Goal: Communication & Community: Answer question/provide support

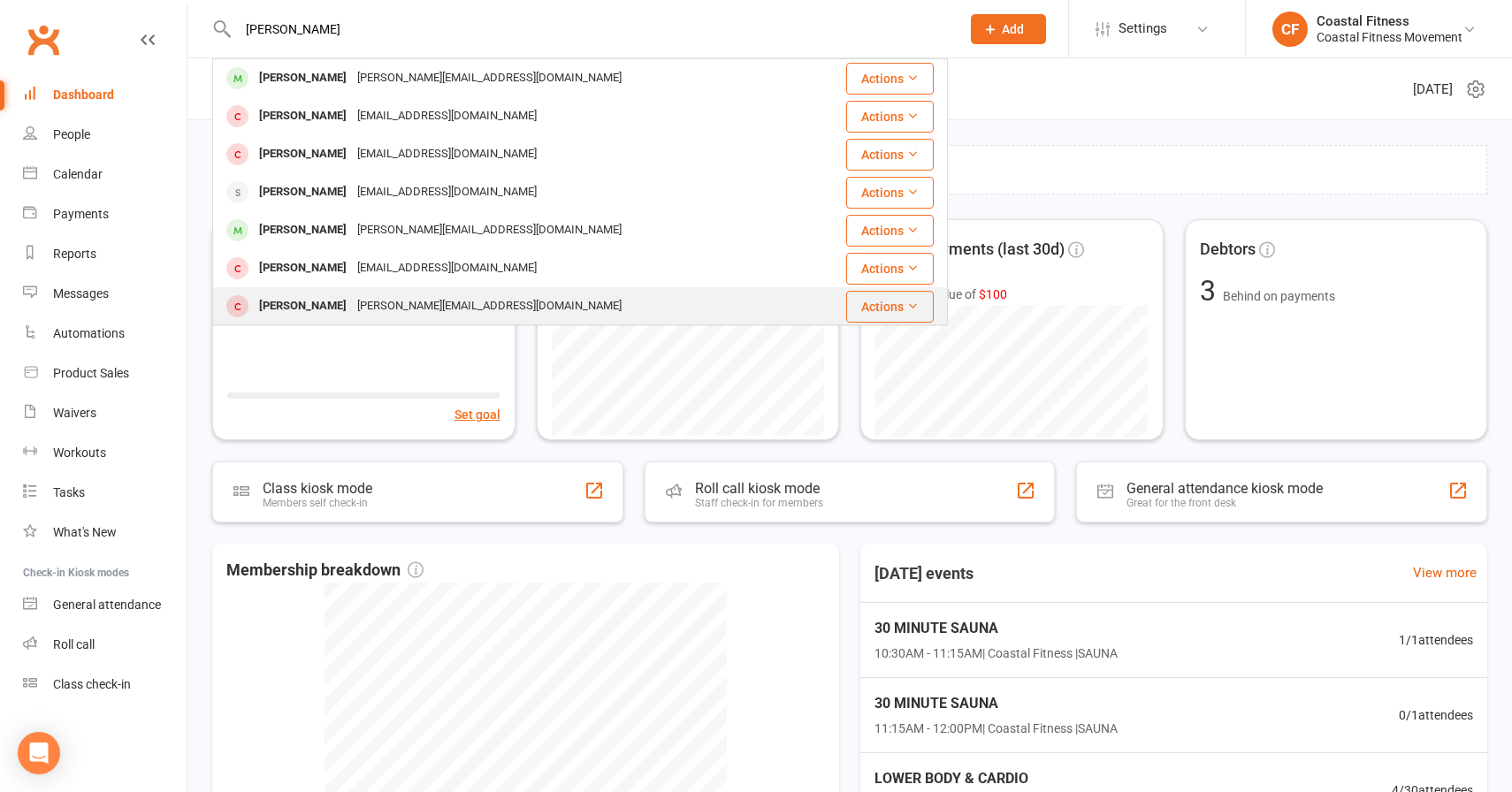
type input "HANNAH"
click at [338, 304] on div "Hannah Devenish" at bounding box center [303, 306] width 98 height 26
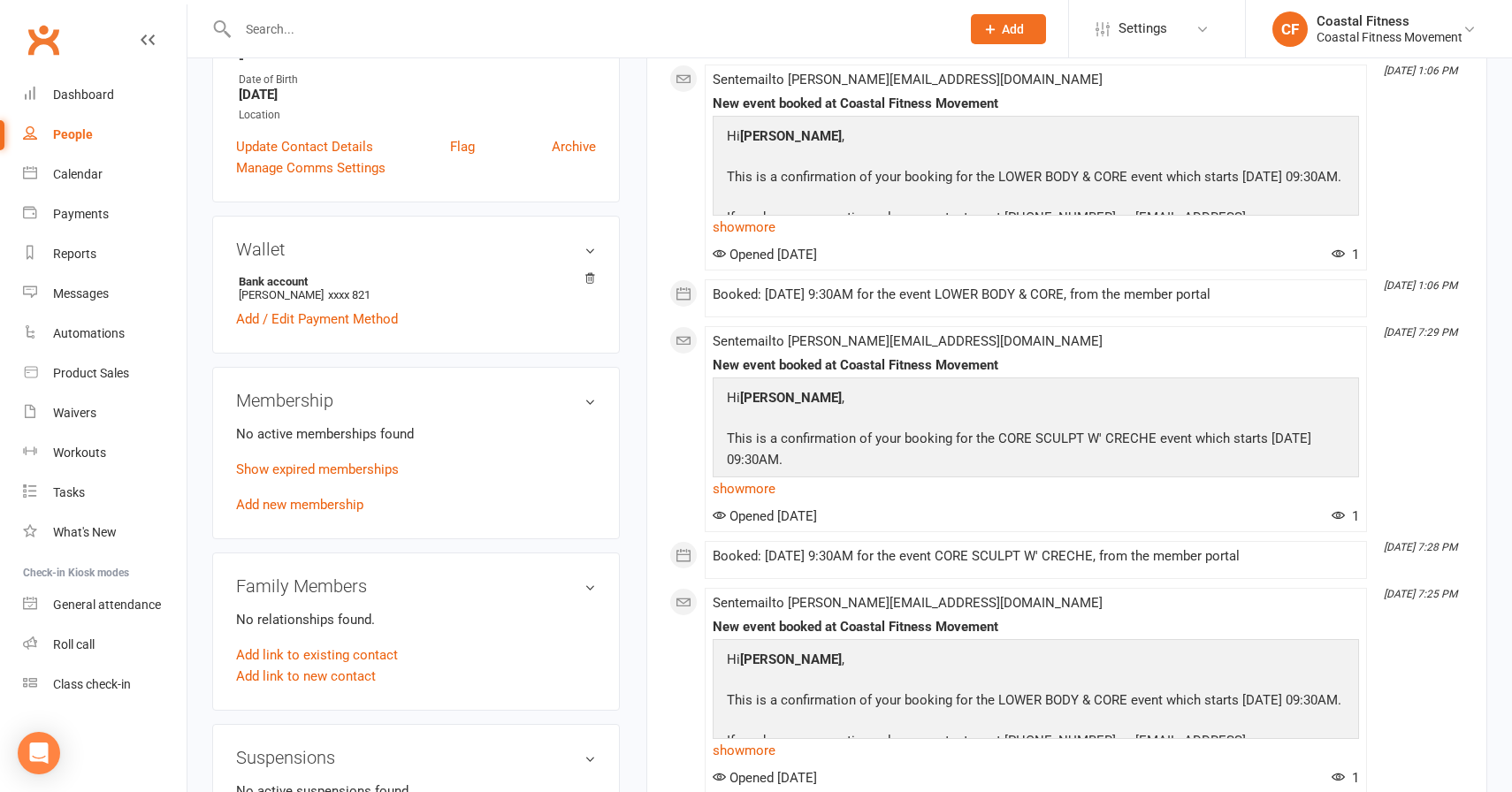
scroll to position [427, 0]
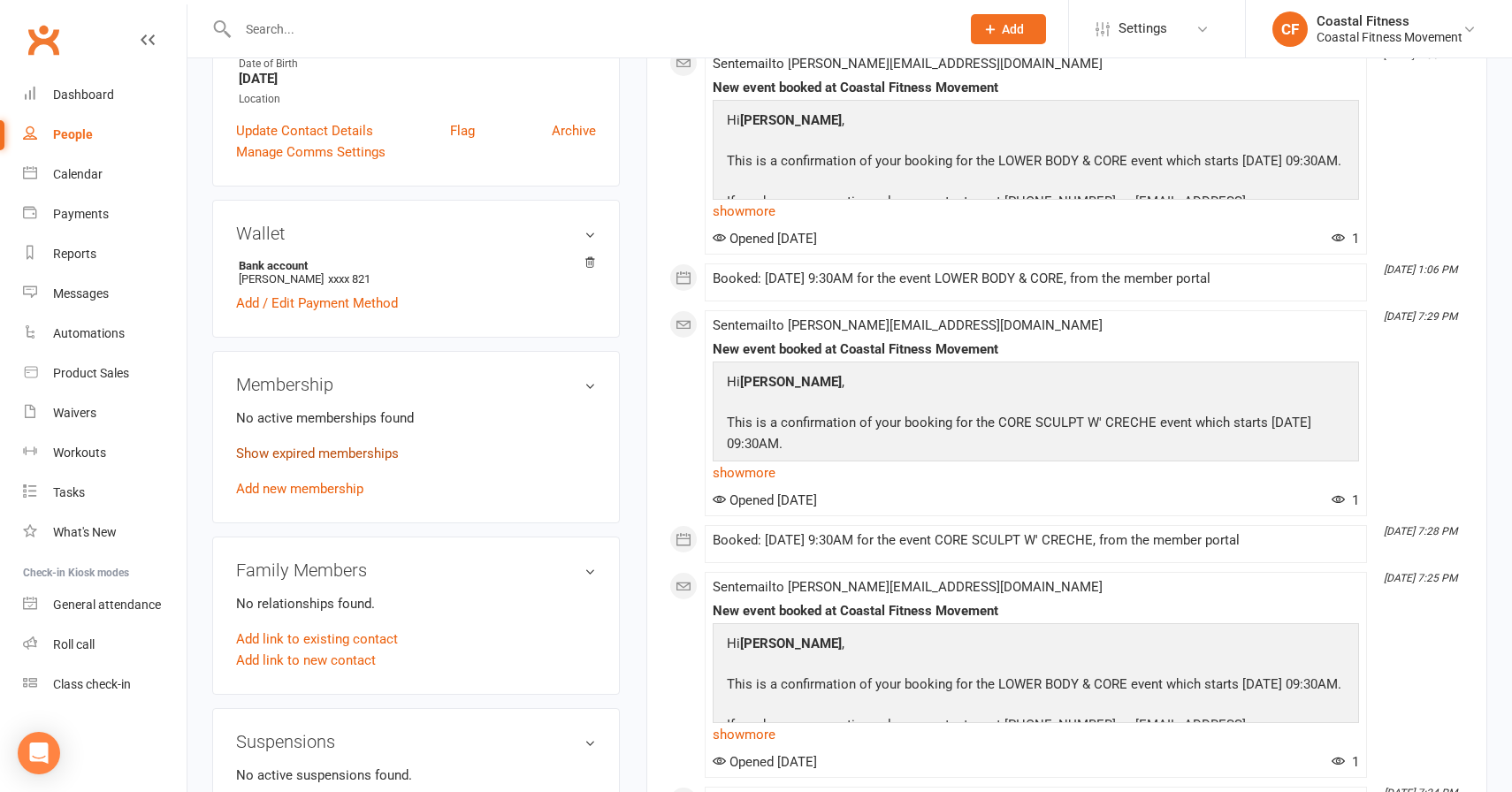
click at [273, 456] on link "Show expired memberships" at bounding box center [318, 453] width 162 height 16
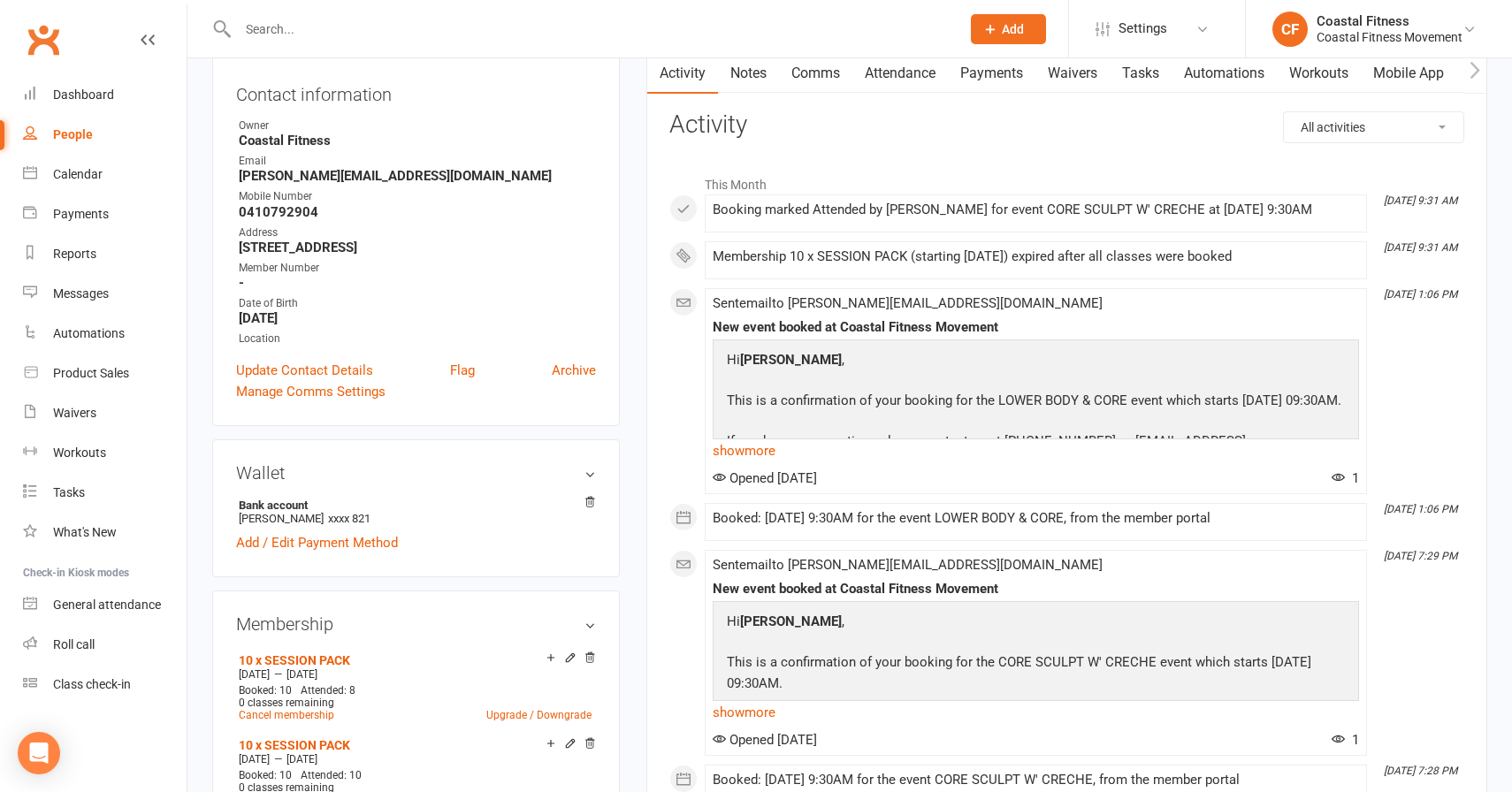
scroll to position [162, 0]
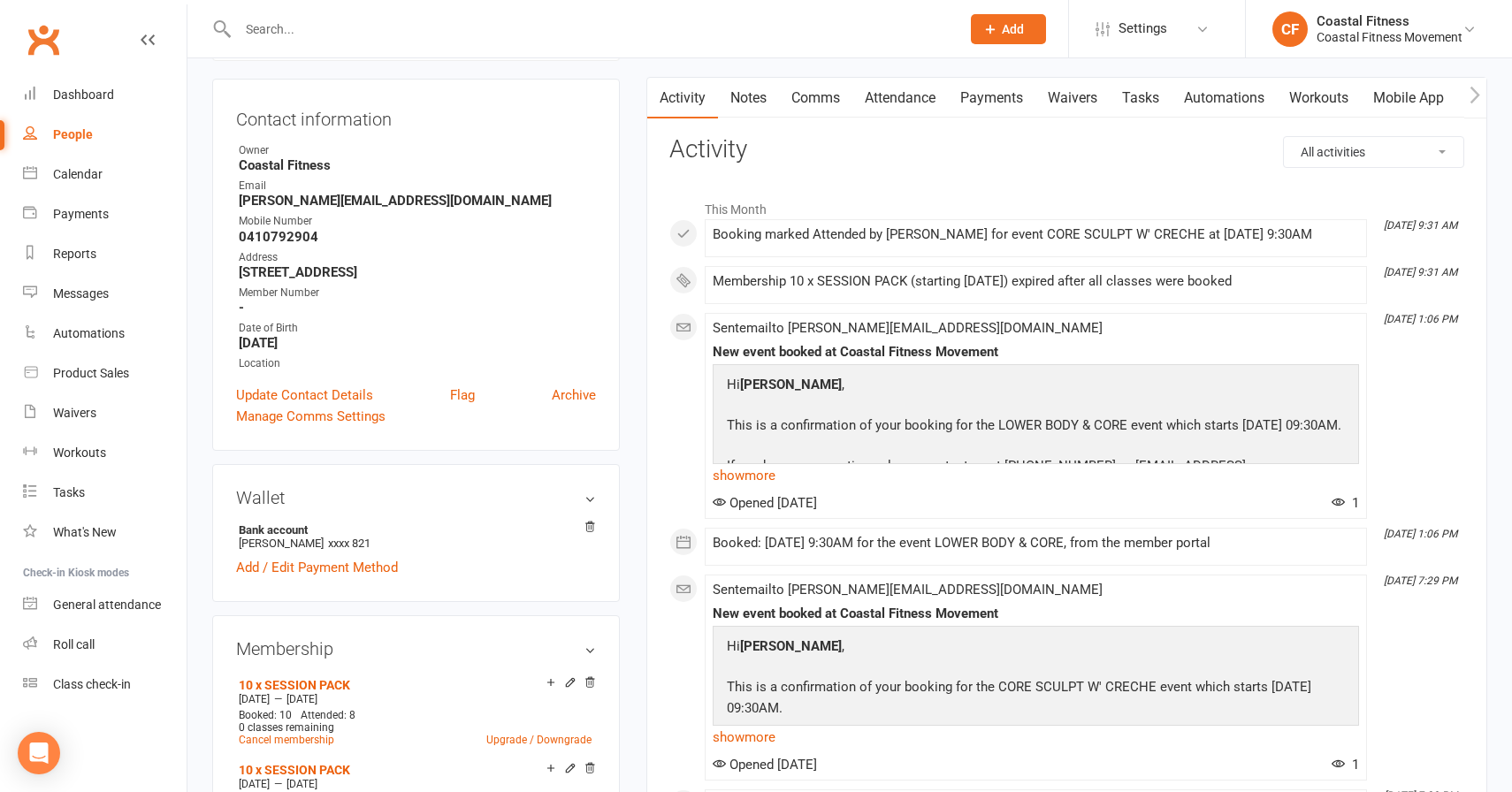
click at [821, 89] on link "Comms" at bounding box center [816, 98] width 74 height 41
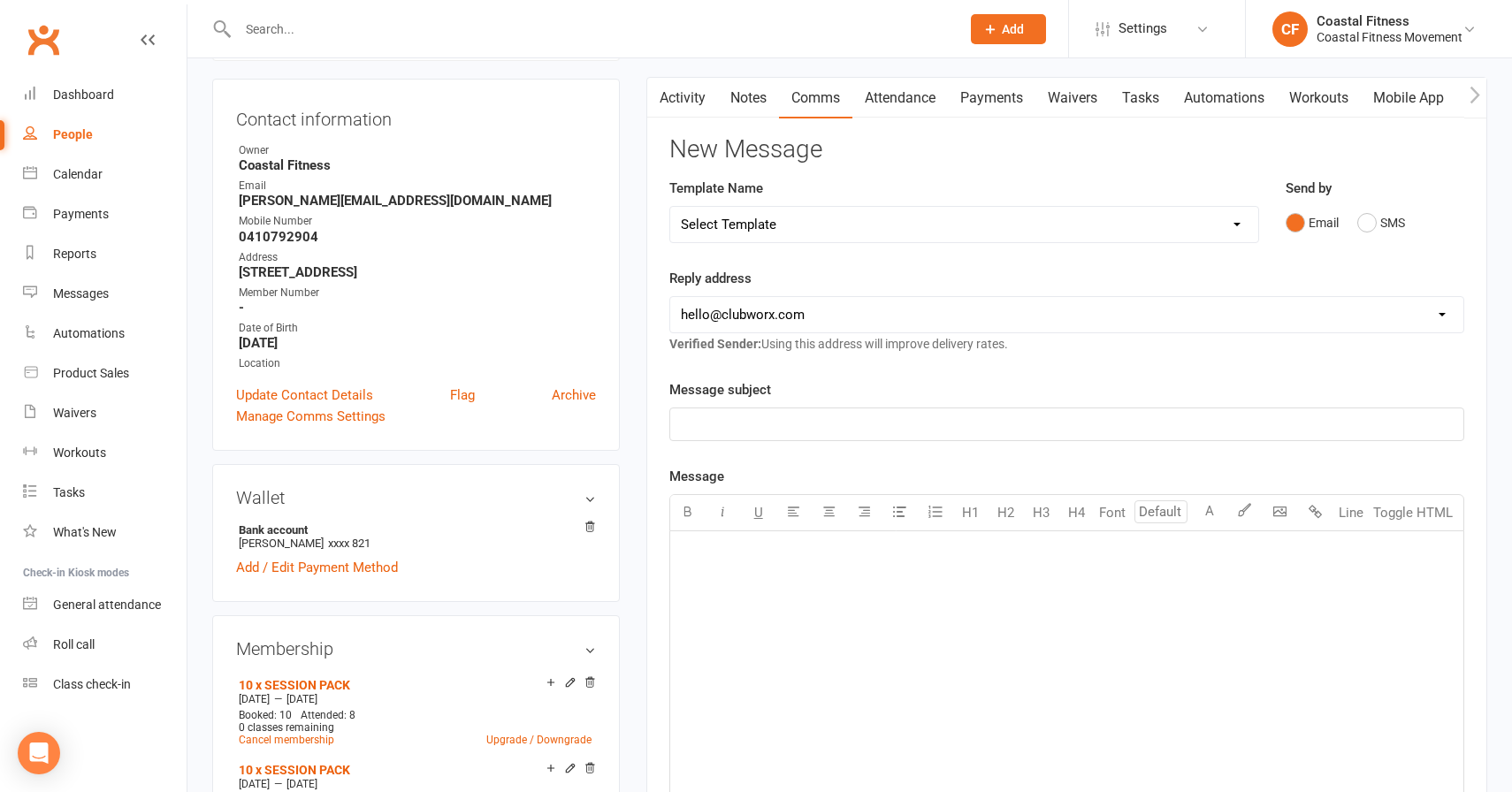
click at [761, 225] on select "Select Template [Email] CFM 7 day trial [SMS] Failure to scan FP [Email] It's t…" at bounding box center [964, 224] width 588 height 35
select select "2"
click at [670, 207] on select "Select Template [Email] CFM 7 day trial [SMS] Failure to scan FP [Email] It's t…" at bounding box center [964, 224] width 588 height 35
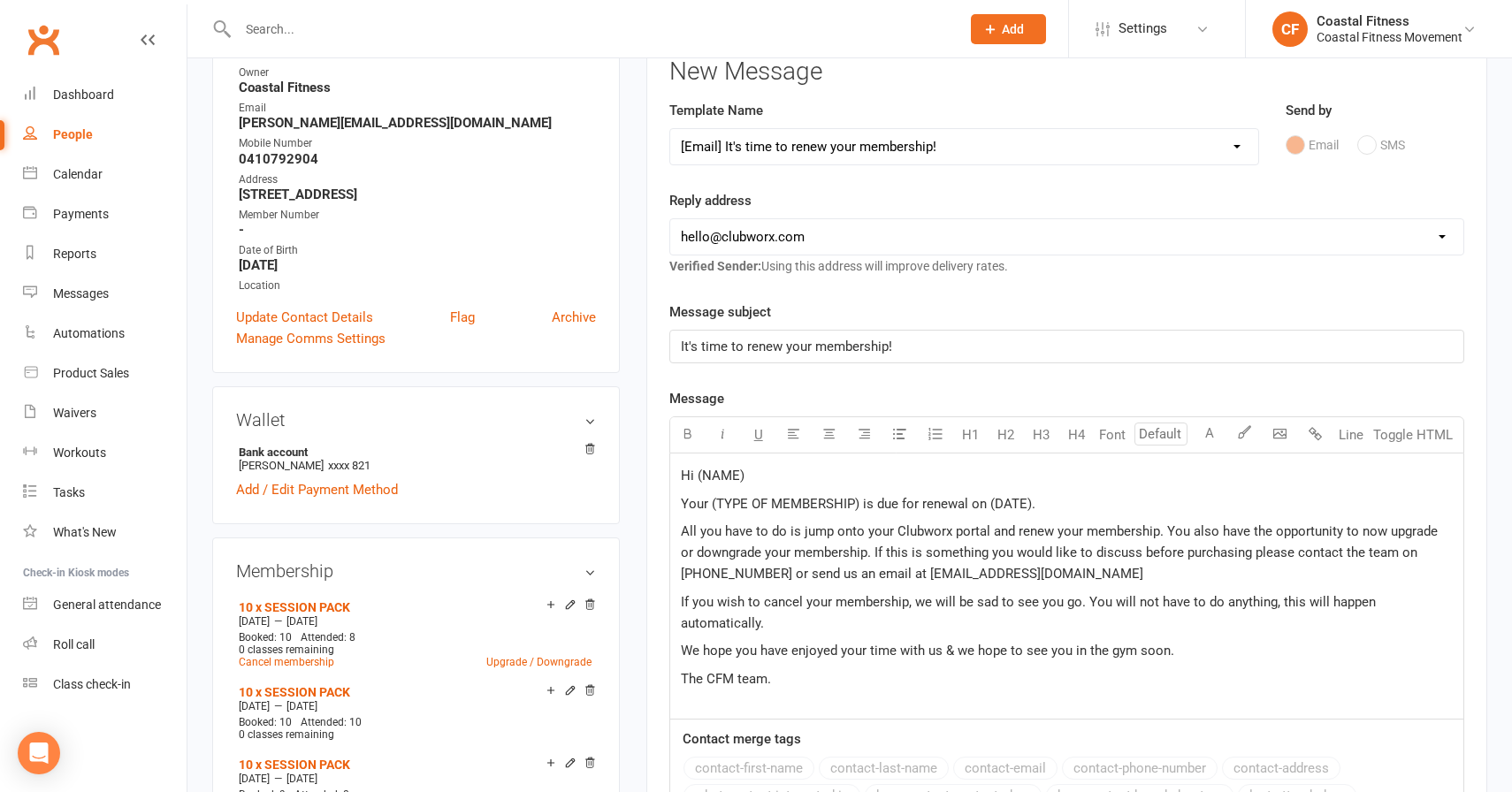
scroll to position [269, 0]
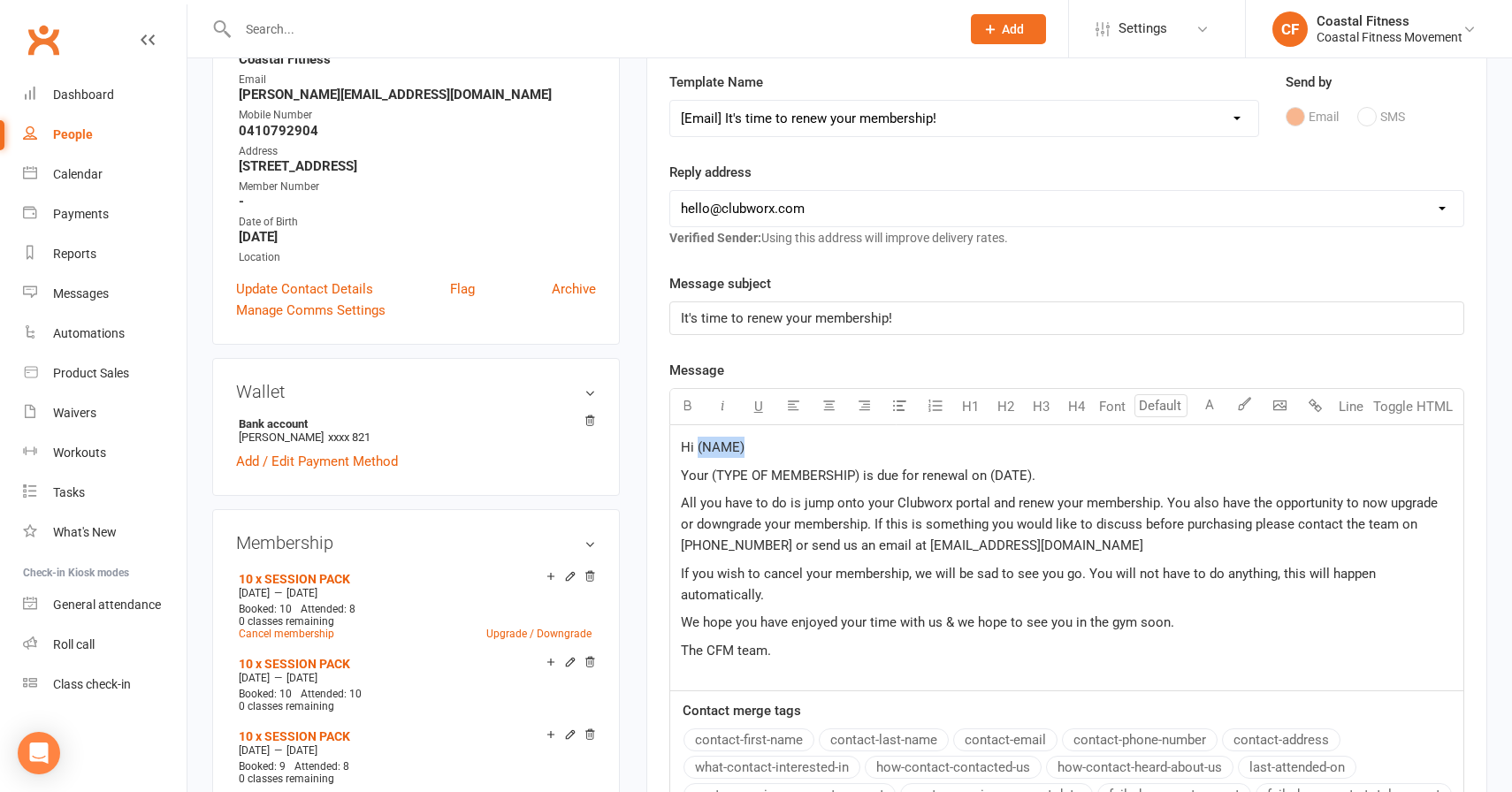
drag, startPoint x: 696, startPoint y: 450, endPoint x: 948, endPoint y: 450, distance: 252.0
click at [948, 450] on p "Hi (NAME)" at bounding box center [1067, 447] width 772 height 21
drag, startPoint x: 710, startPoint y: 474, endPoint x: 854, endPoint y: 470, distance: 144.1
click at [854, 470] on span "Your (TYPE OF MEMBERSHIP) is due for renewal on (DATE)." at bounding box center [858, 475] width 354 height 16
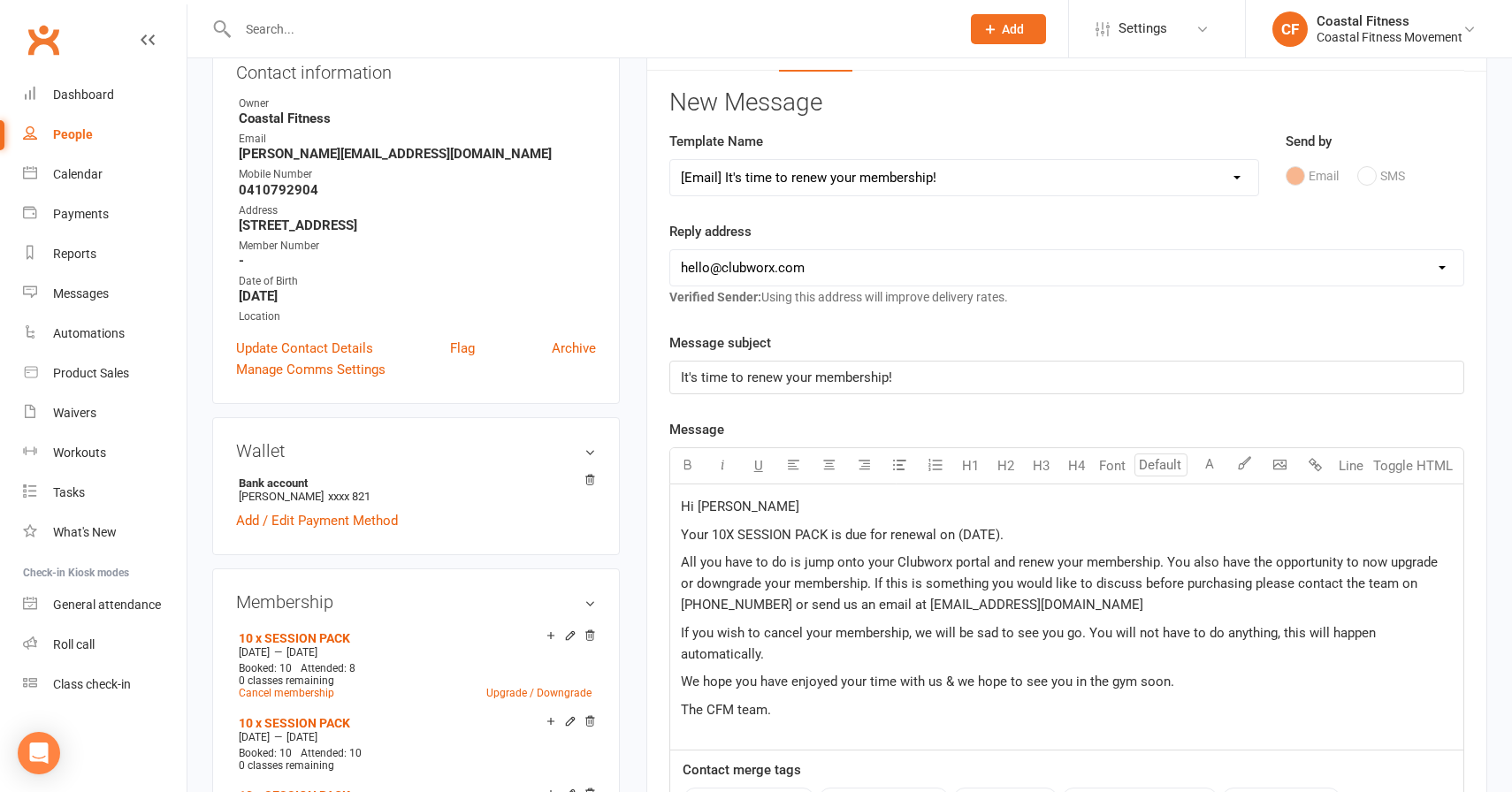
scroll to position [198, 0]
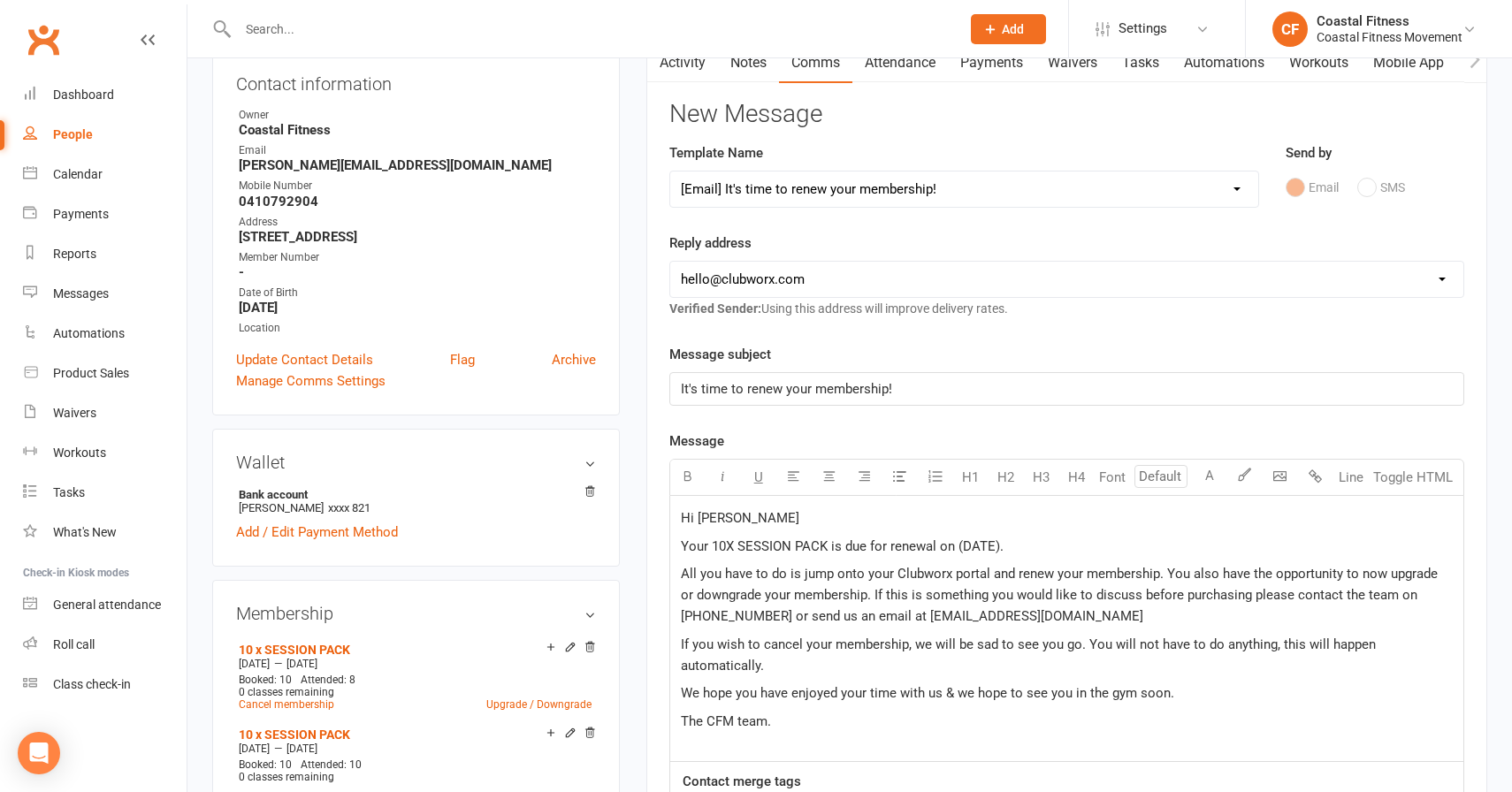
click at [852, 182] on select "Select Template [Email] CFM 7 day trial [SMS] Failure to scan FP [Email] It's t…" at bounding box center [964, 189] width 588 height 35
click at [670, 172] on select "Select Template [Email] CFM 7 day trial [SMS] Failure to scan FP [Email] It's t…" at bounding box center [964, 189] width 588 height 35
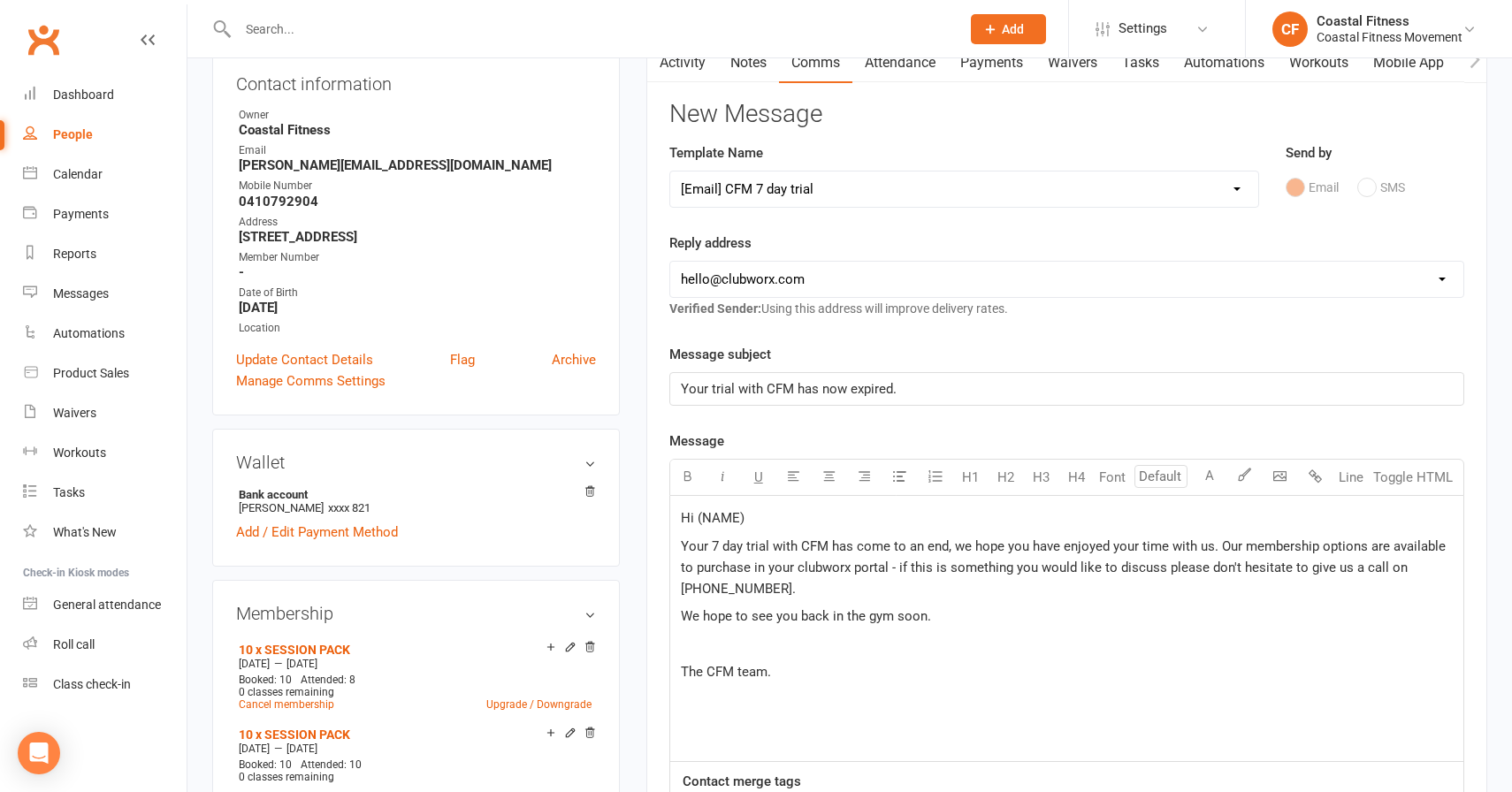
click at [812, 182] on select "Select Template [Email] CFM 7 day trial [SMS] Failure to scan FP [Email] It's t…" at bounding box center [964, 189] width 588 height 35
select select "2"
click at [670, 172] on select "Select Template [Email] CFM 7 day trial [SMS] Failure to scan FP [Email] It's t…" at bounding box center [964, 189] width 588 height 35
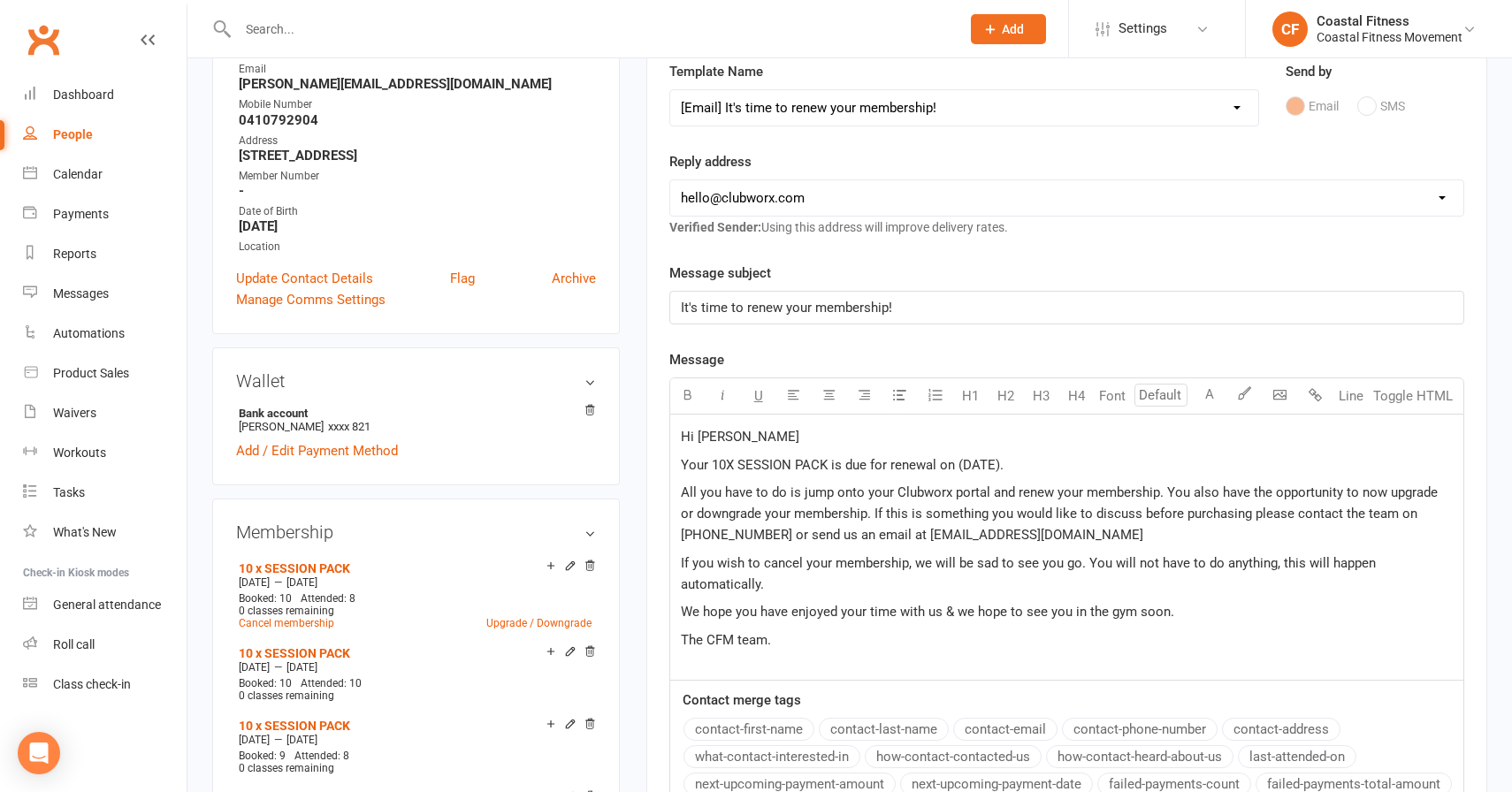
scroll to position [285, 0]
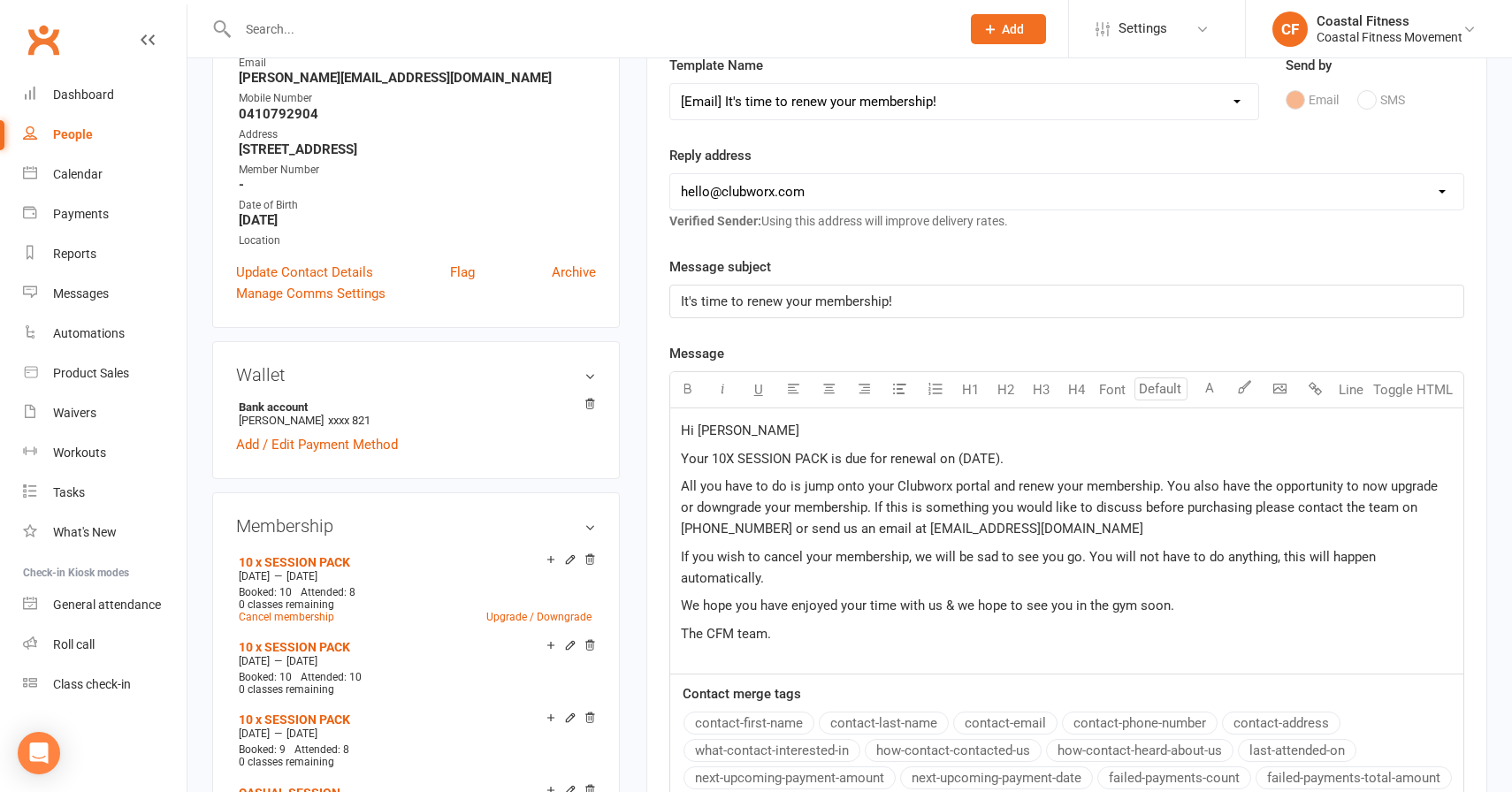
drag, startPoint x: 828, startPoint y: 456, endPoint x: 1158, endPoint y: 456, distance: 330.0
click at [1158, 456] on p "Your 10X SESSION PACK is due for renewal on (DATE)." at bounding box center [1067, 459] width 772 height 21
click at [687, 485] on span "All you have to do is jump onto your Clubworx portal and renew your membership.…" at bounding box center [1062, 507] width 761 height 58
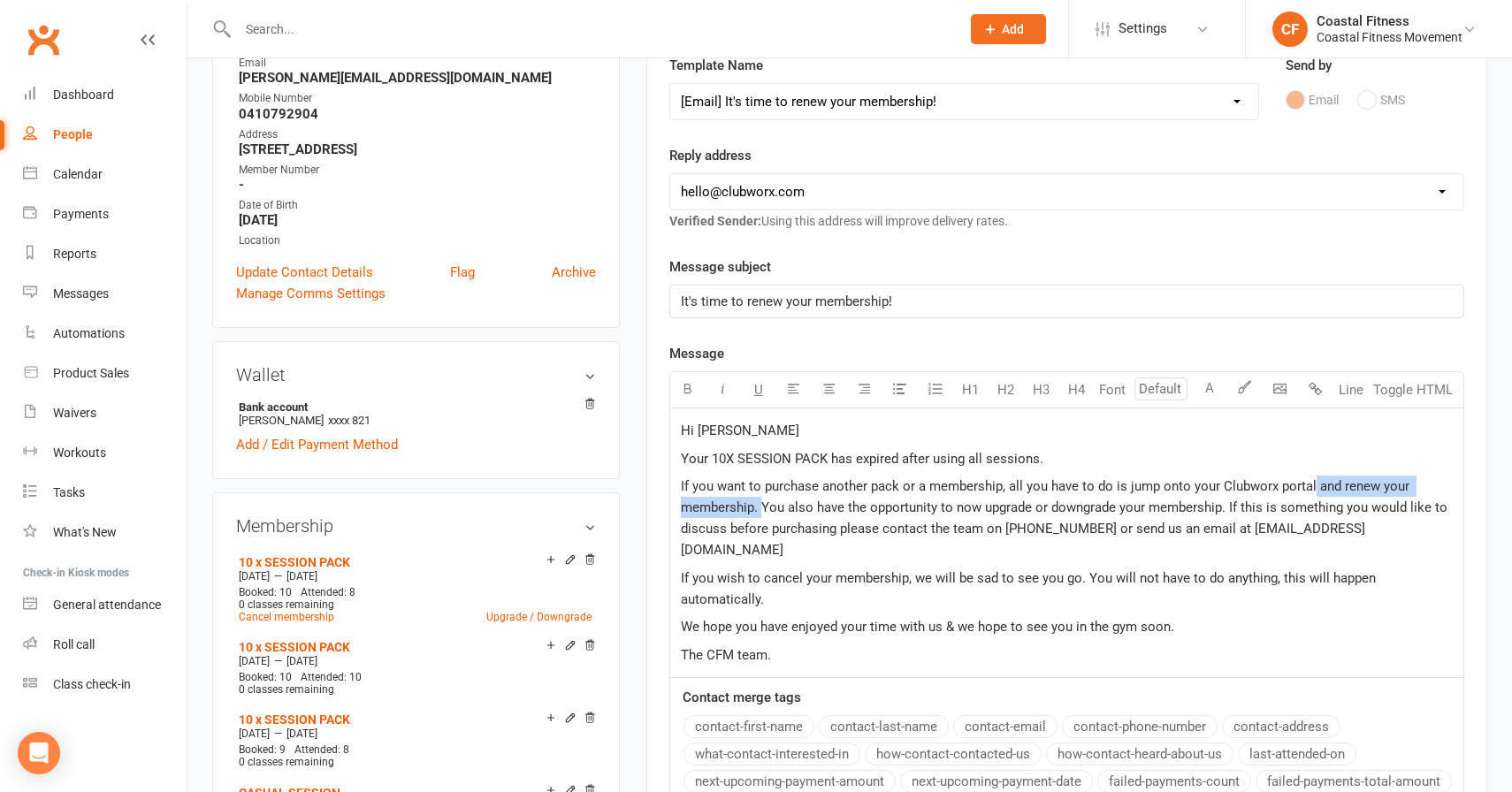
drag, startPoint x: 1313, startPoint y: 484, endPoint x: 765, endPoint y: 502, distance: 548.3
click at [765, 502] on span "If you want to purchase another pack or a membership, all you have to do is jum…" at bounding box center [1066, 518] width 770 height 79
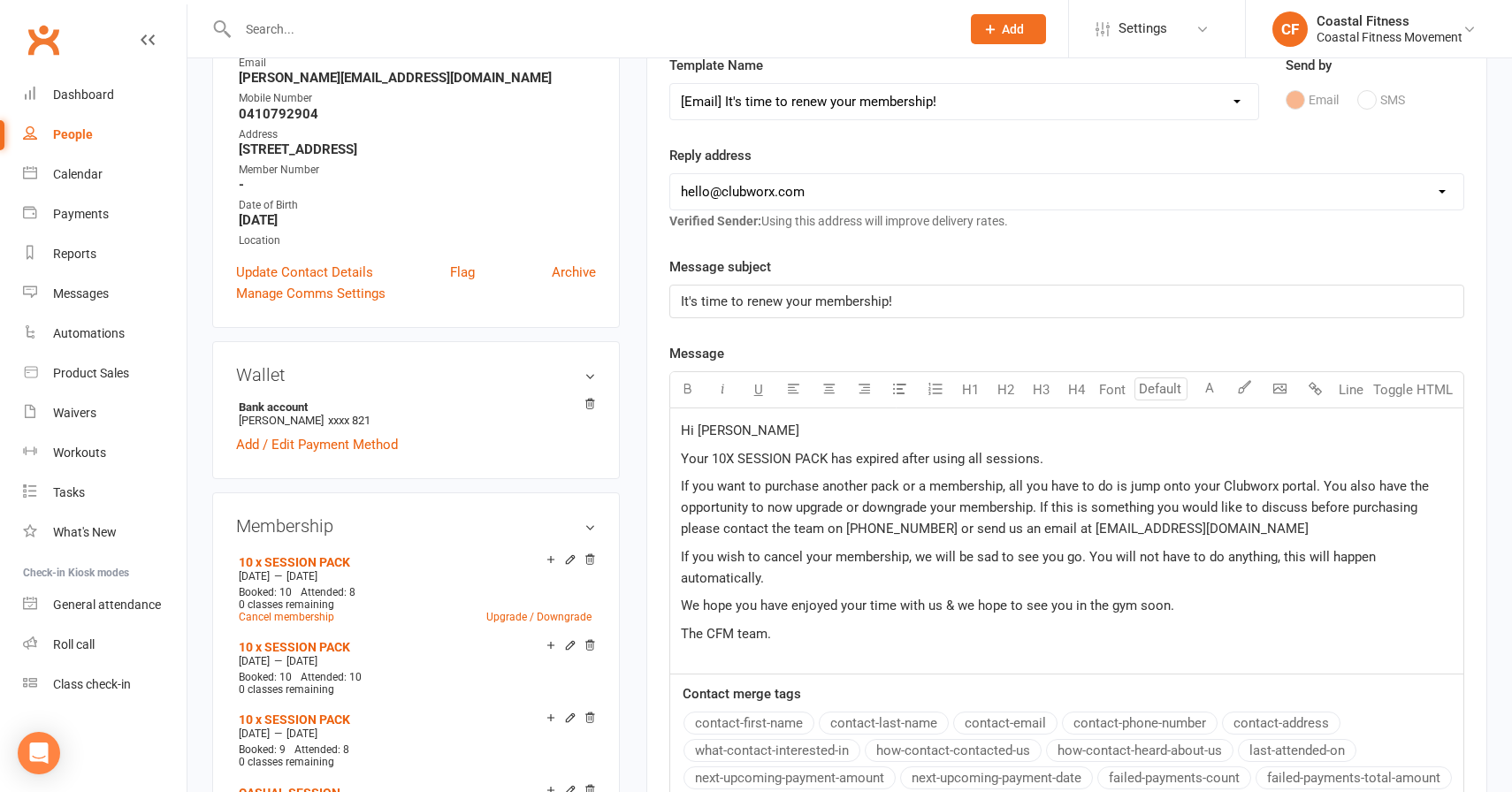
drag, startPoint x: 1318, startPoint y: 485, endPoint x: 1296, endPoint y: 532, distance: 51.9
click at [1296, 532] on p "If you want to purchase another pack or a membership, all you have to do is jum…" at bounding box center [1067, 507] width 772 height 64
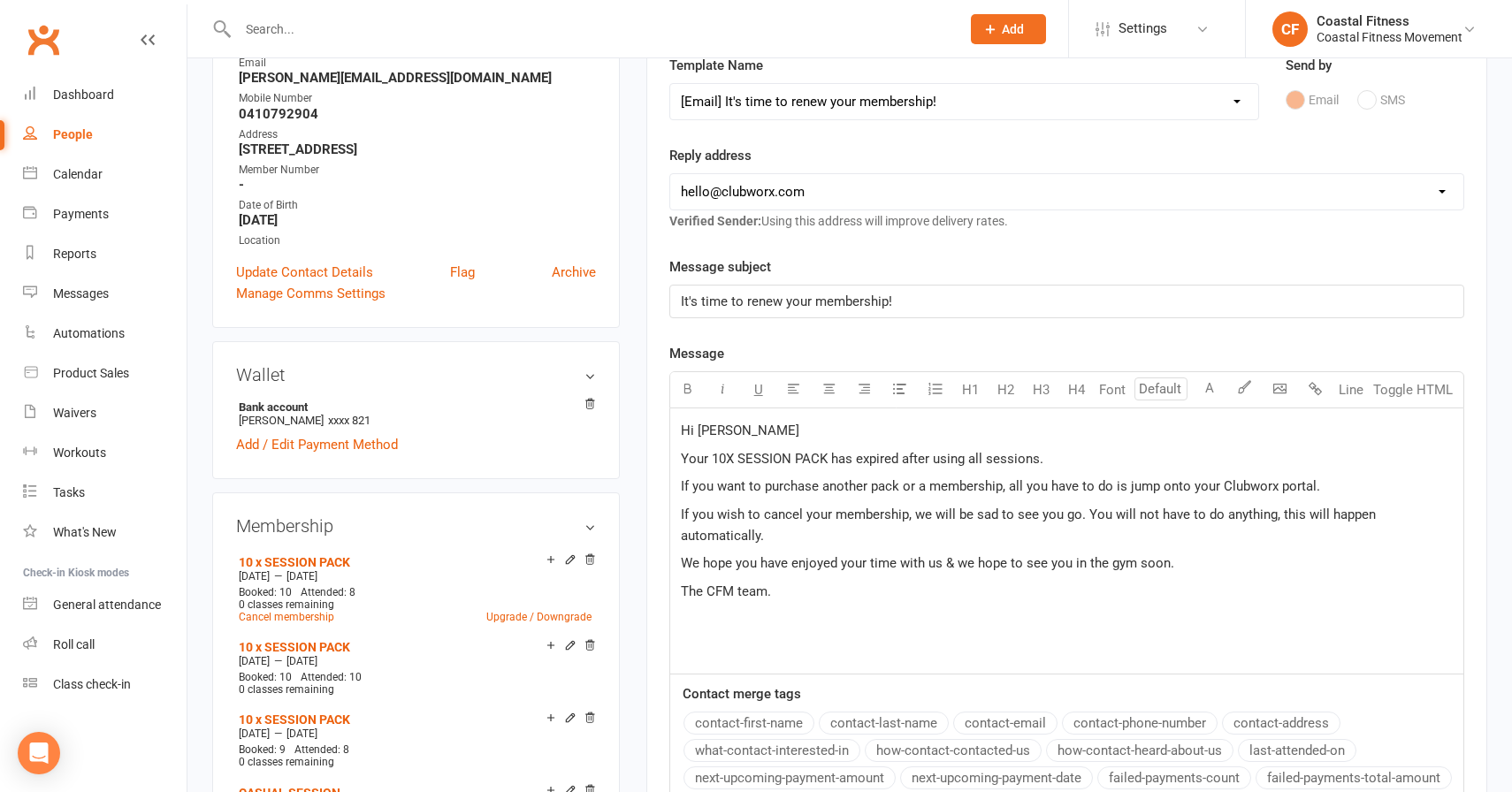
drag, startPoint x: 678, startPoint y: 511, endPoint x: 767, endPoint y: 529, distance: 90.8
click at [767, 529] on div "Hi Hannah Your 10X SESSION PACK has expired after using all sessions. If you wa…" at bounding box center [1066, 541] width 793 height 265
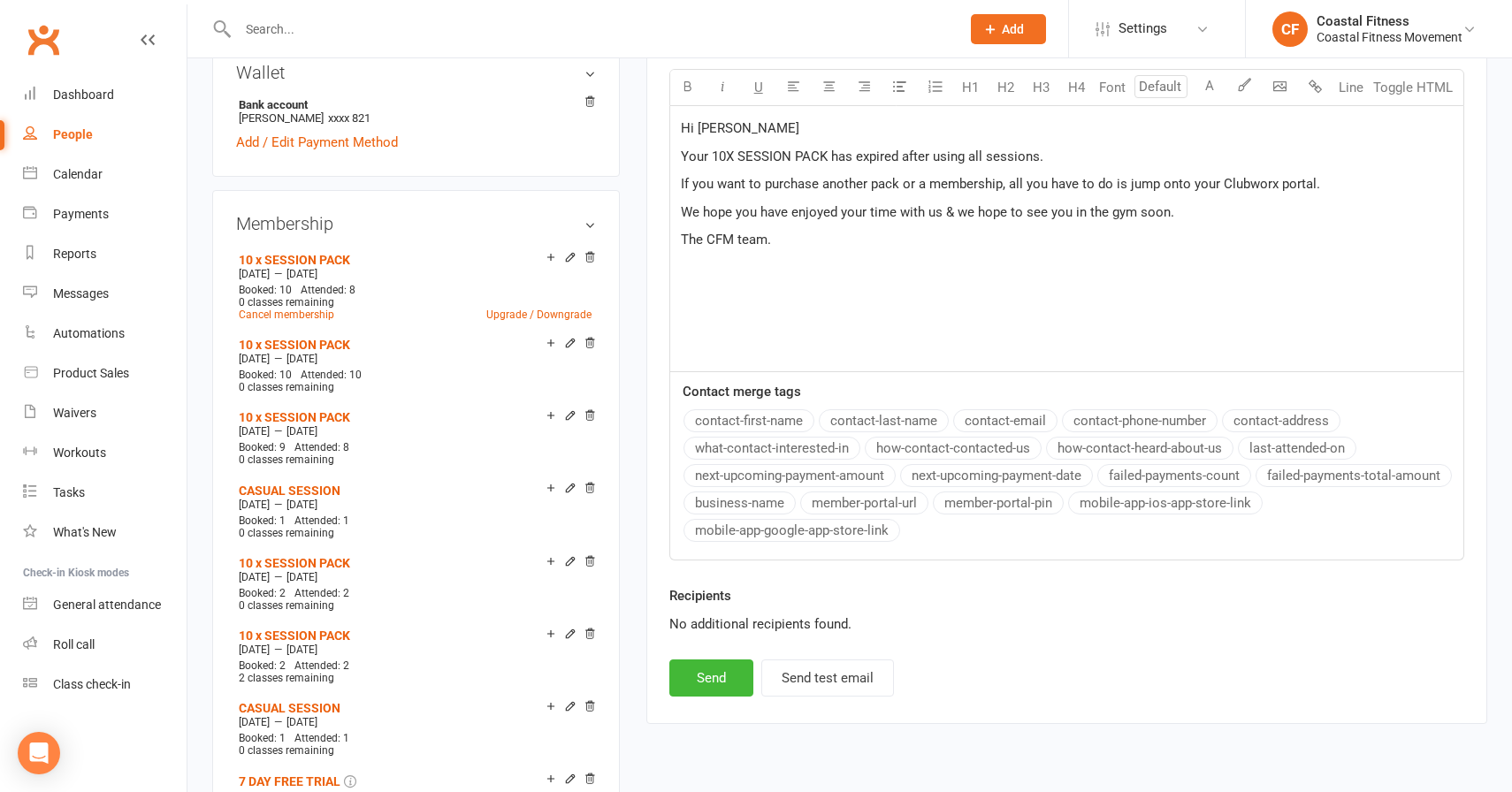
scroll to position [611, 0]
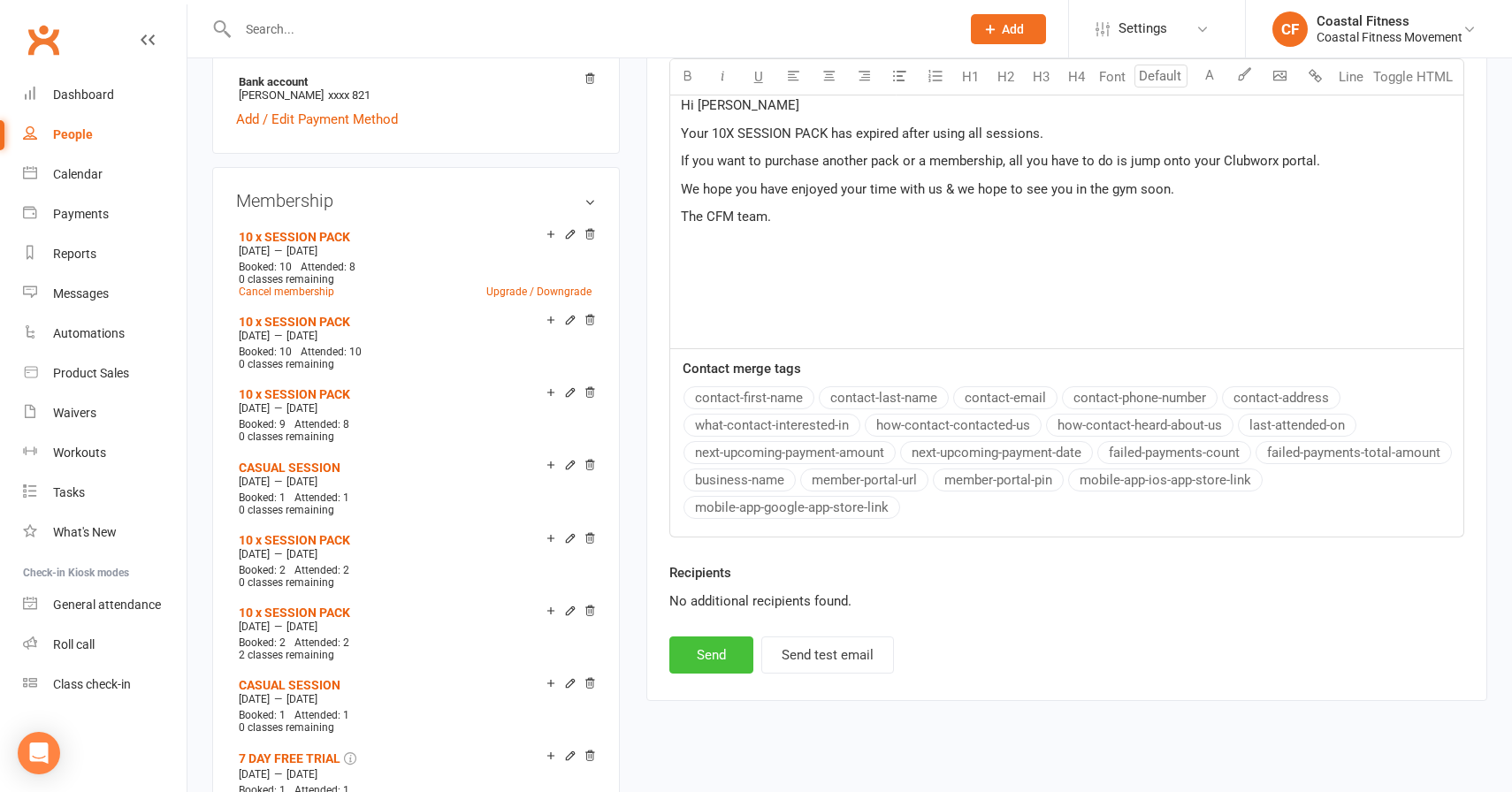
click at [725, 641] on button "Send" at bounding box center [711, 655] width 84 height 37
select select
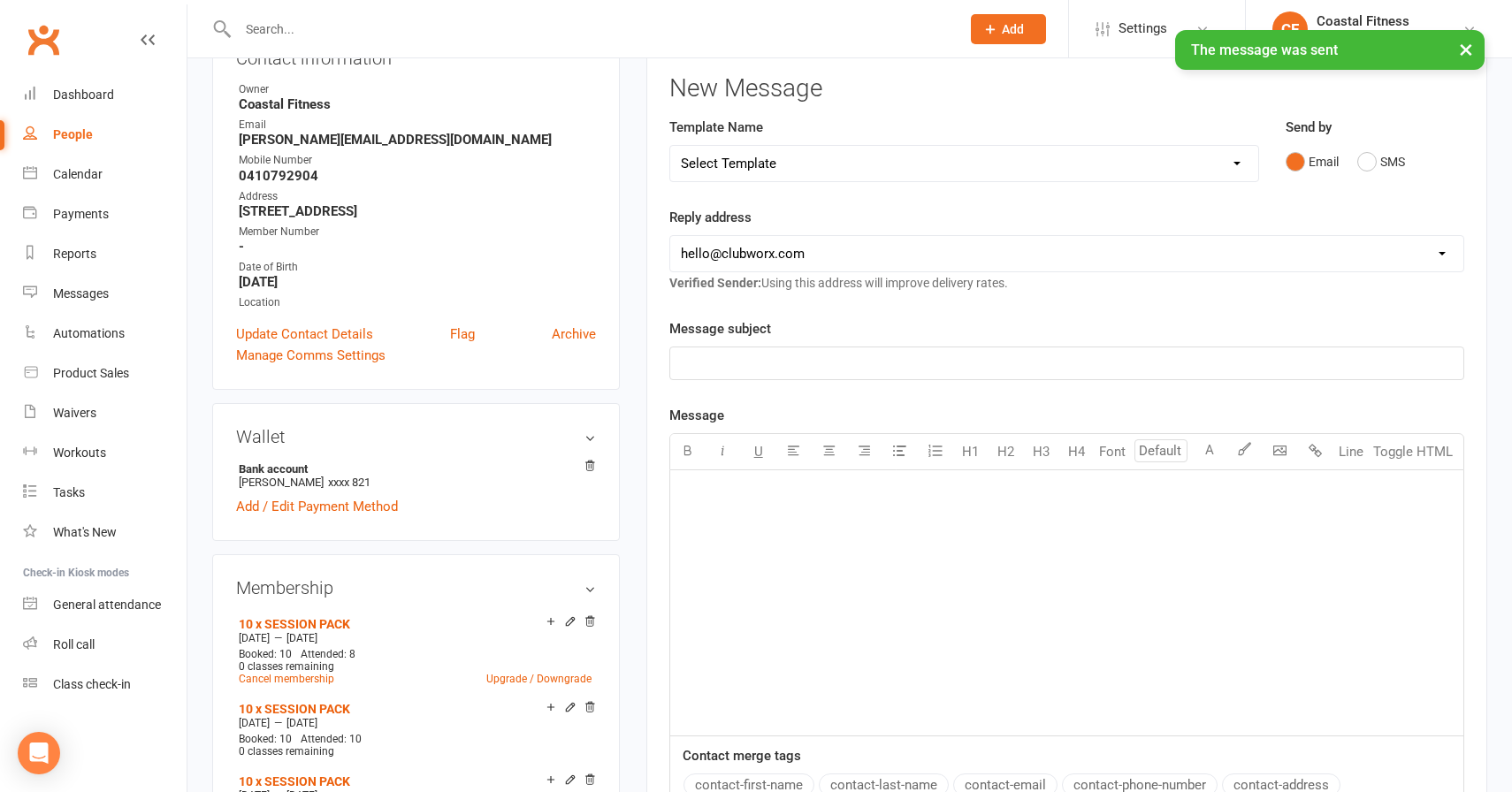
scroll to position [0, 0]
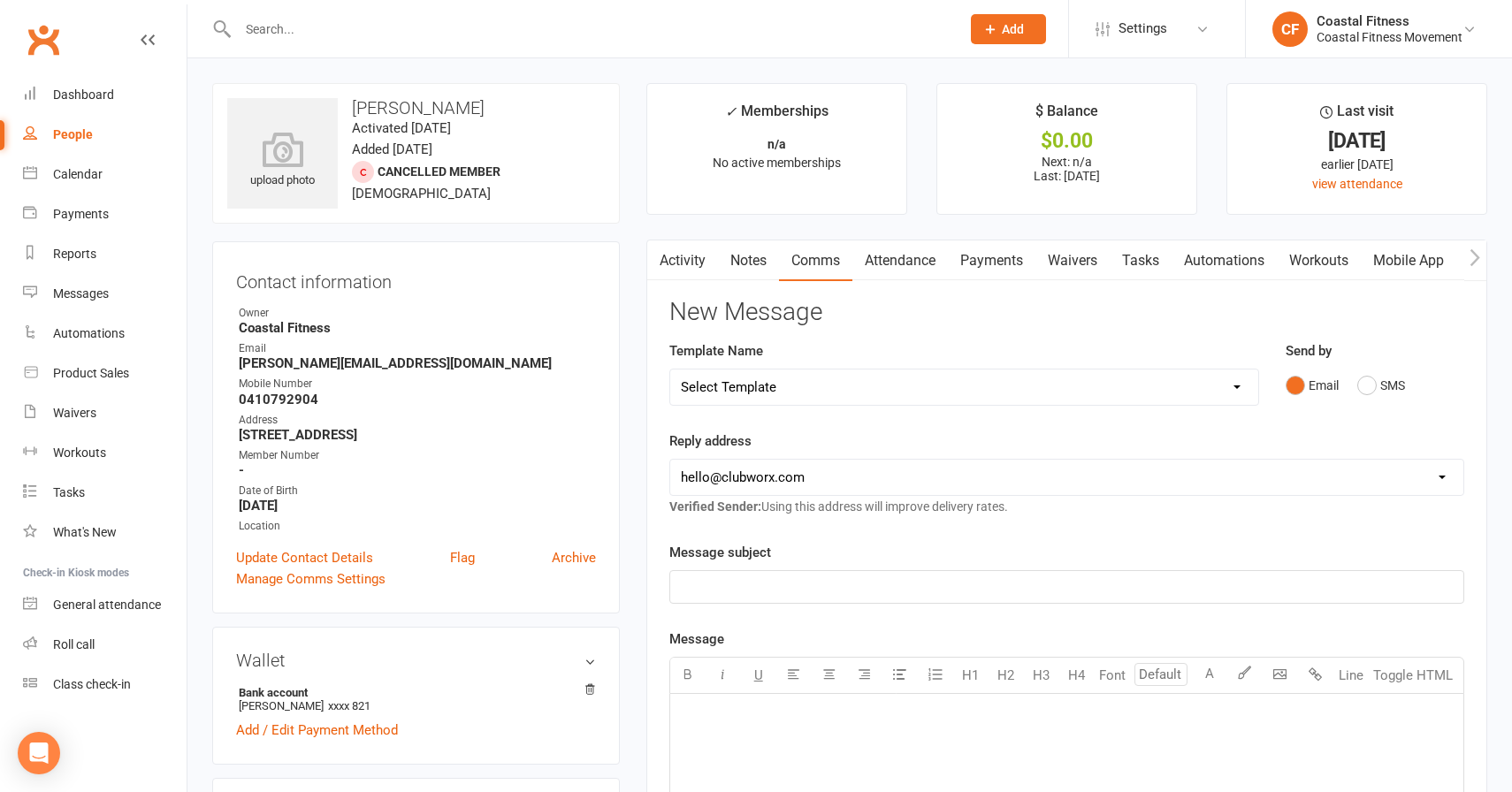
click at [498, 37] on input "text" at bounding box center [590, 29] width 715 height 25
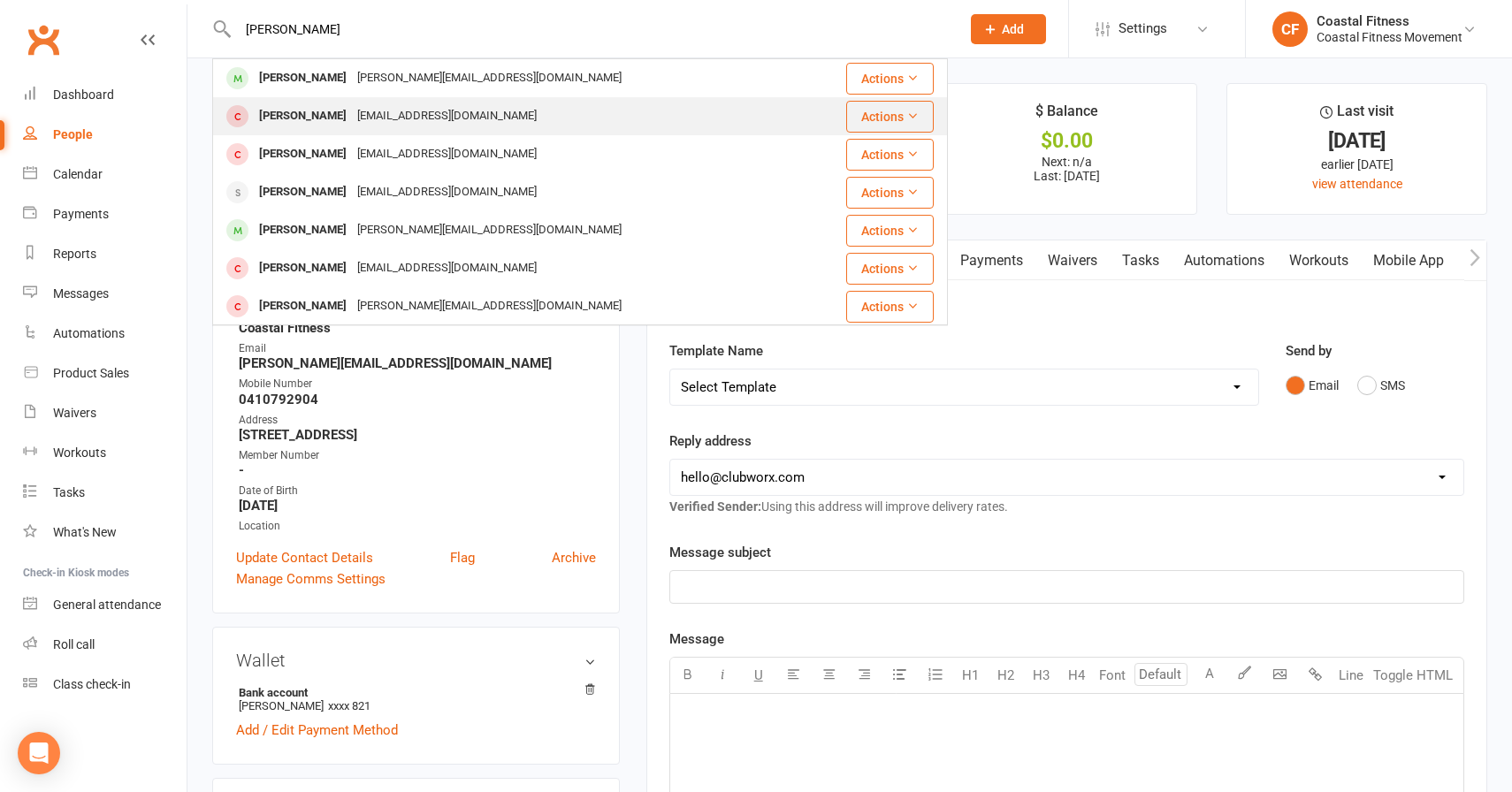
type input "hannah"
click at [352, 109] on div "Hannahopie_cook@outlook.com" at bounding box center [447, 116] width 190 height 26
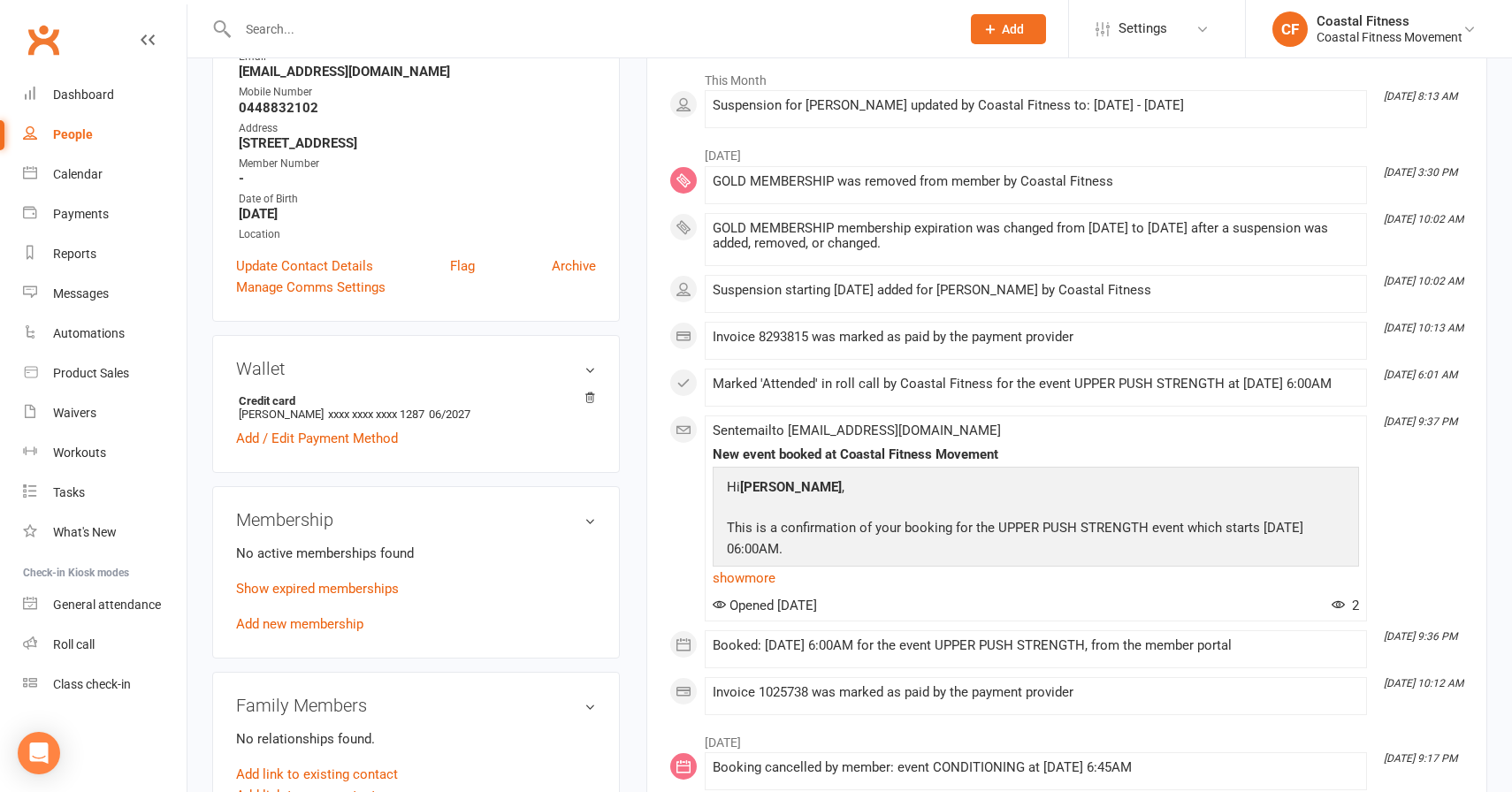
scroll to position [318, 0]
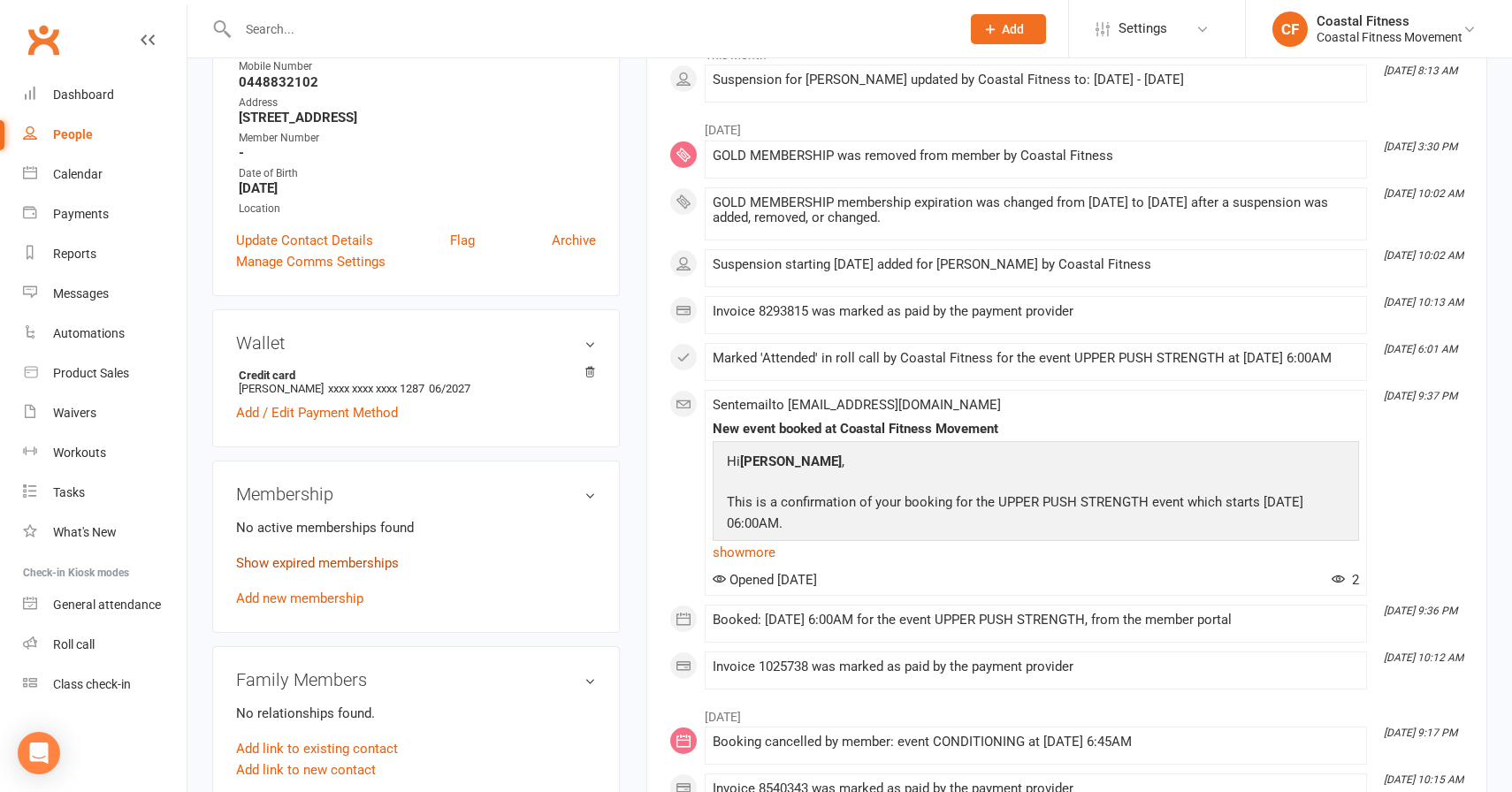
click at [345, 561] on link "Show expired memberships" at bounding box center [318, 563] width 162 height 16
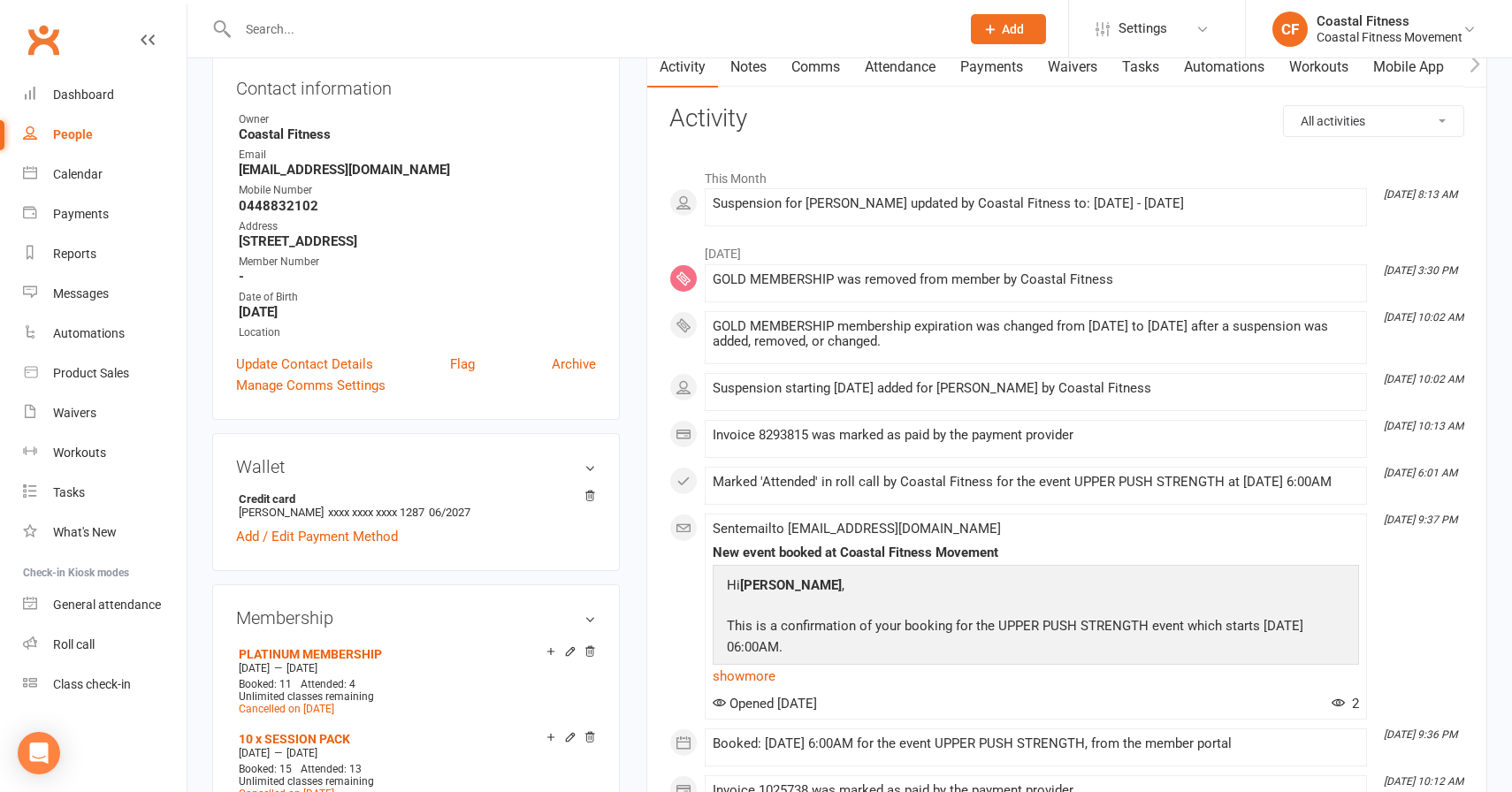
scroll to position [0, 0]
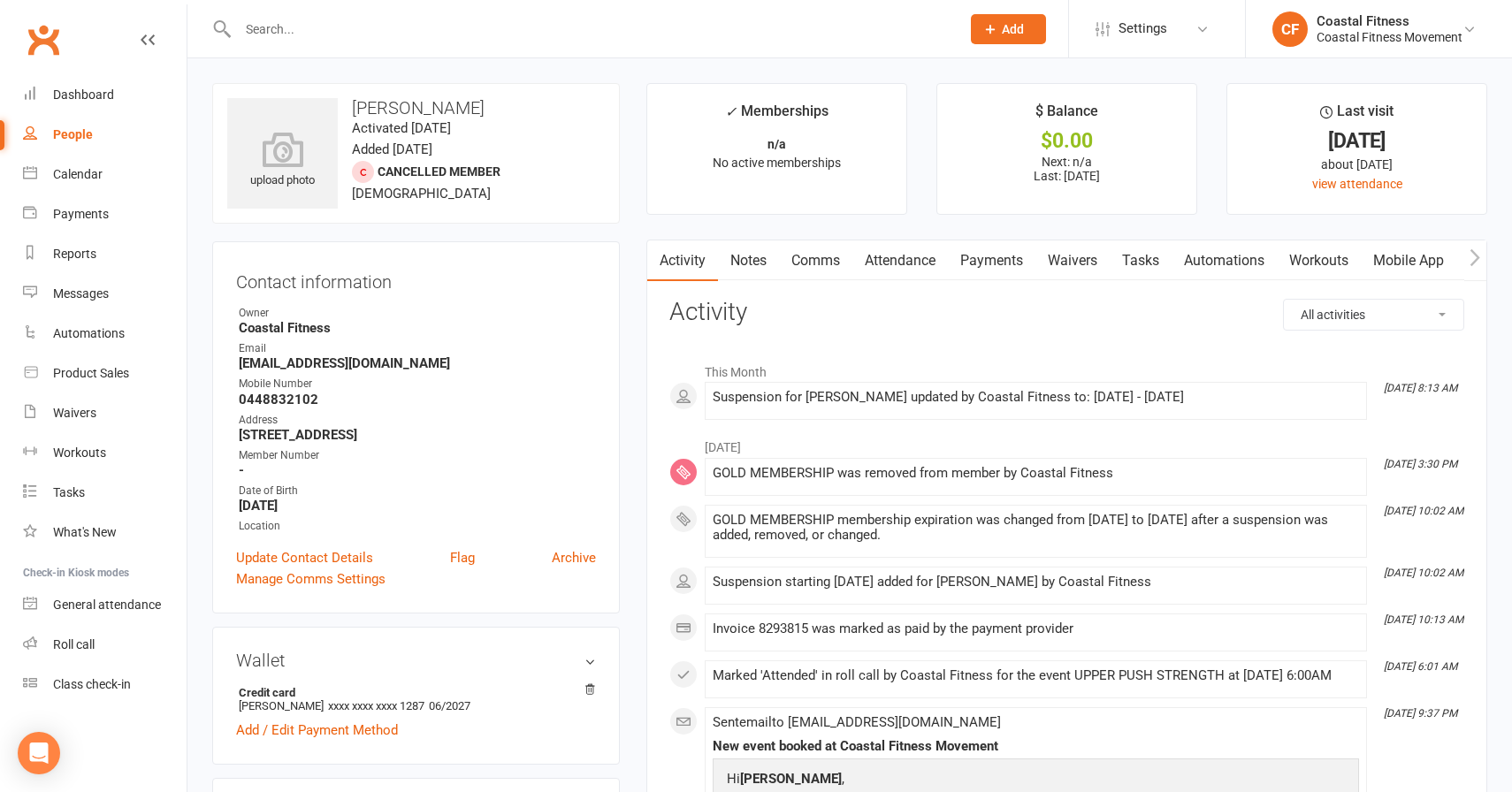
click at [425, 27] on input "text" at bounding box center [590, 29] width 715 height 25
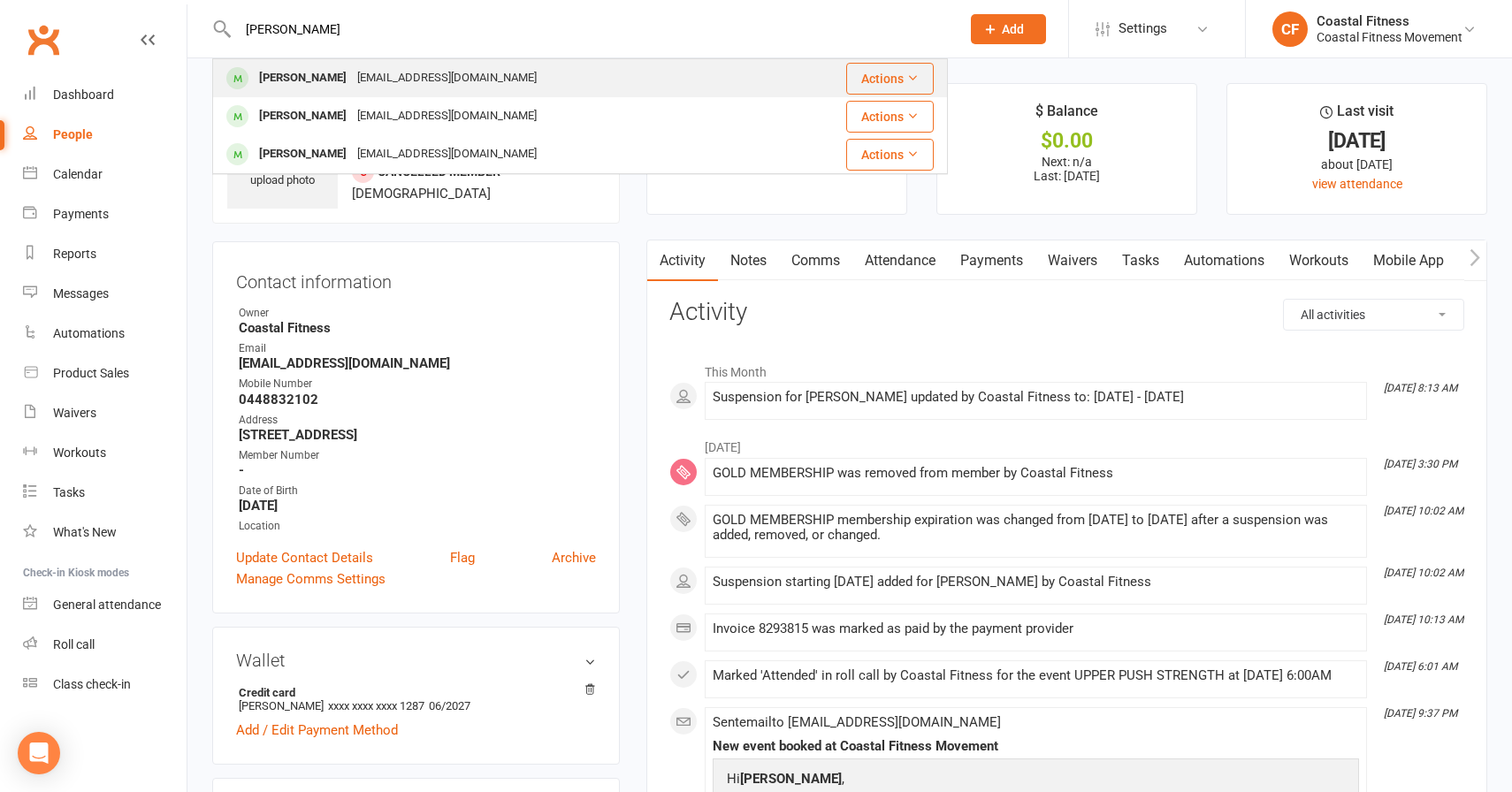
type input "fiona go"
click at [352, 85] on div "fionagordon2012@gmail.com" at bounding box center [447, 78] width 190 height 26
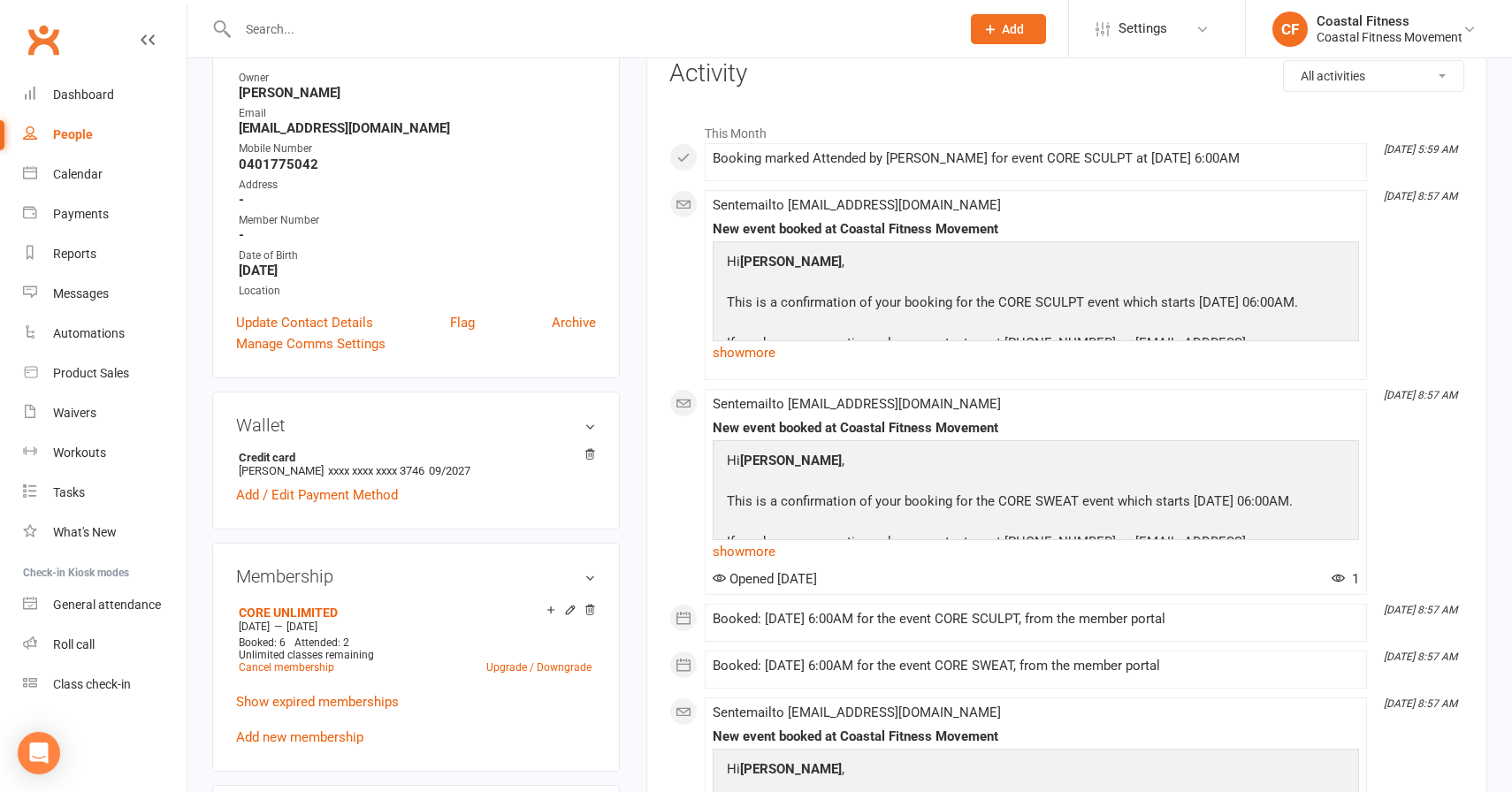
scroll to position [254, 0]
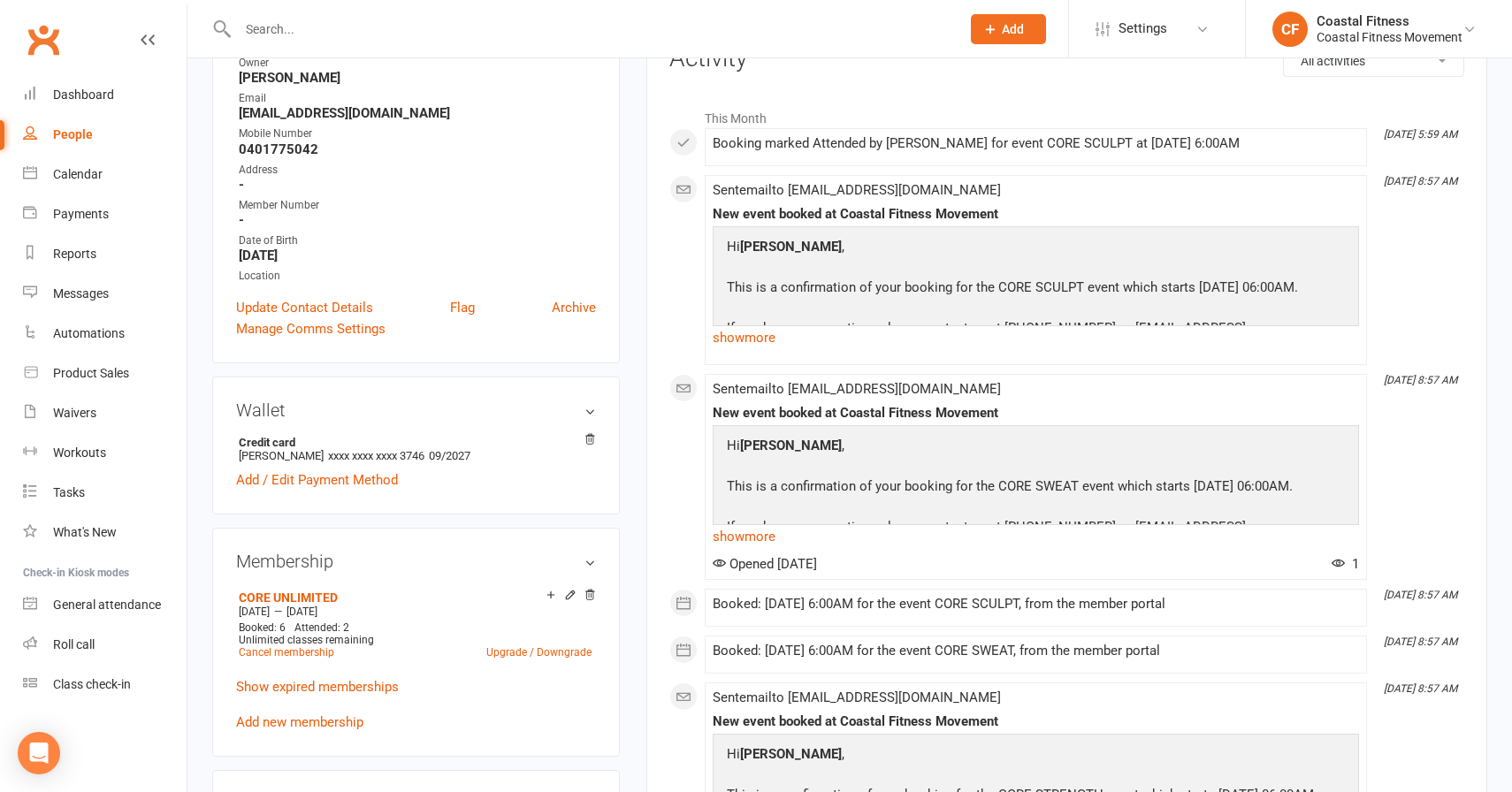
click at [472, 38] on input "text" at bounding box center [590, 29] width 715 height 25
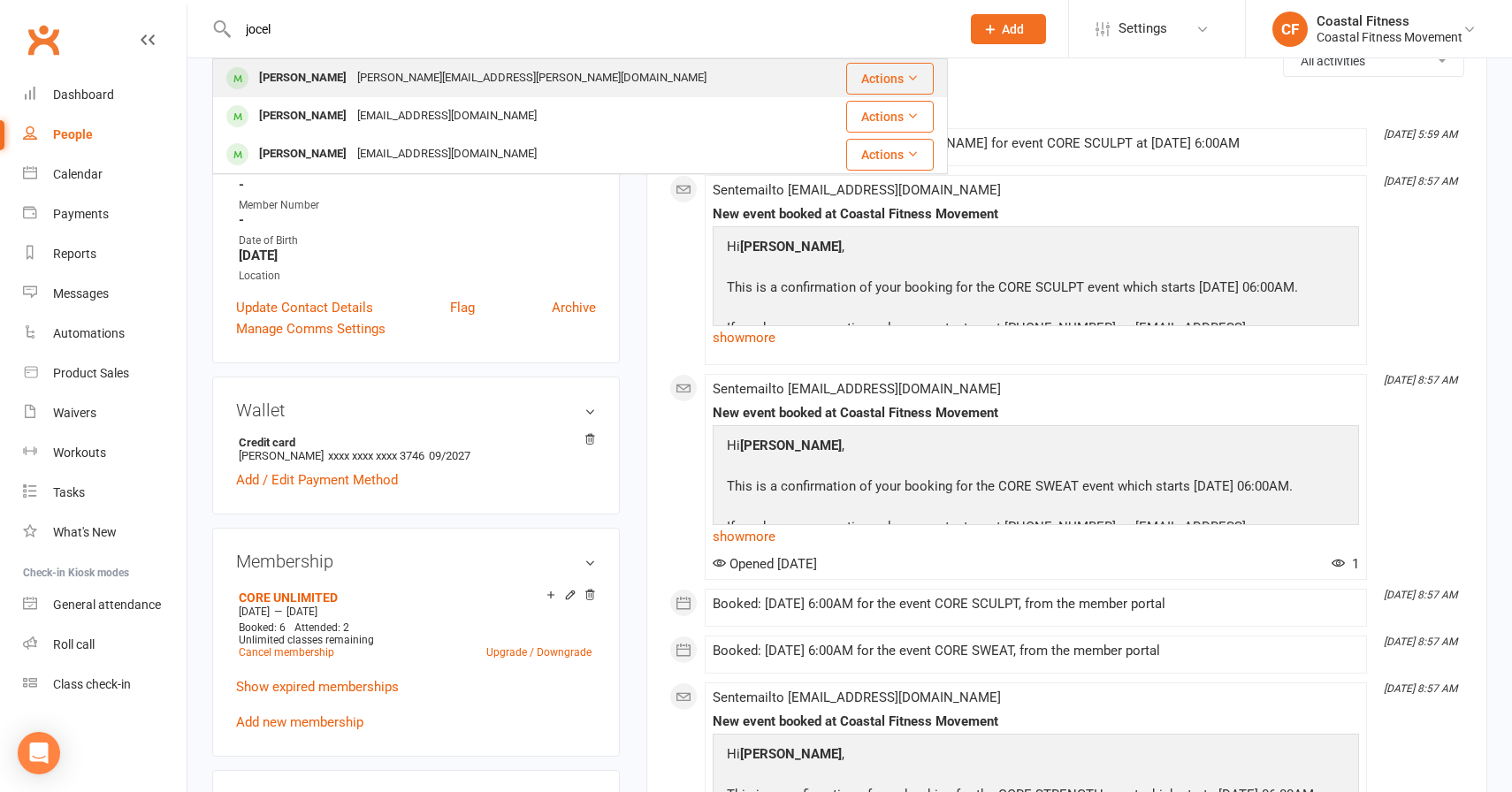
type input "jocel"
click at [386, 86] on div "[PERSON_NAME][EMAIL_ADDRESS][PERSON_NAME][DOMAIN_NAME]" at bounding box center [532, 78] width 360 height 26
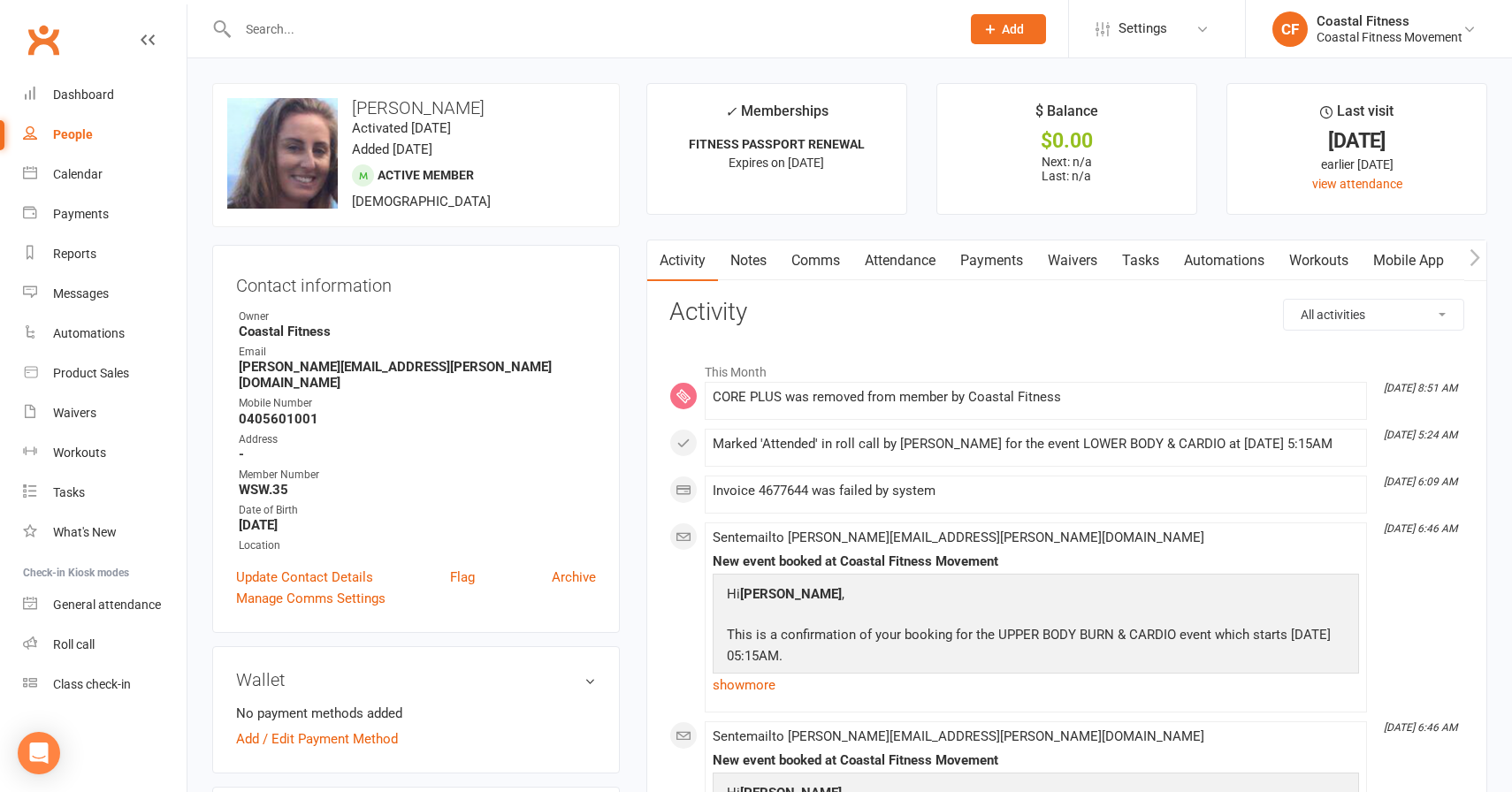
click at [985, 269] on link "Payments" at bounding box center [991, 261] width 88 height 41
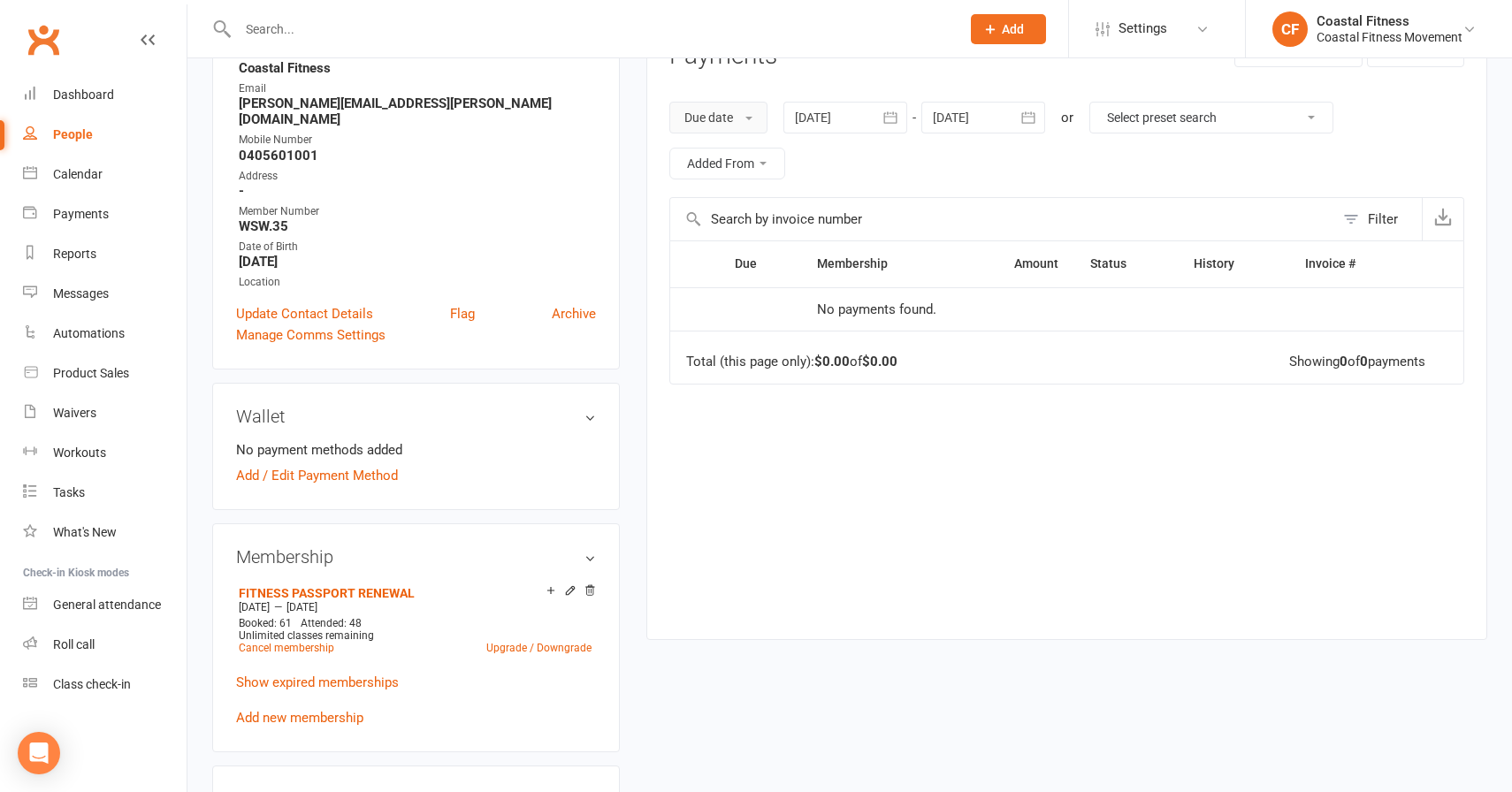
scroll to position [332, 0]
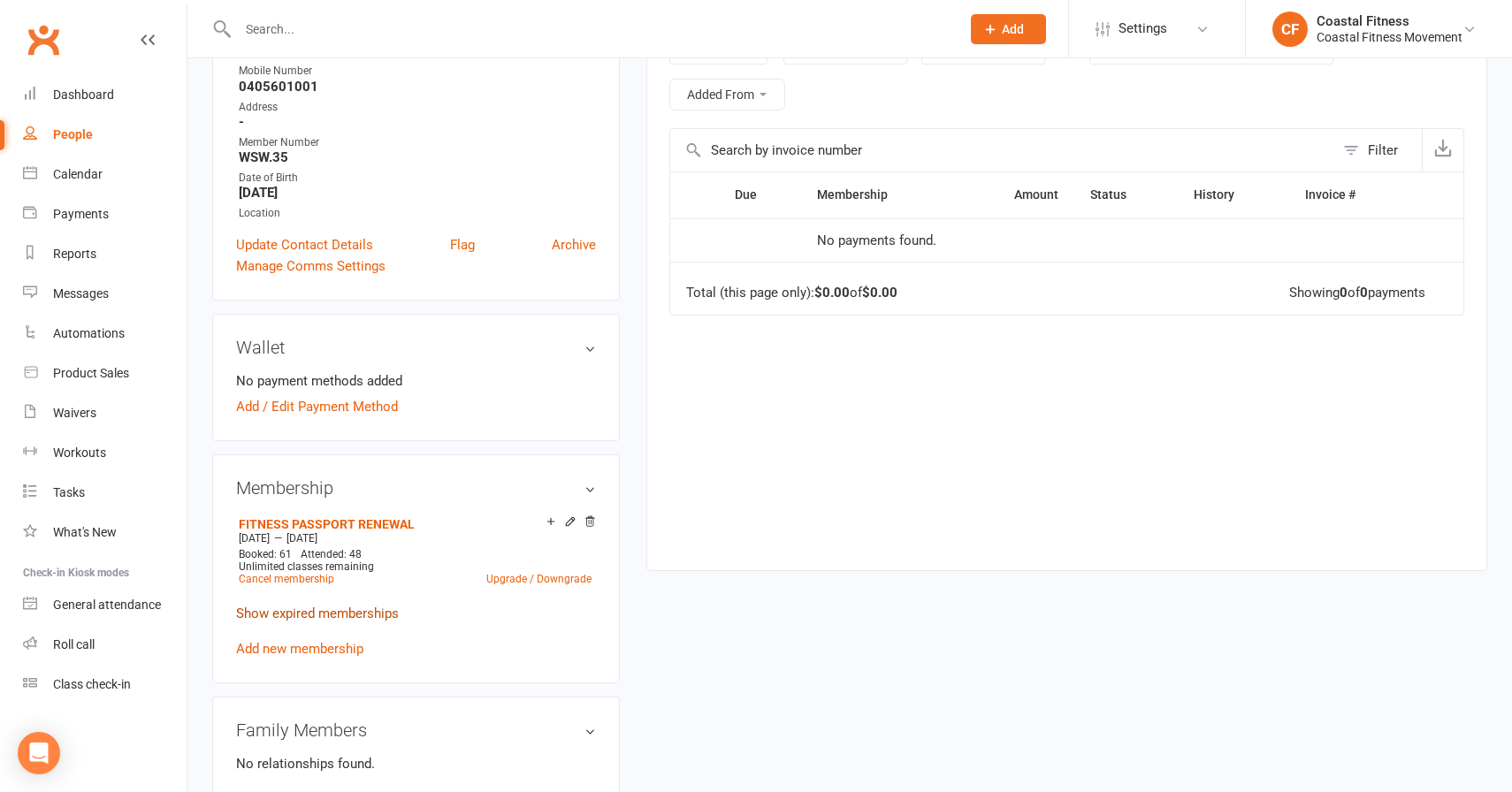
click at [304, 606] on link "Show expired memberships" at bounding box center [318, 613] width 162 height 16
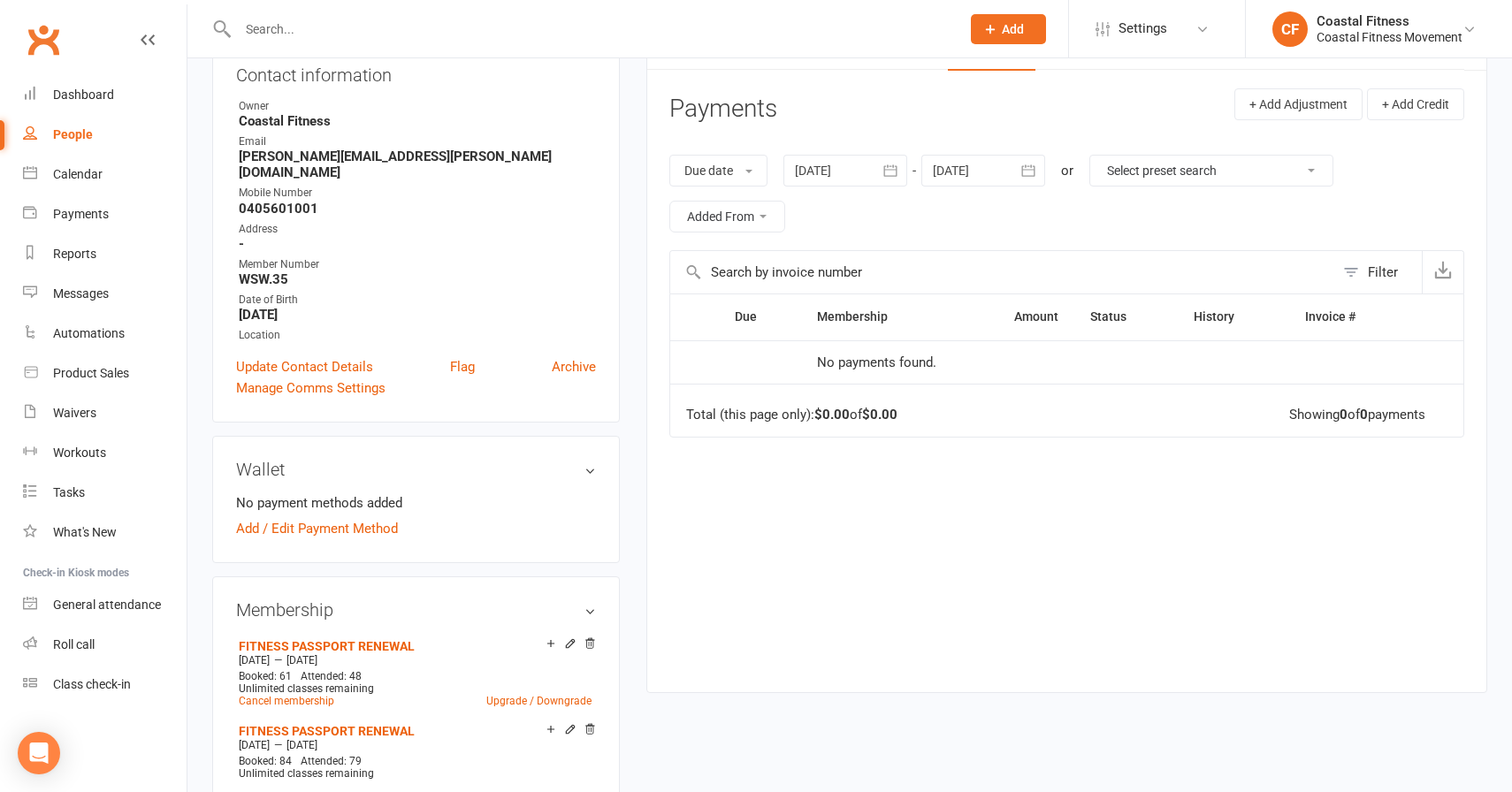
scroll to position [209, 0]
click at [760, 174] on button "Due date" at bounding box center [718, 173] width 98 height 31
click at [753, 169] on button "Due date" at bounding box center [718, 173] width 98 height 31
click at [971, 178] on div at bounding box center [983, 173] width 124 height 31
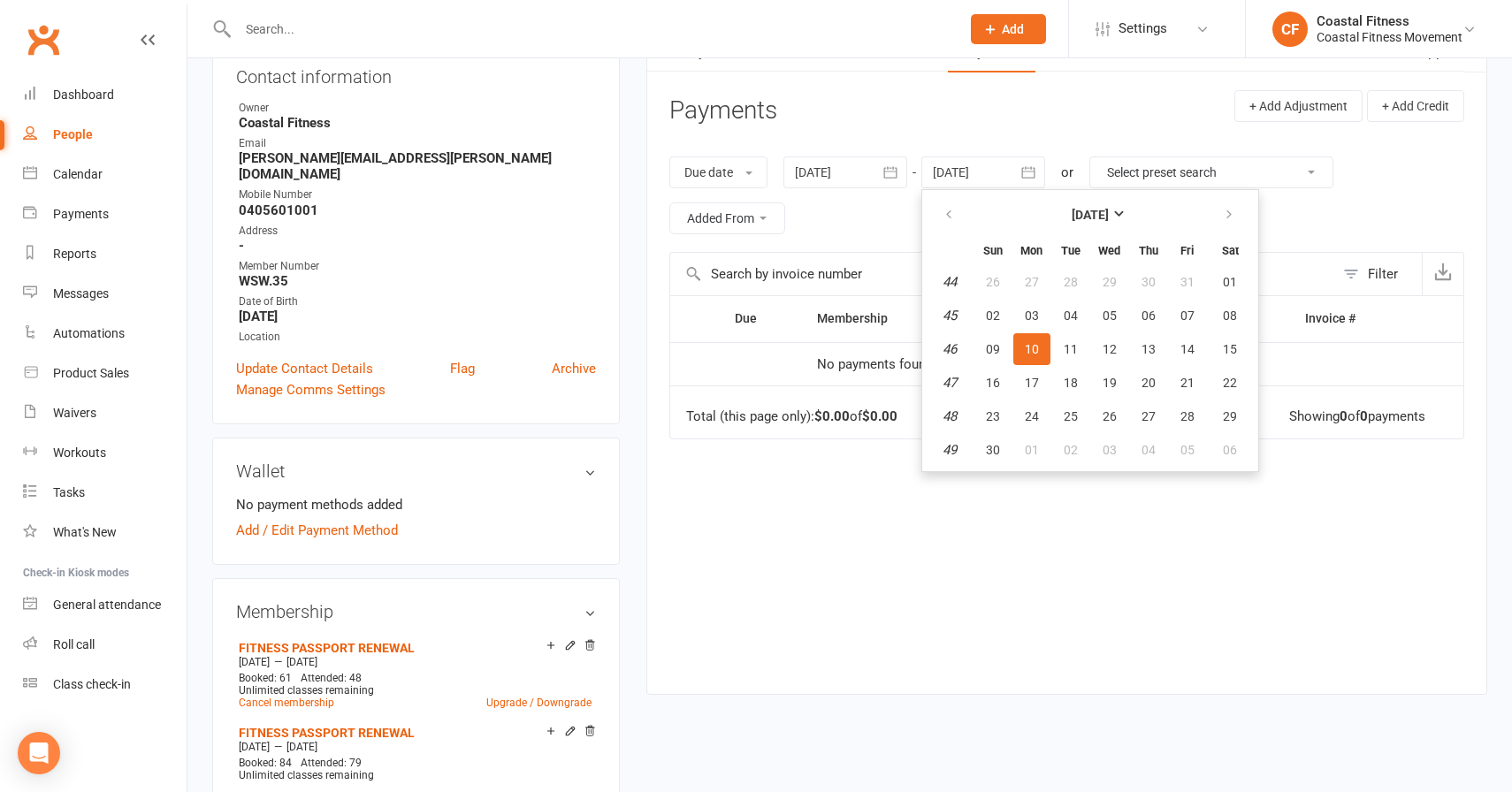
click at [971, 178] on div at bounding box center [983, 173] width 124 height 31
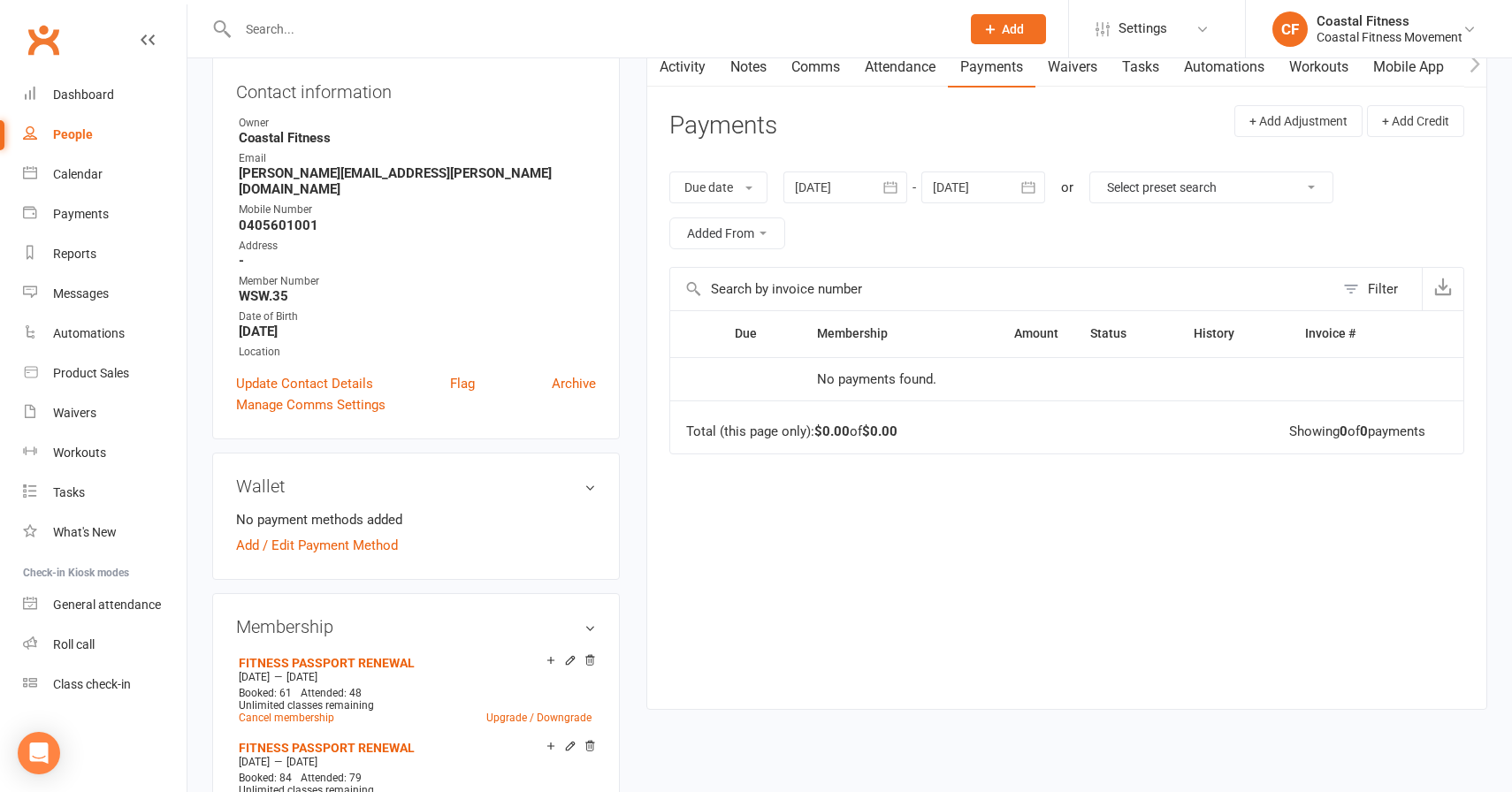
scroll to position [0, 0]
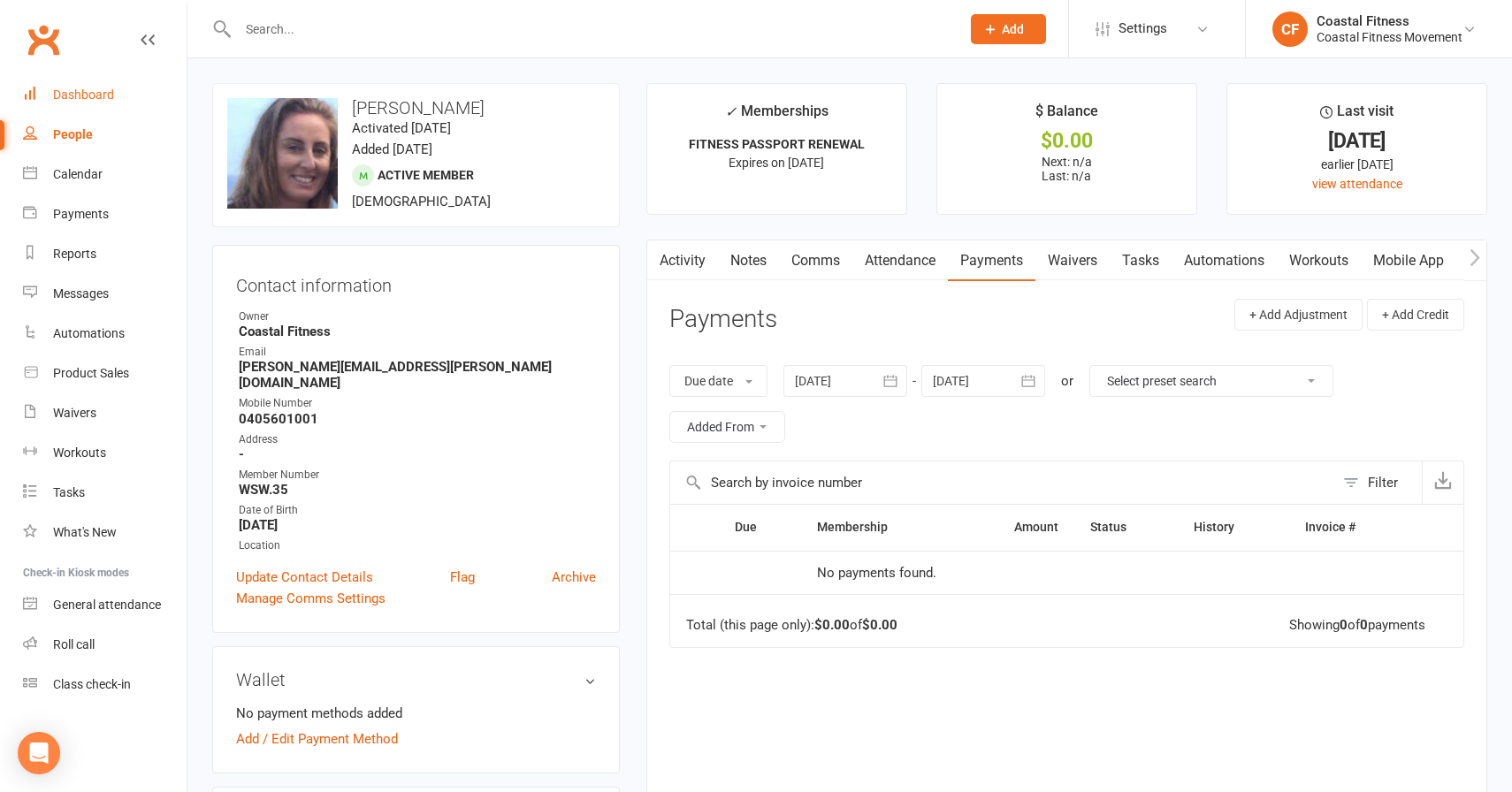
click at [88, 93] on div "Dashboard" at bounding box center [83, 94] width 61 height 14
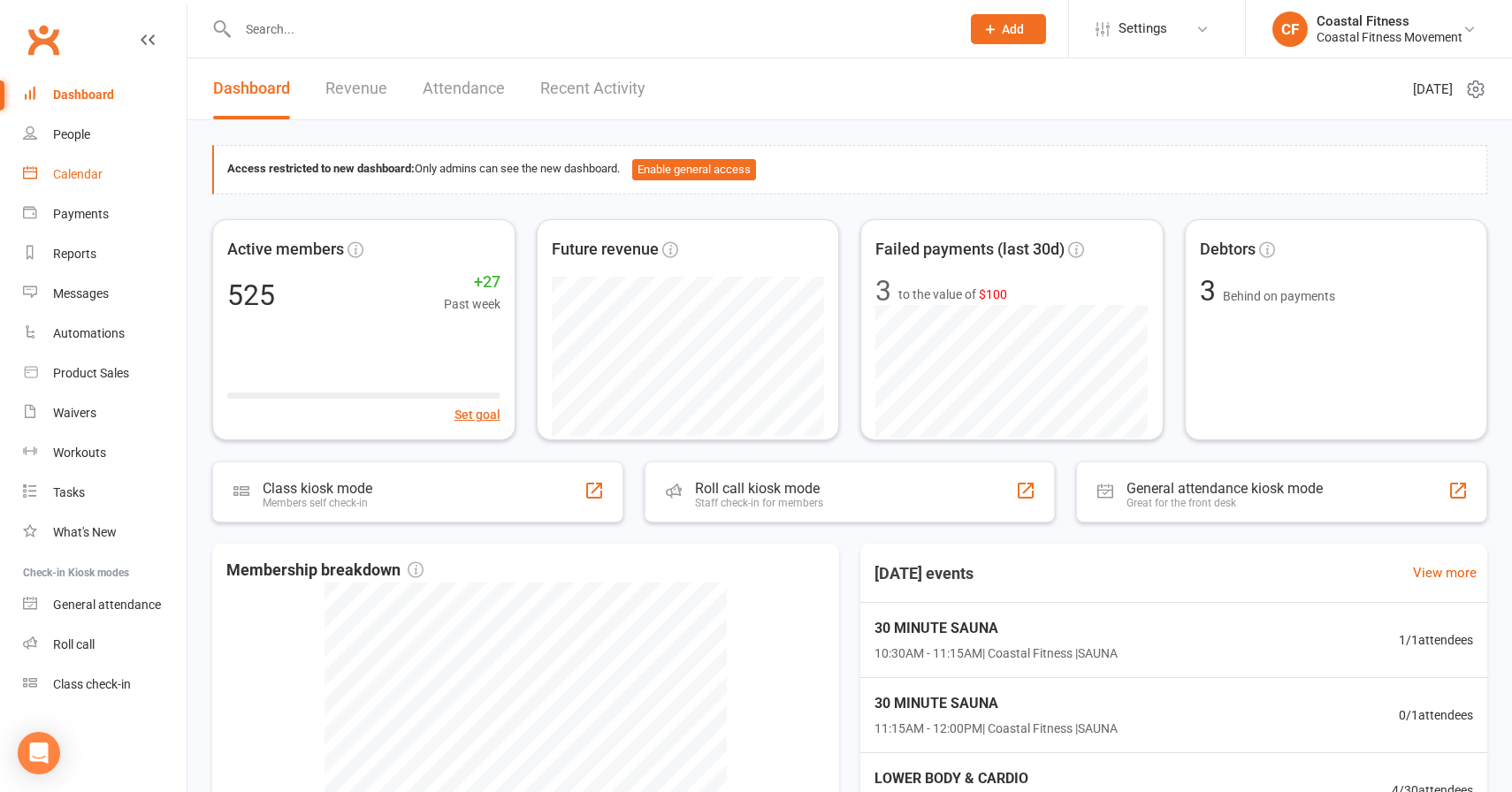
click at [80, 183] on link "Calendar" at bounding box center [104, 174] width 163 height 40
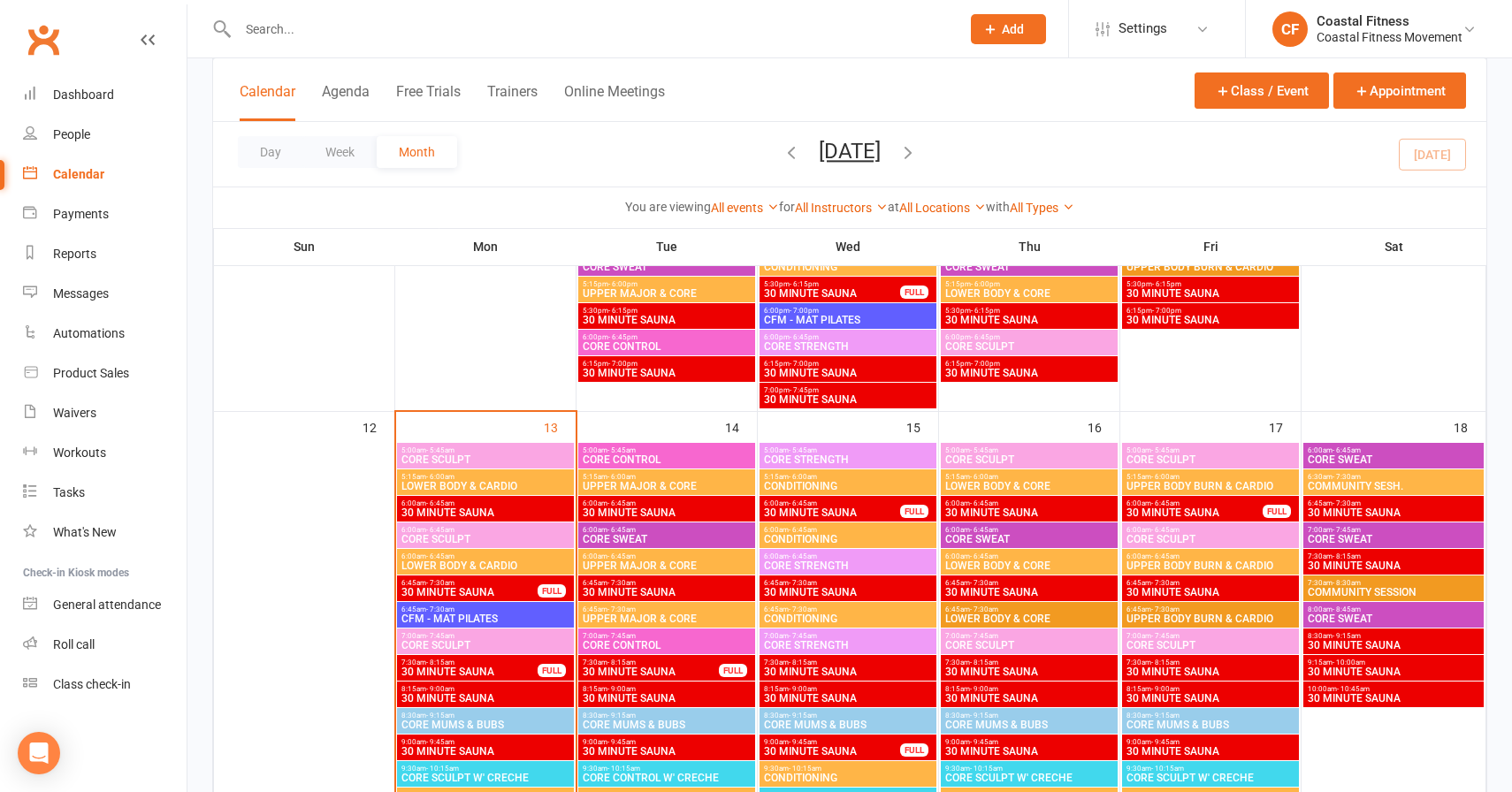
scroll to position [1370, 0]
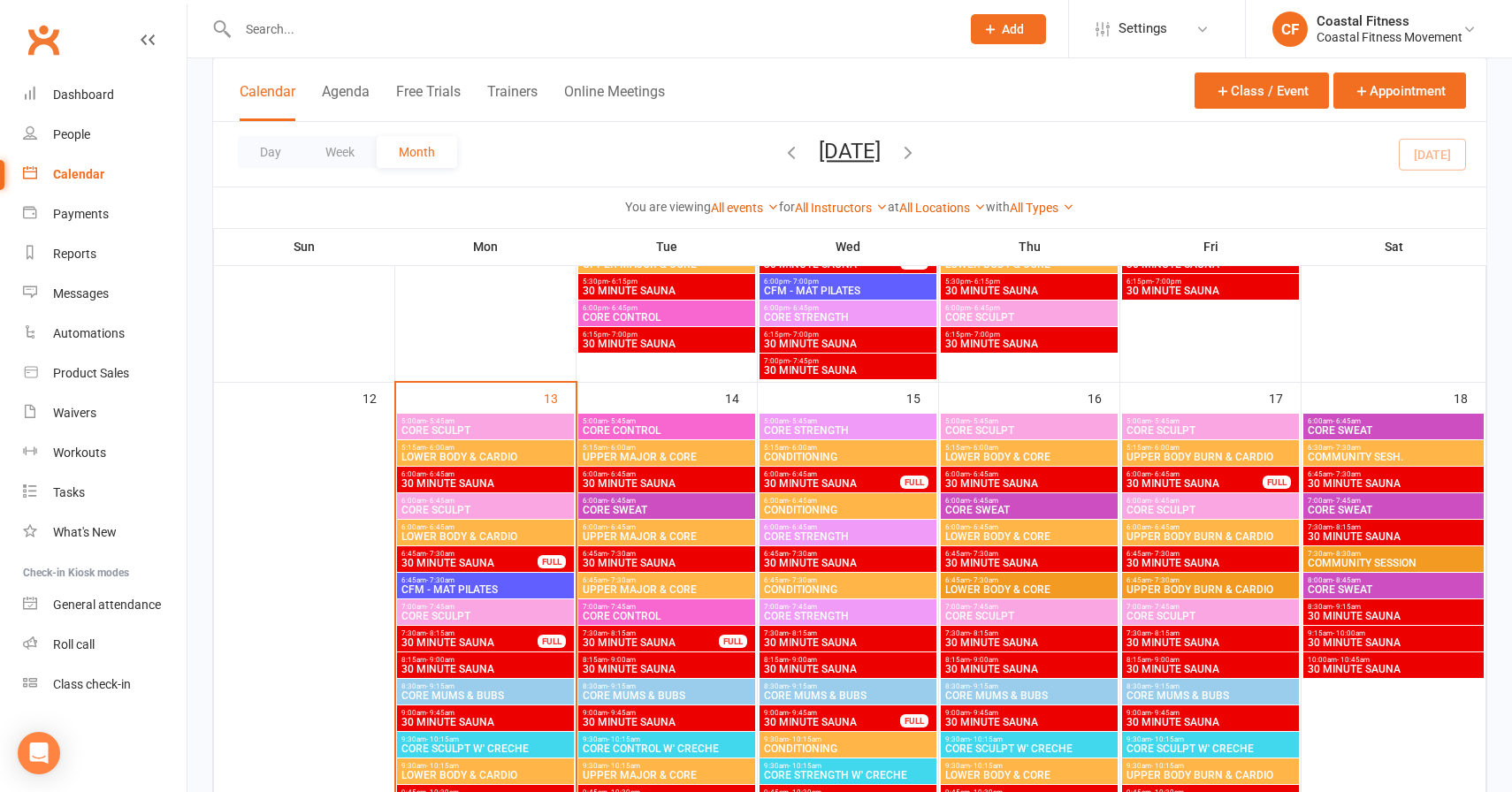
click at [420, 456] on span "LOWER BODY & CARDIO" at bounding box center [486, 456] width 170 height 10
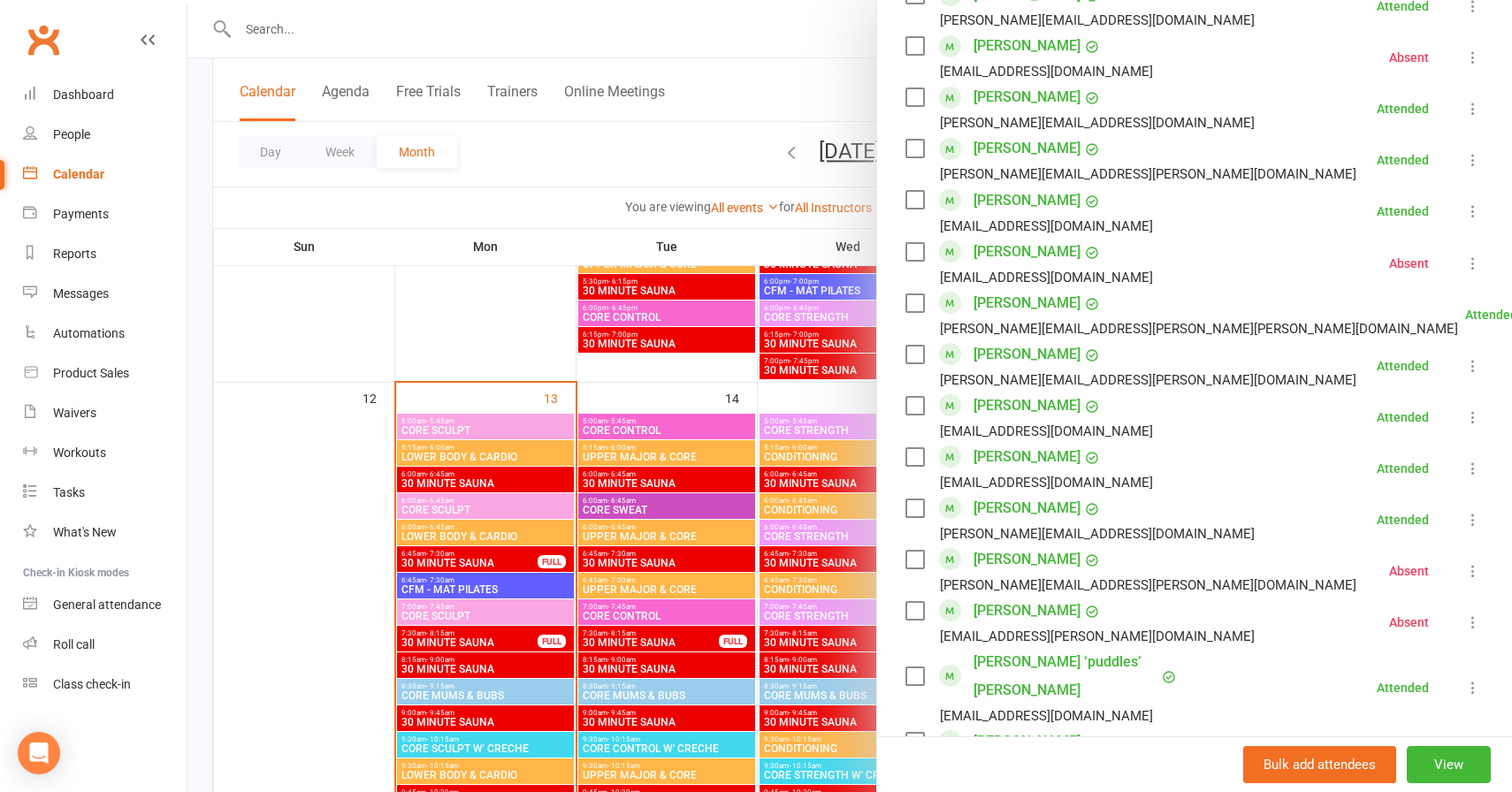
scroll to position [0, 0]
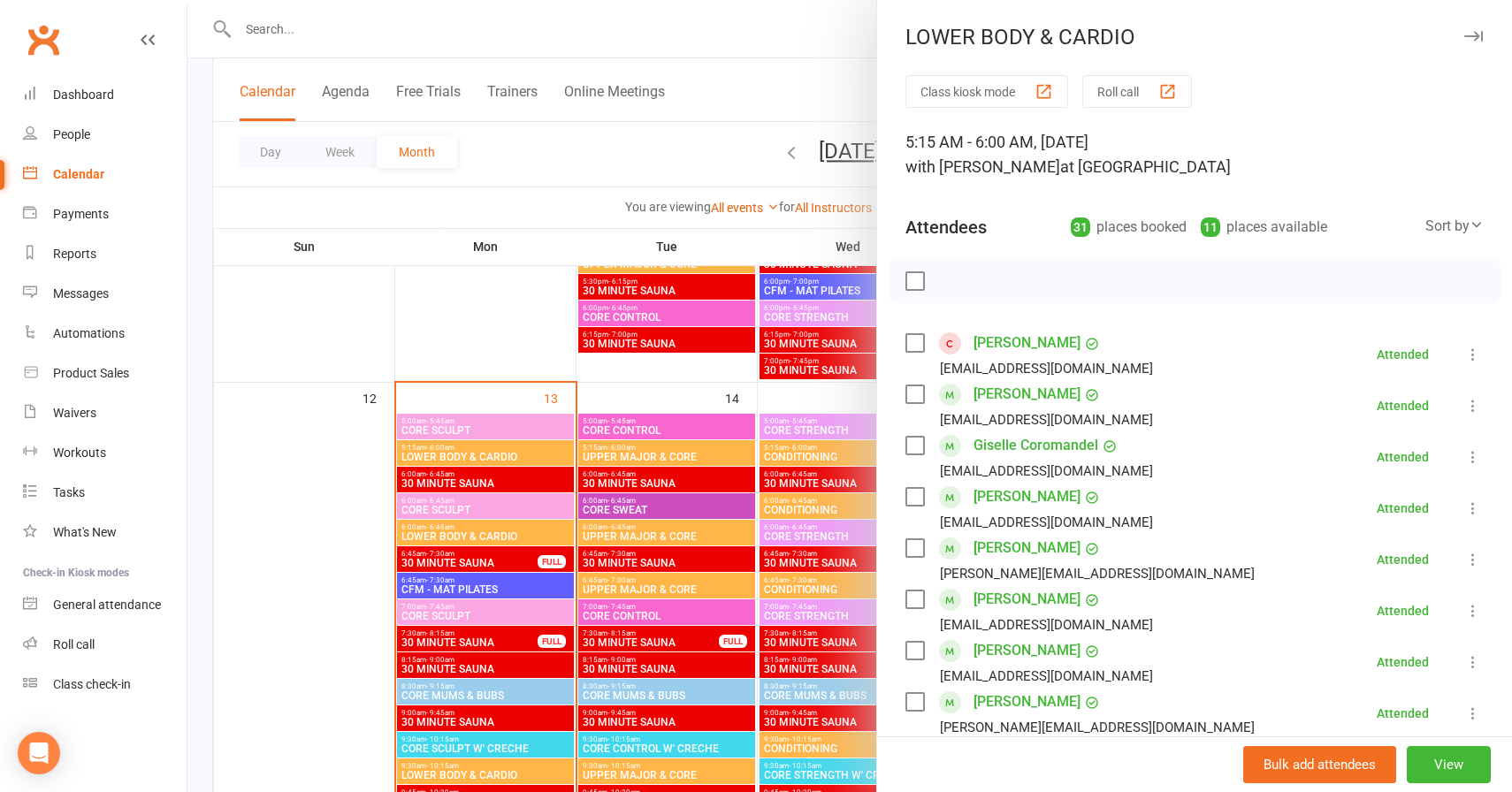
click at [1488, 30] on div "LOWER BODY & CARDIO" at bounding box center [1194, 37] width 635 height 25
click at [1482, 34] on button "button" at bounding box center [1472, 36] width 21 height 21
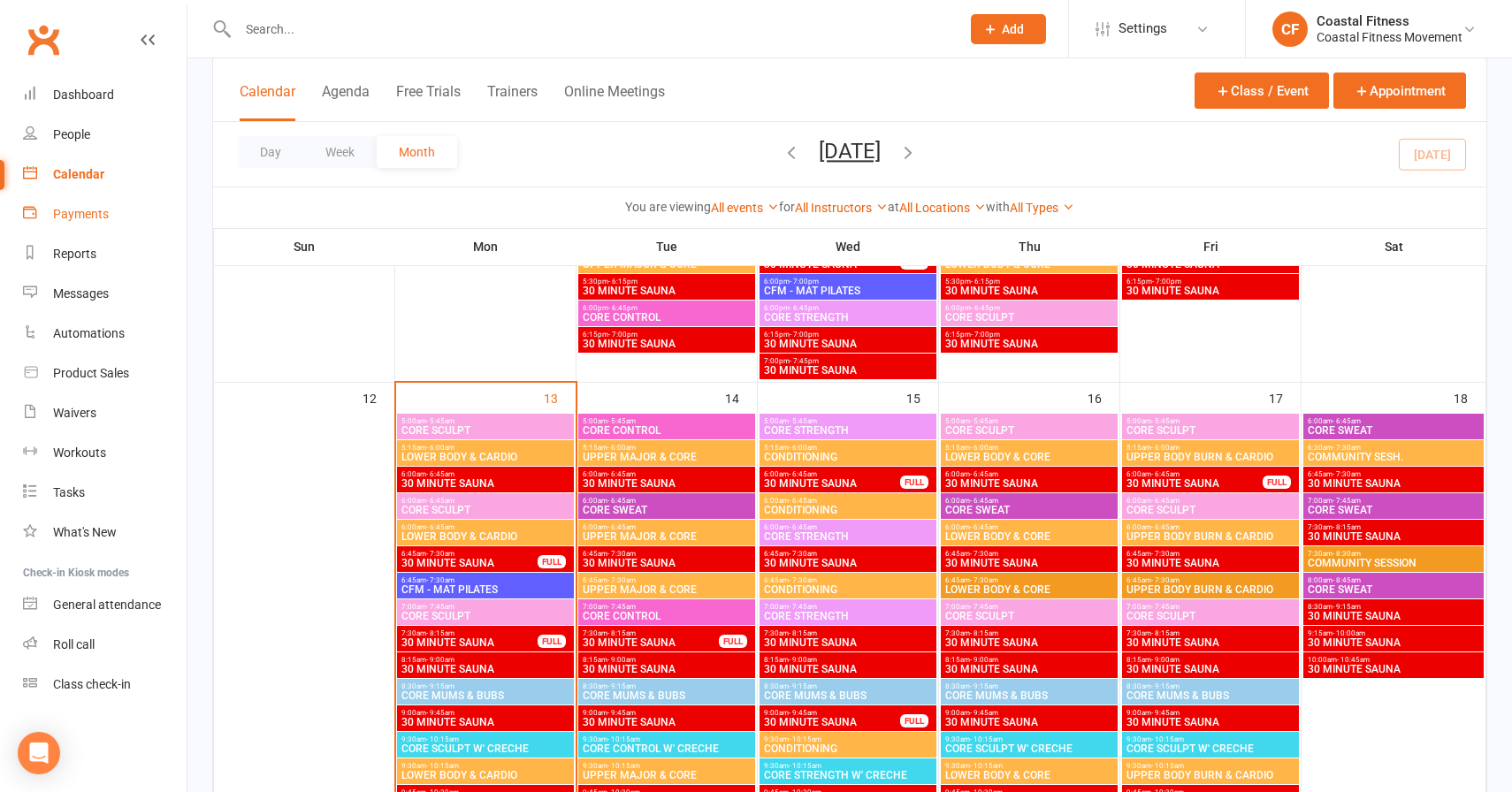
click at [93, 221] on div "Payments" at bounding box center [80, 213] width 55 height 14
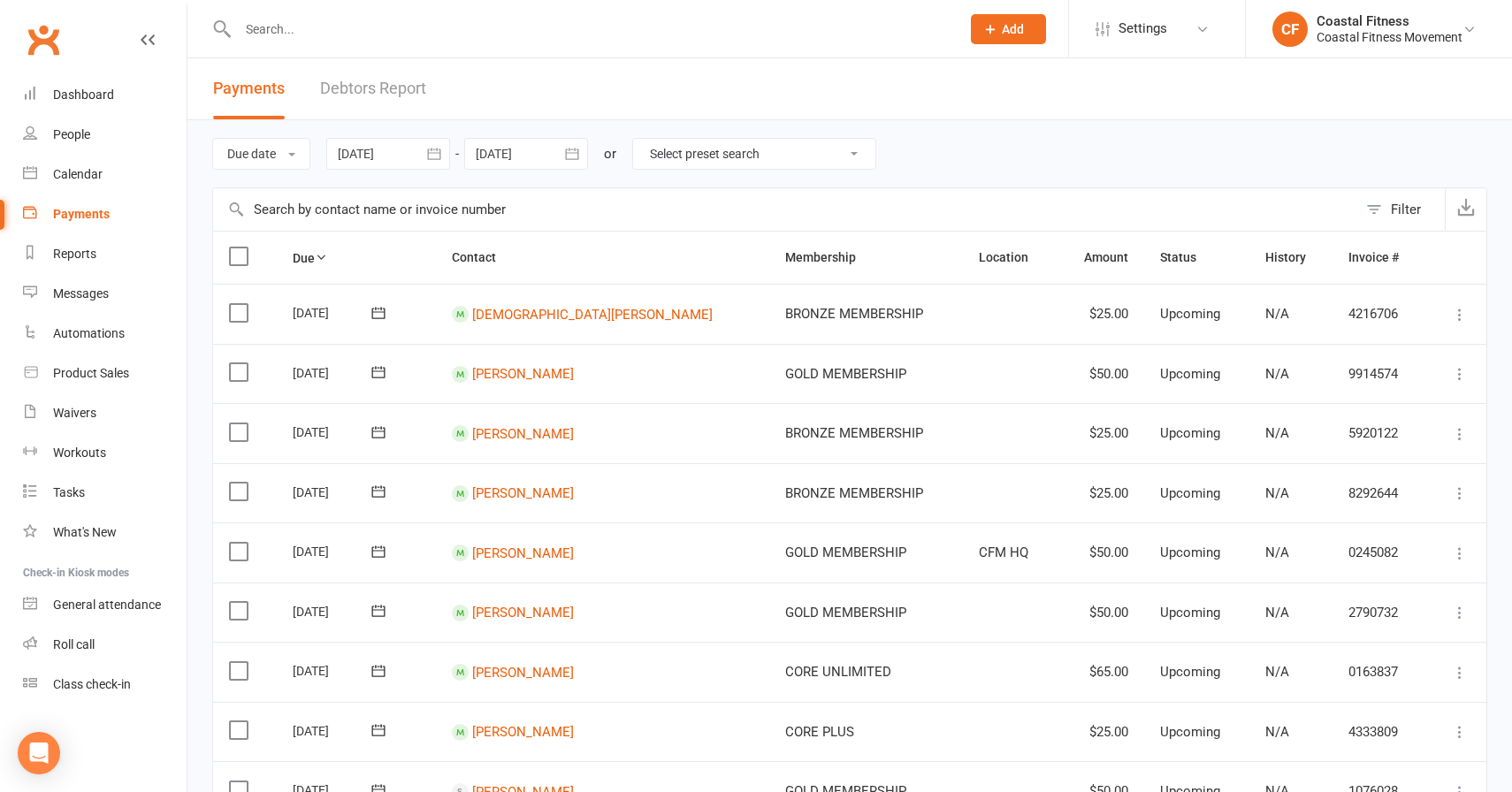
click at [367, 24] on input "text" at bounding box center [590, 29] width 715 height 25
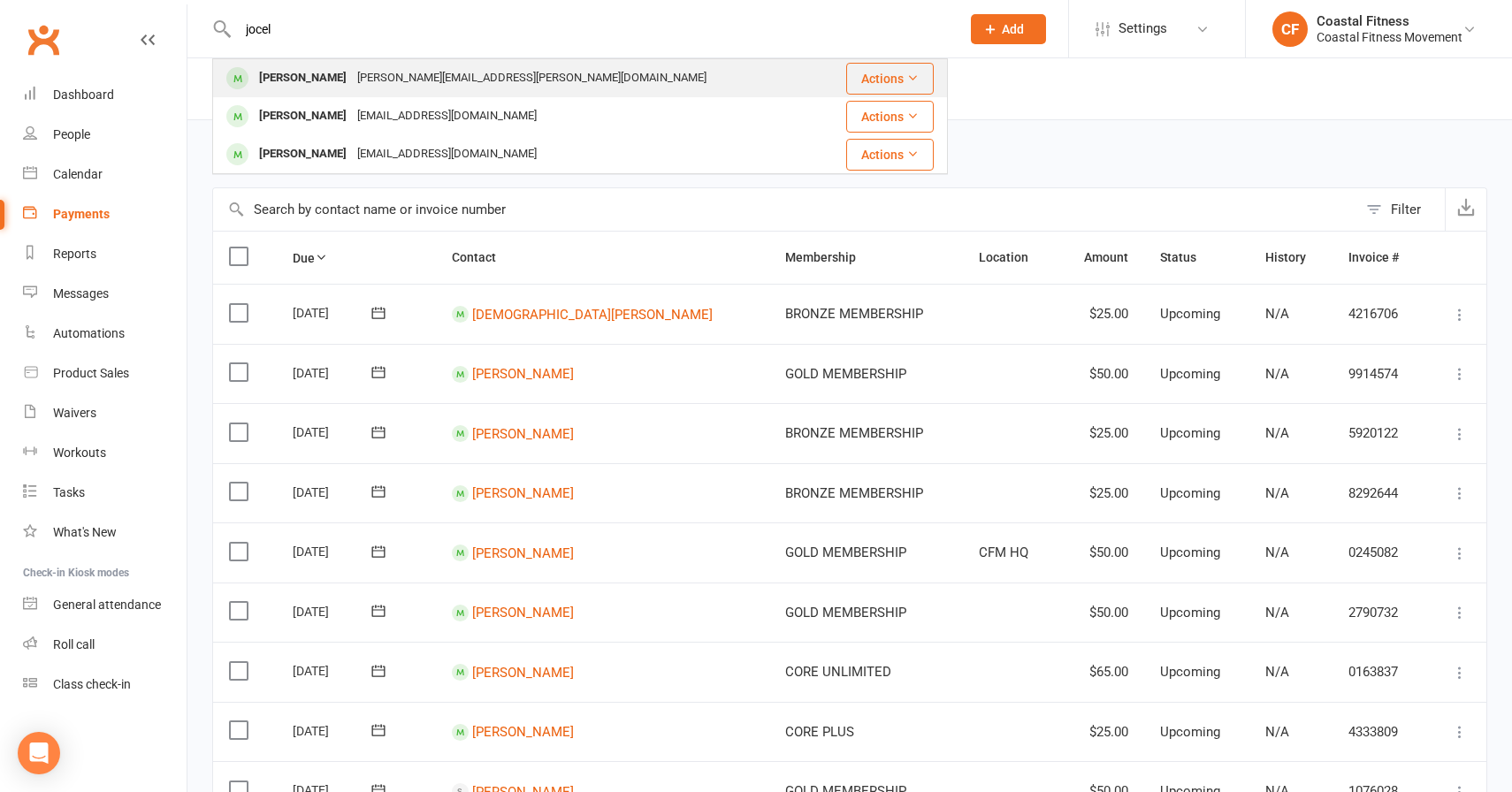
type input "jocel"
click at [352, 81] on div "[PERSON_NAME][EMAIL_ADDRESS][PERSON_NAME][DOMAIN_NAME]" at bounding box center [532, 78] width 360 height 26
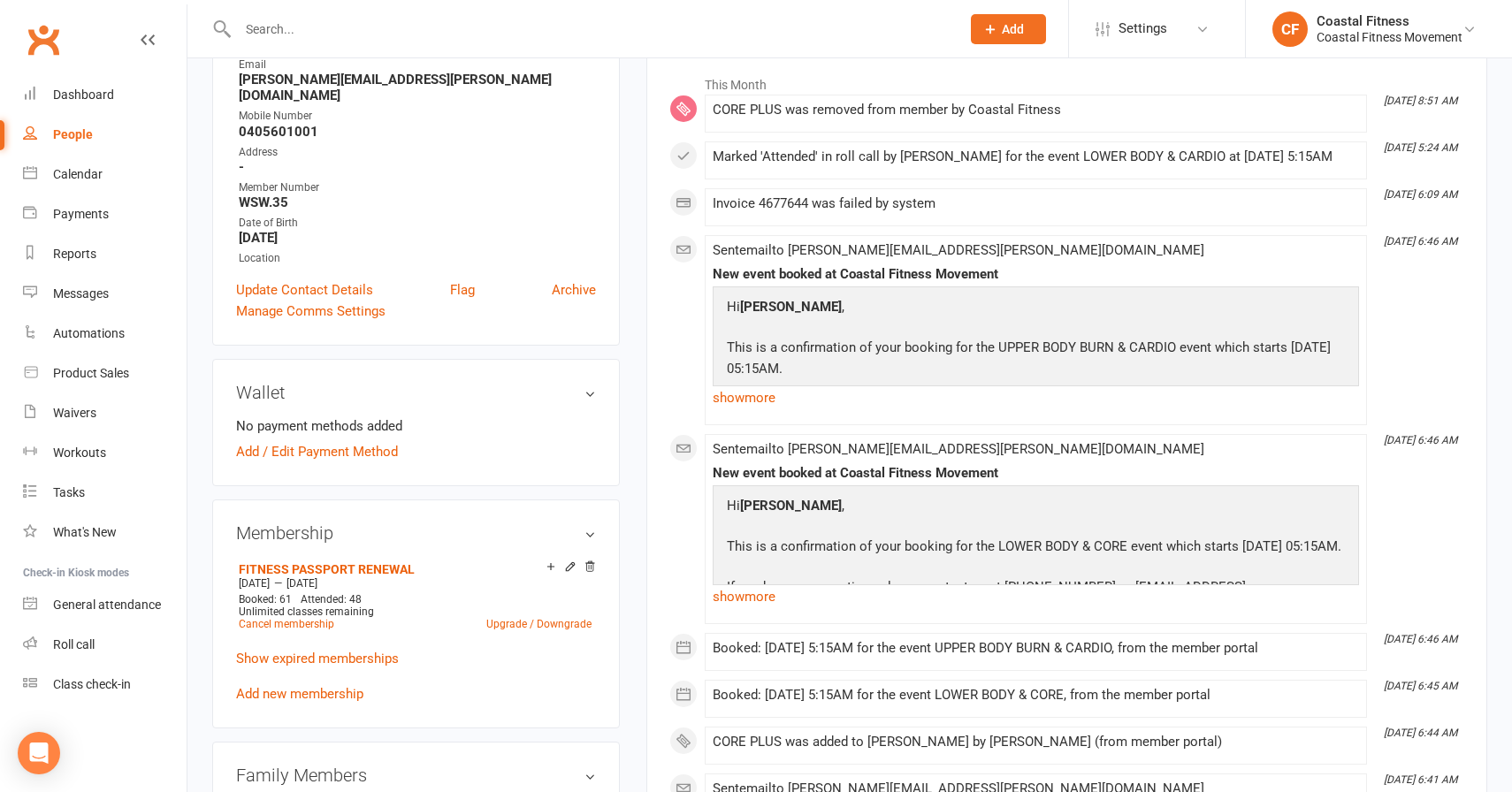
scroll to position [409, 0]
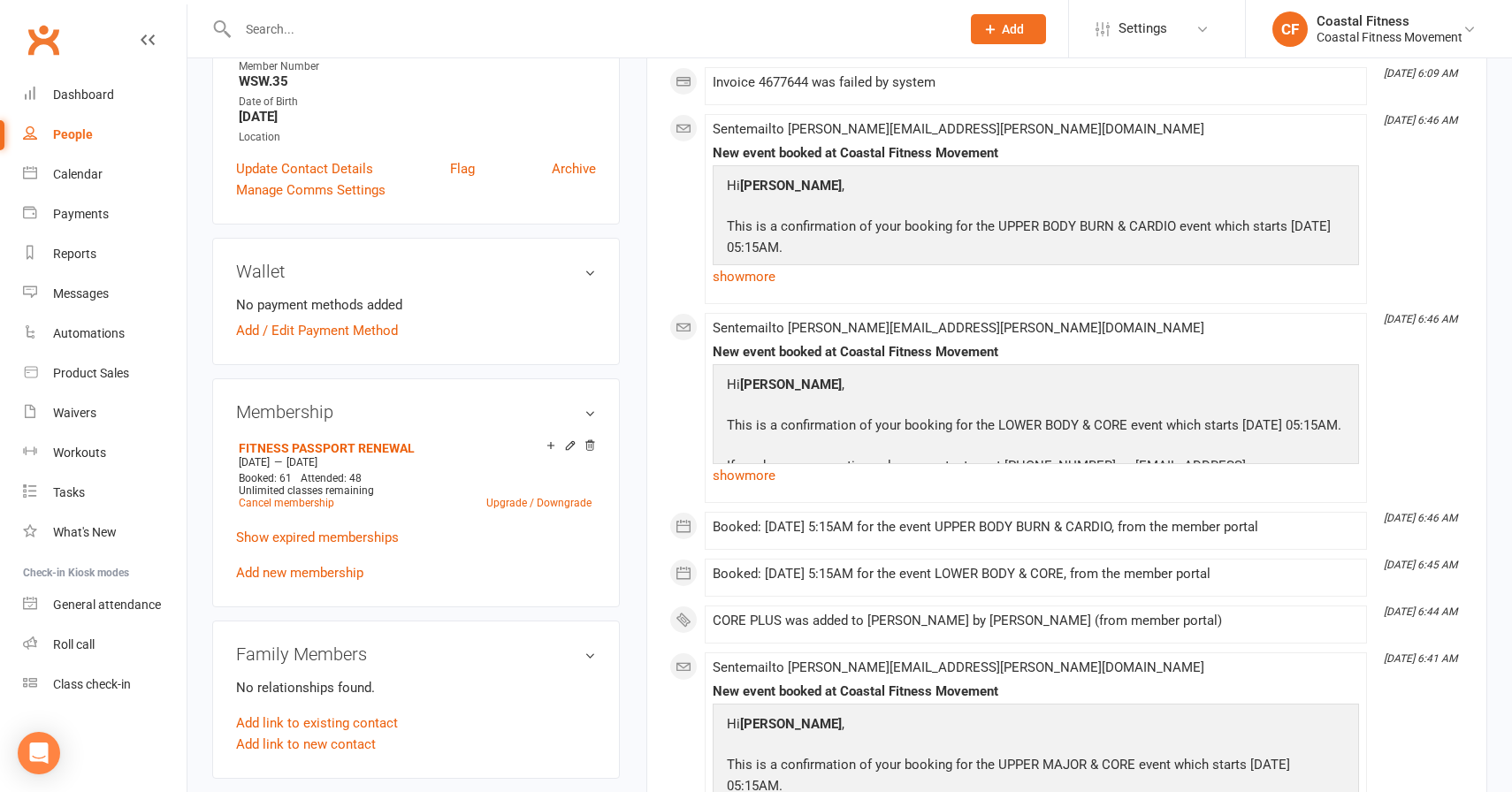
click at [582, 262] on h3 "Wallet" at bounding box center [416, 271] width 360 height 19
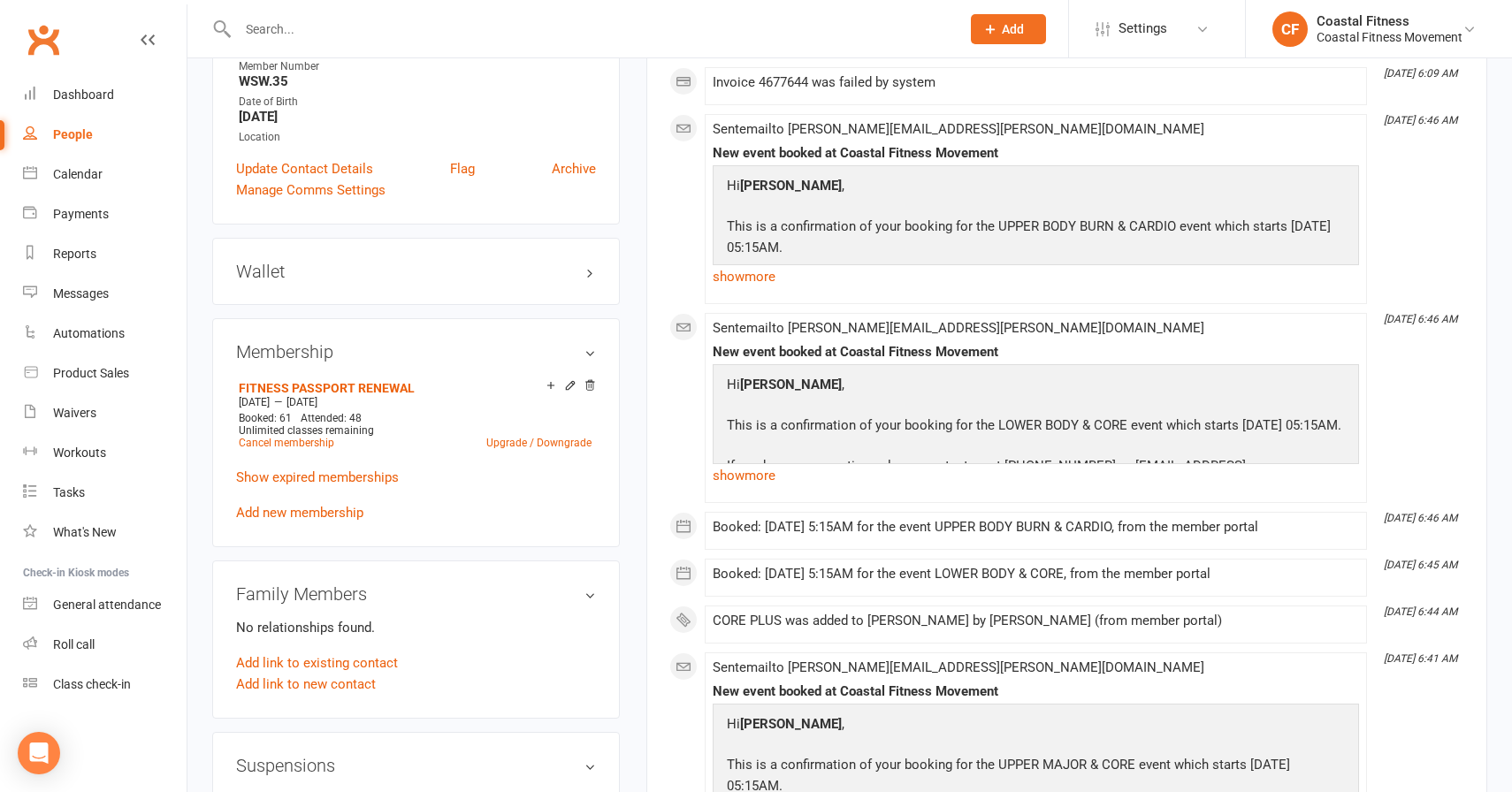
click at [584, 262] on h3 "Wallet" at bounding box center [416, 271] width 360 height 19
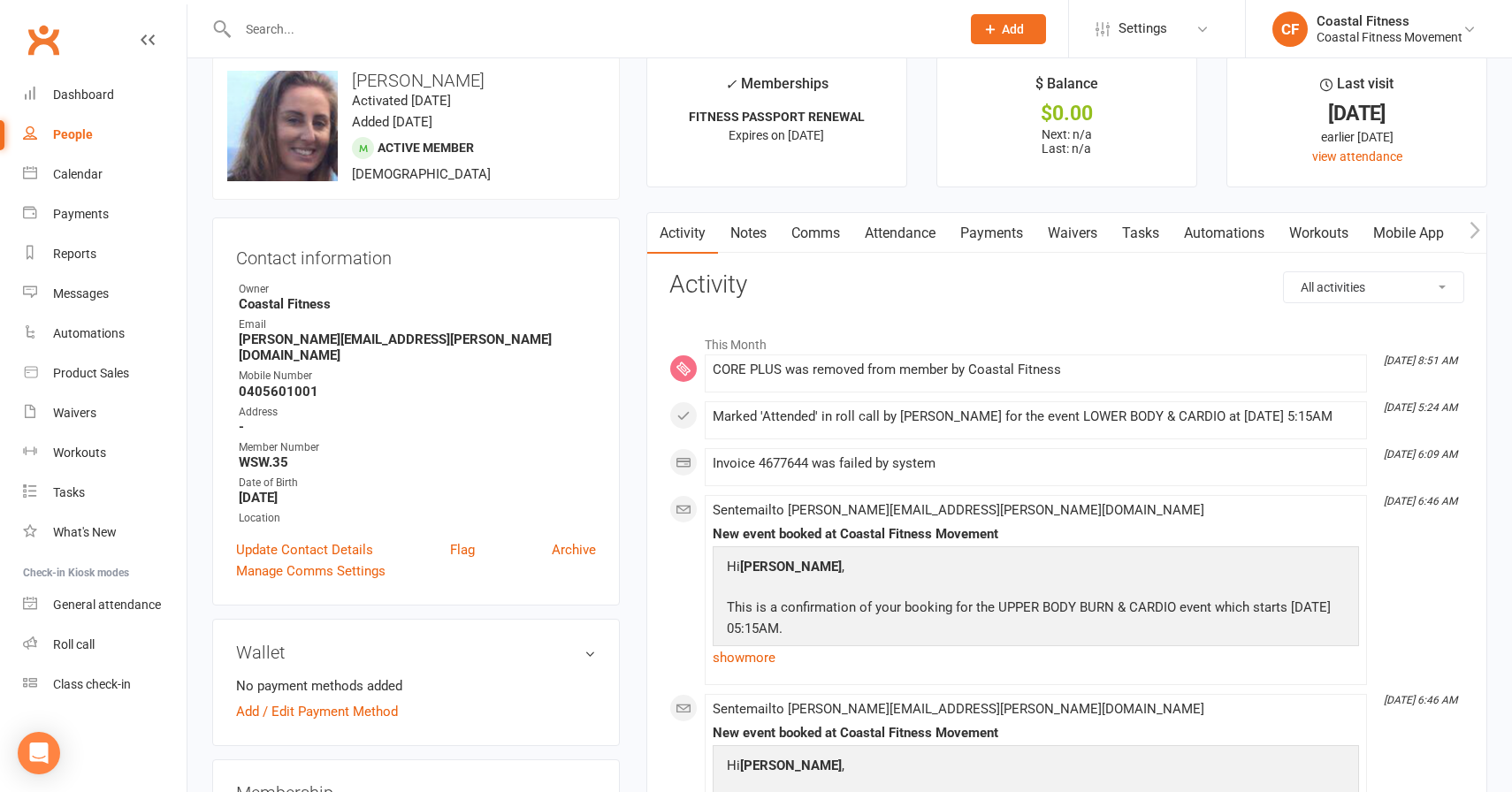
scroll to position [0, 0]
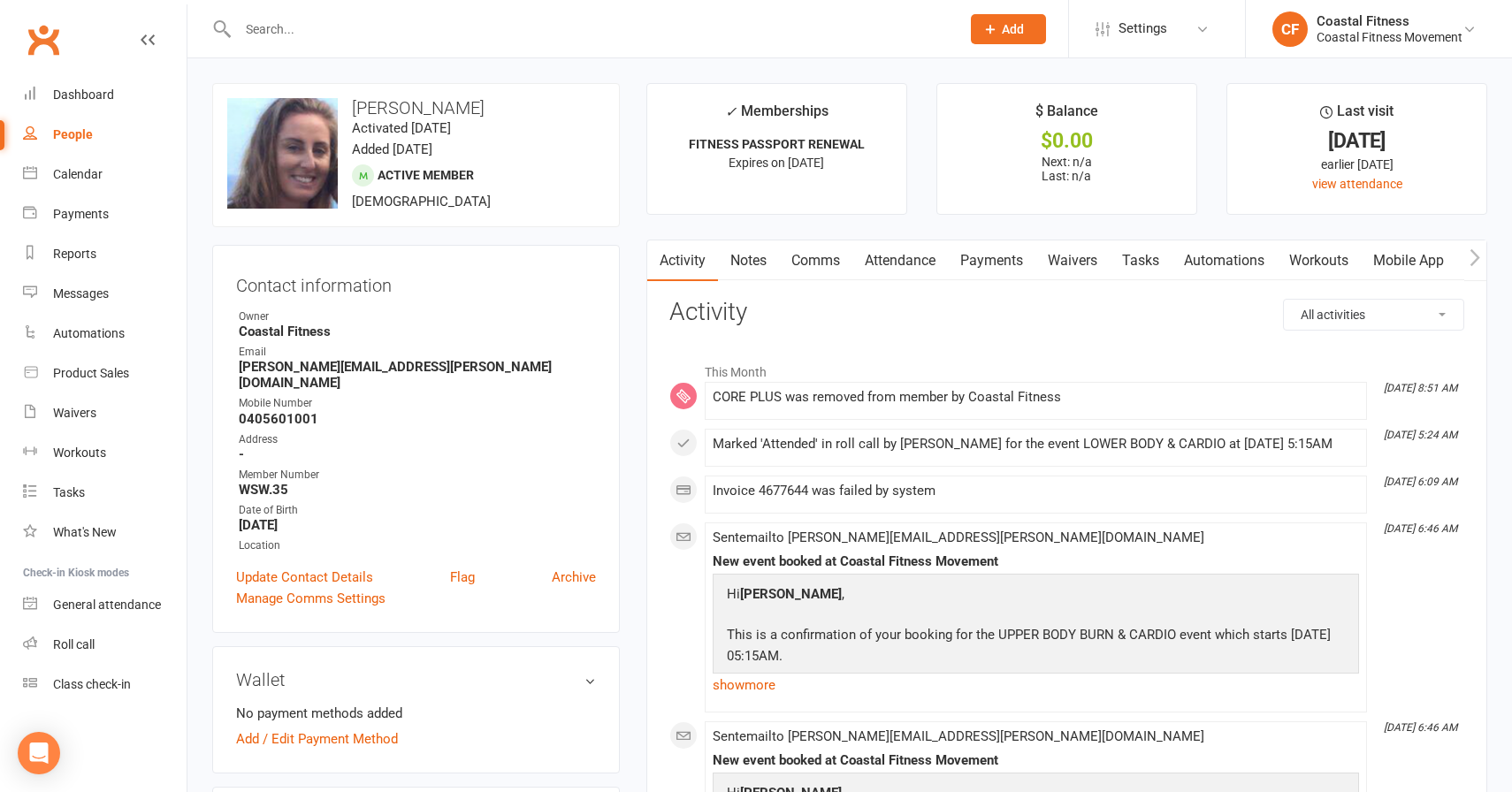
click at [515, 30] on input "text" at bounding box center [590, 29] width 715 height 25
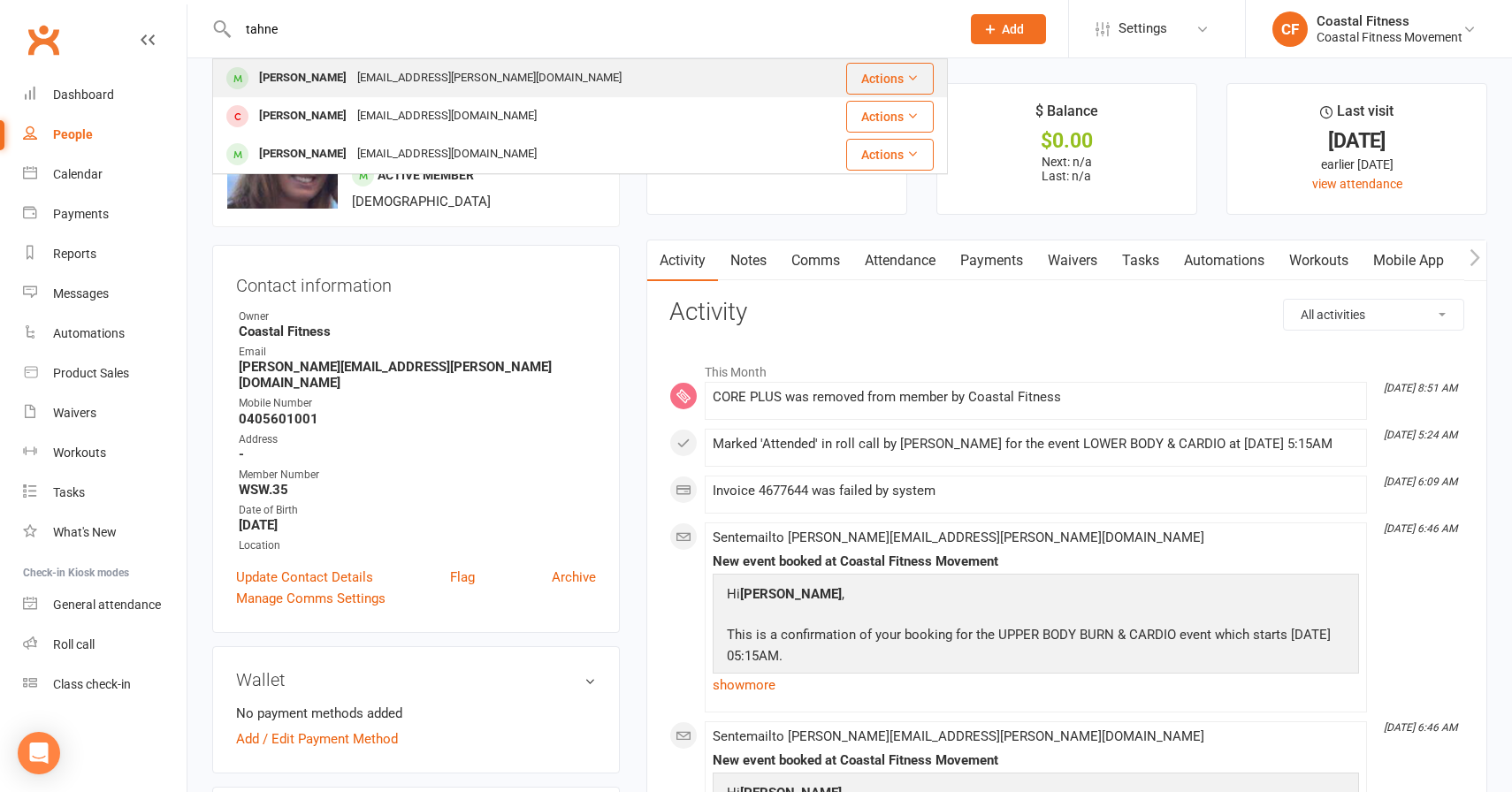
type input "tahne"
click at [330, 71] on div "[PERSON_NAME]" at bounding box center [303, 78] width 98 height 26
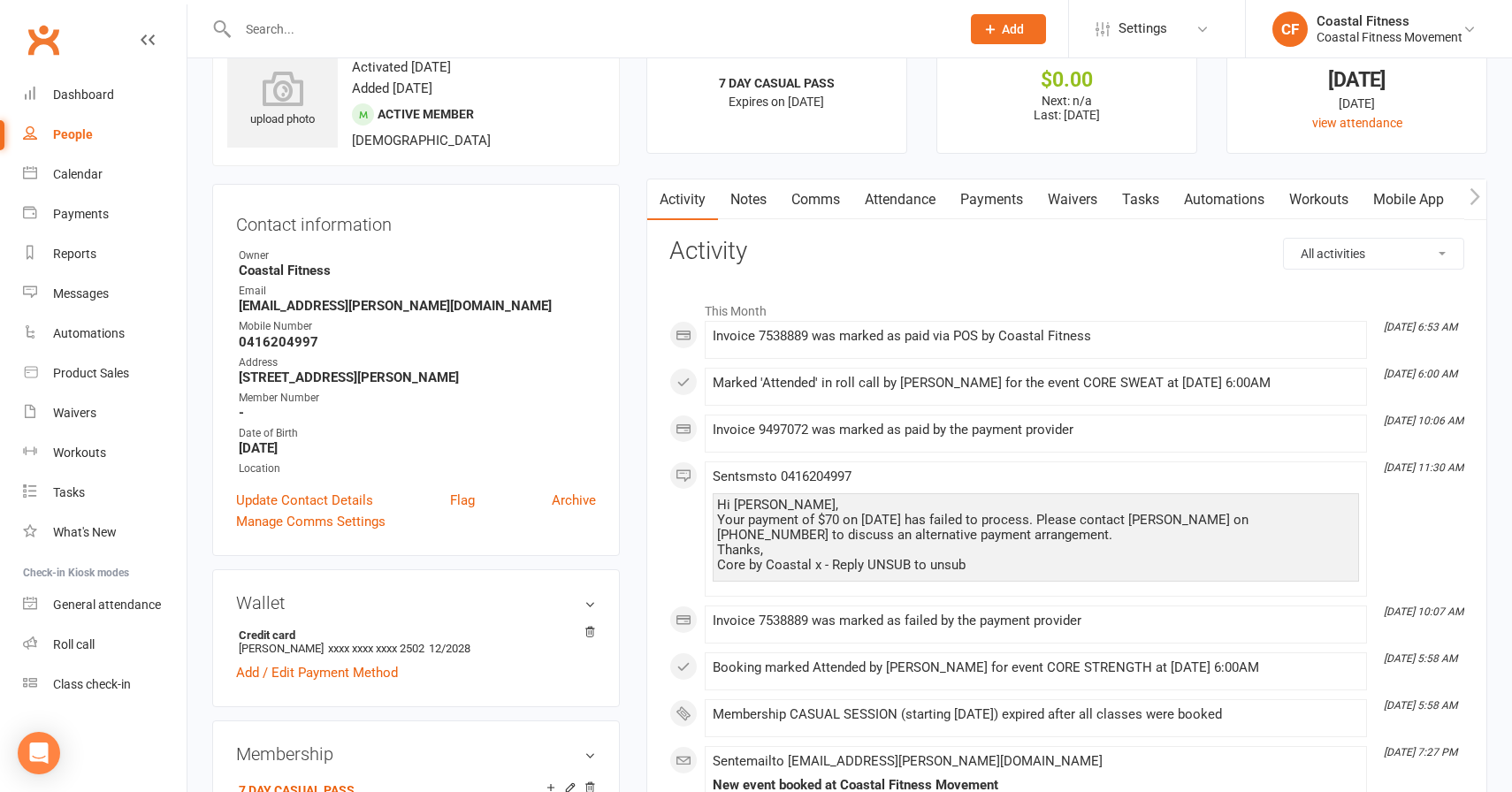
scroll to position [67, 0]
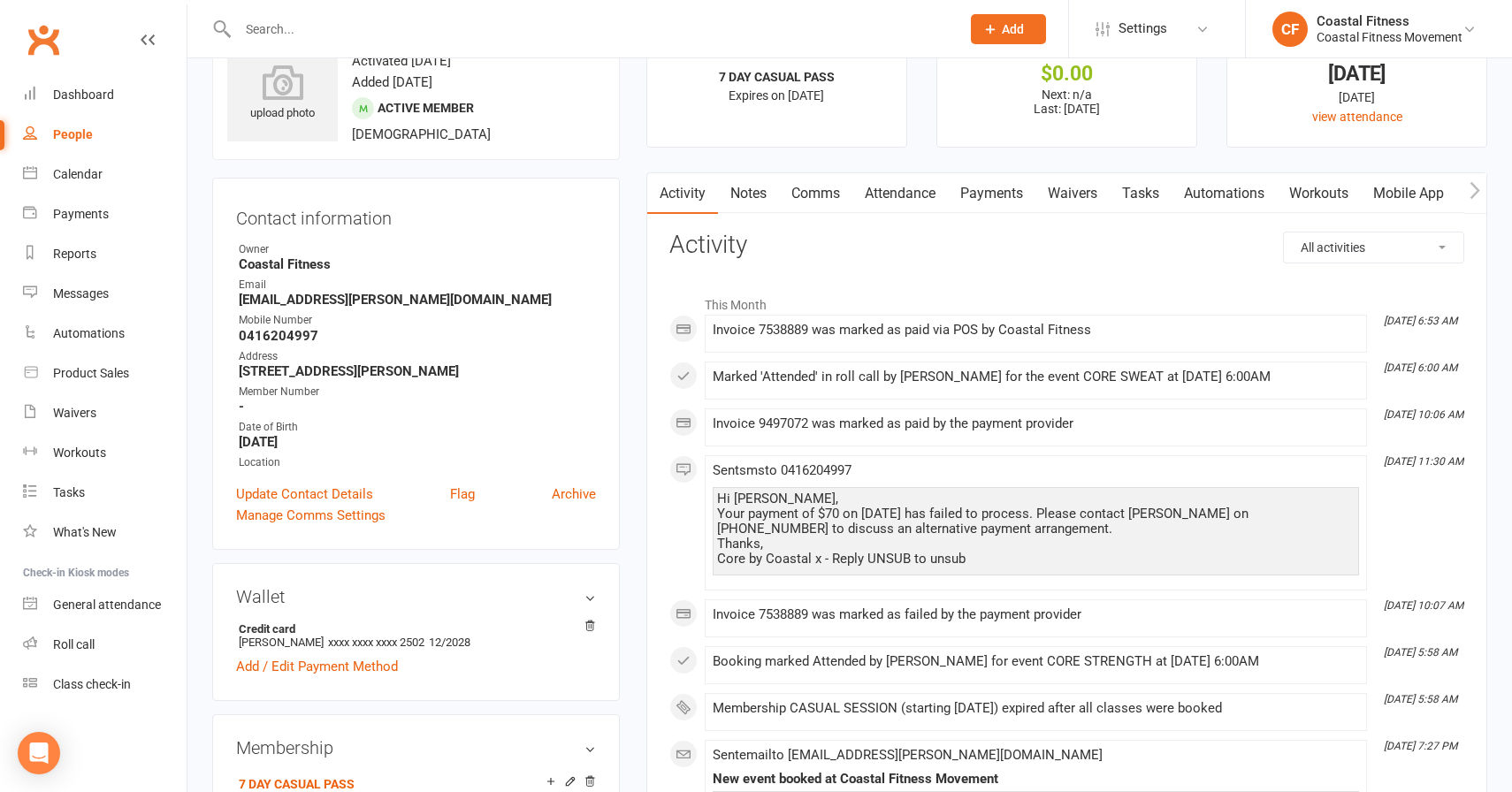
click at [967, 193] on link "Payments" at bounding box center [991, 194] width 88 height 41
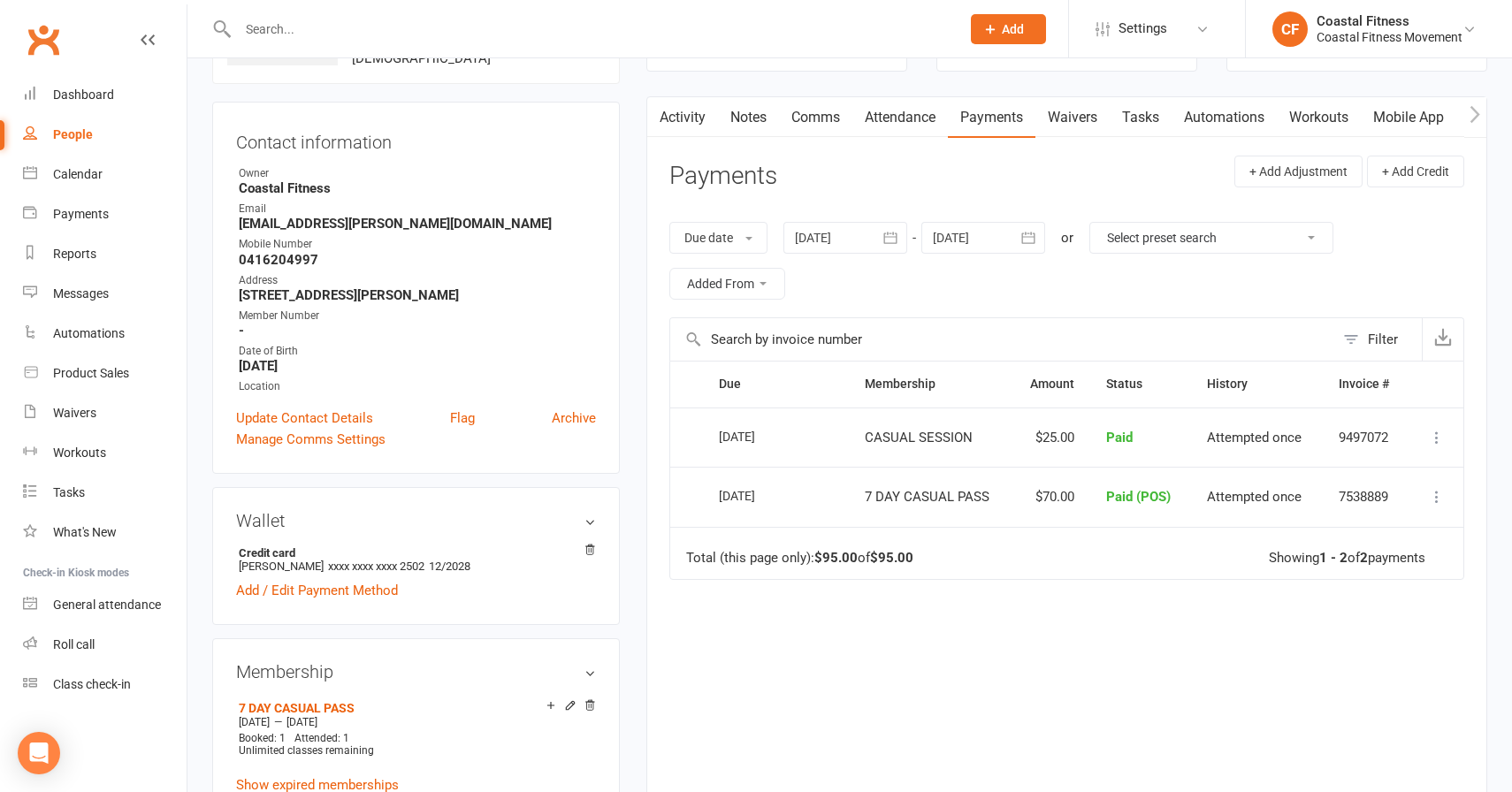
scroll to position [66, 0]
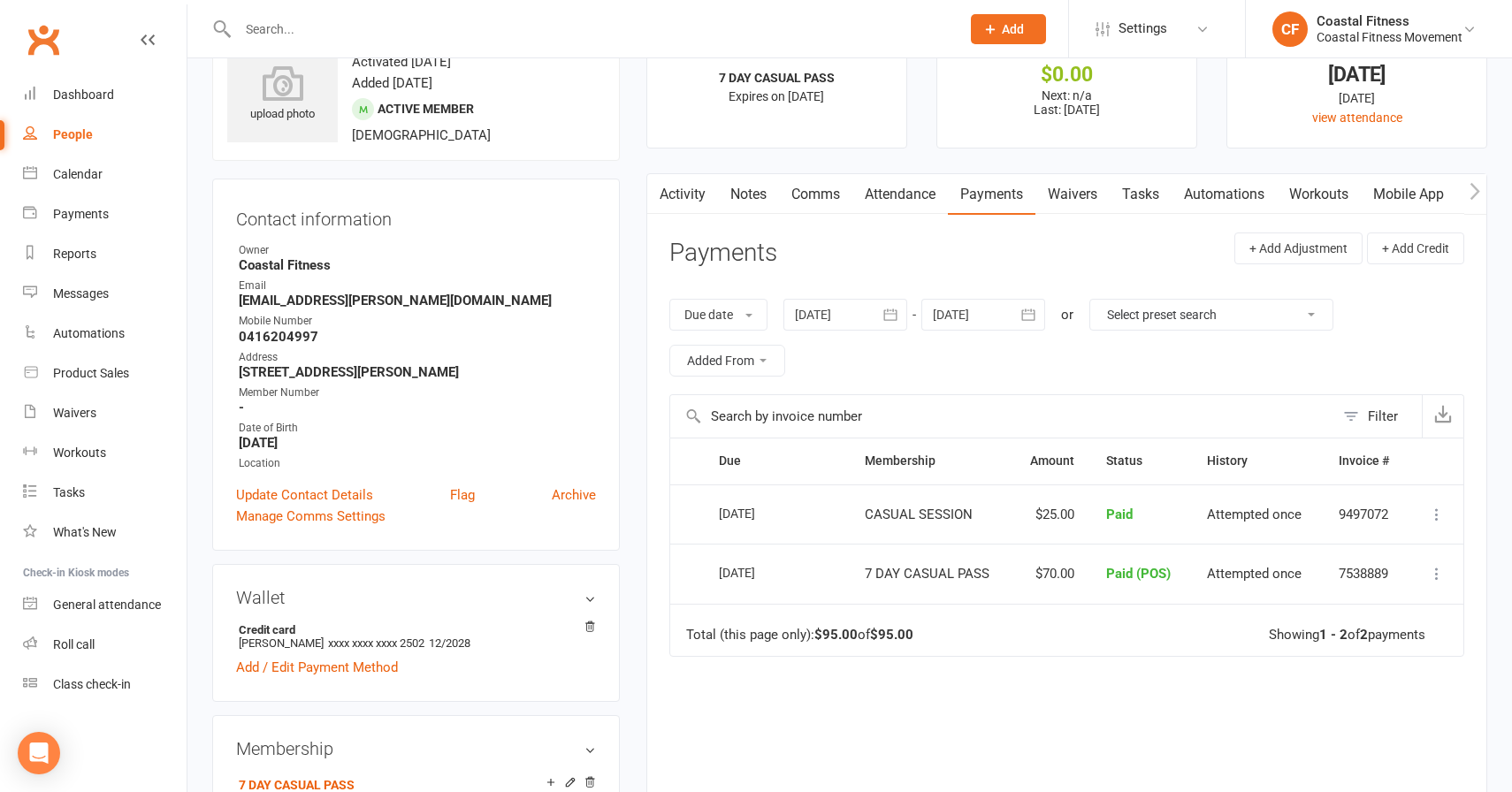
click at [793, 209] on link "Comms" at bounding box center [816, 195] width 74 height 41
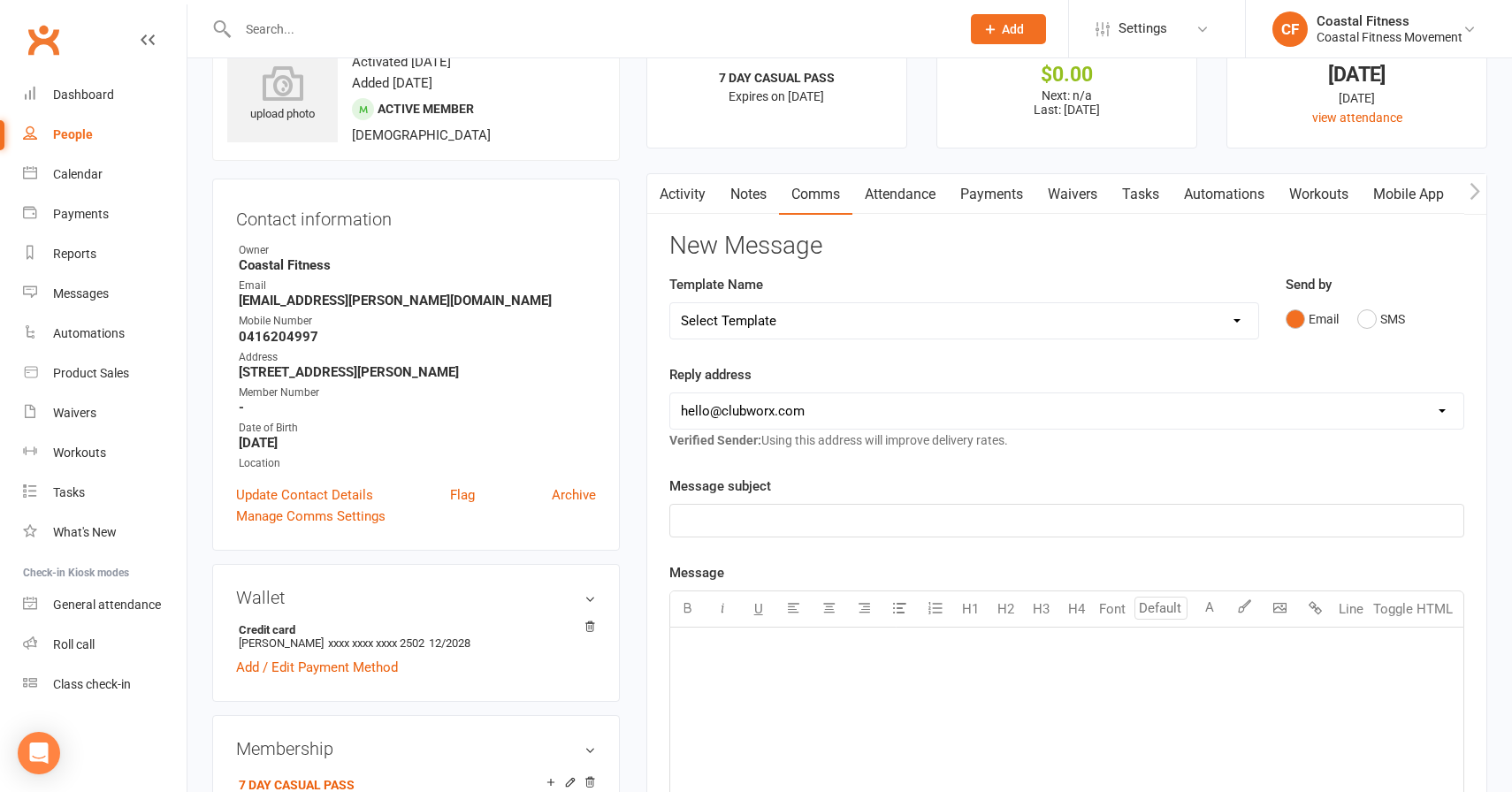
click at [764, 326] on select "Select Template [Email] CFM 7 day trial [SMS] Failure to scan FP [Email] It's t…" at bounding box center [964, 321] width 588 height 35
select select "2"
click at [670, 304] on select "Select Template [Email] CFM 7 day trial [SMS] Failure to scan FP [Email] It's t…" at bounding box center [964, 321] width 588 height 35
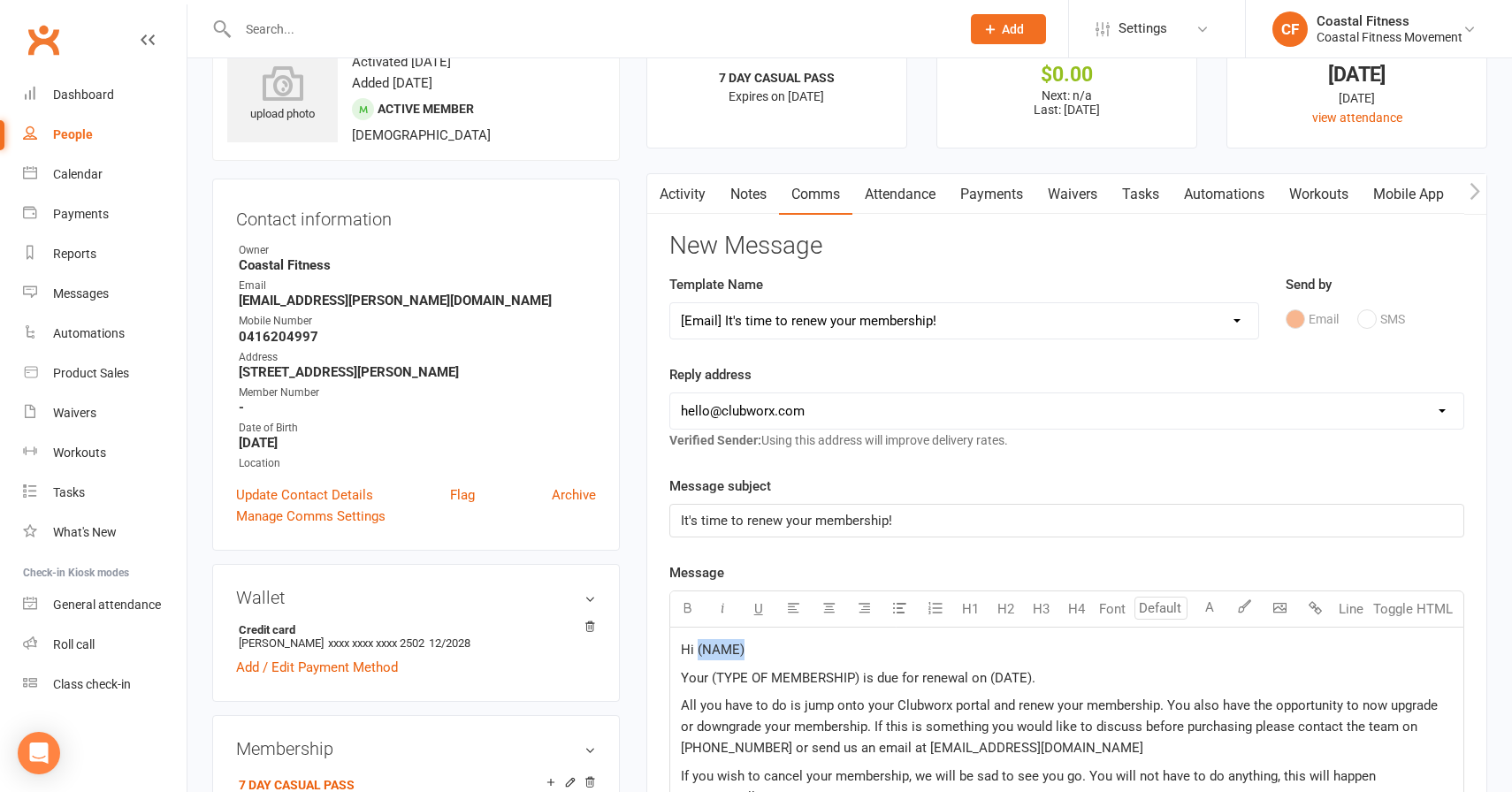
drag, startPoint x: 696, startPoint y: 650, endPoint x: 856, endPoint y: 647, distance: 160.0
click at [856, 647] on p "Hi (NAME)" at bounding box center [1067, 650] width 772 height 21
drag, startPoint x: 711, startPoint y: 677, endPoint x: 858, endPoint y: 674, distance: 147.0
click at [858, 674] on span "Your (TYPE OF MEMBERSHIP) is due for renewal on (DATE)." at bounding box center [858, 678] width 354 height 16
drag, startPoint x: 945, startPoint y: 678, endPoint x: 1060, endPoint y: 677, distance: 115.0
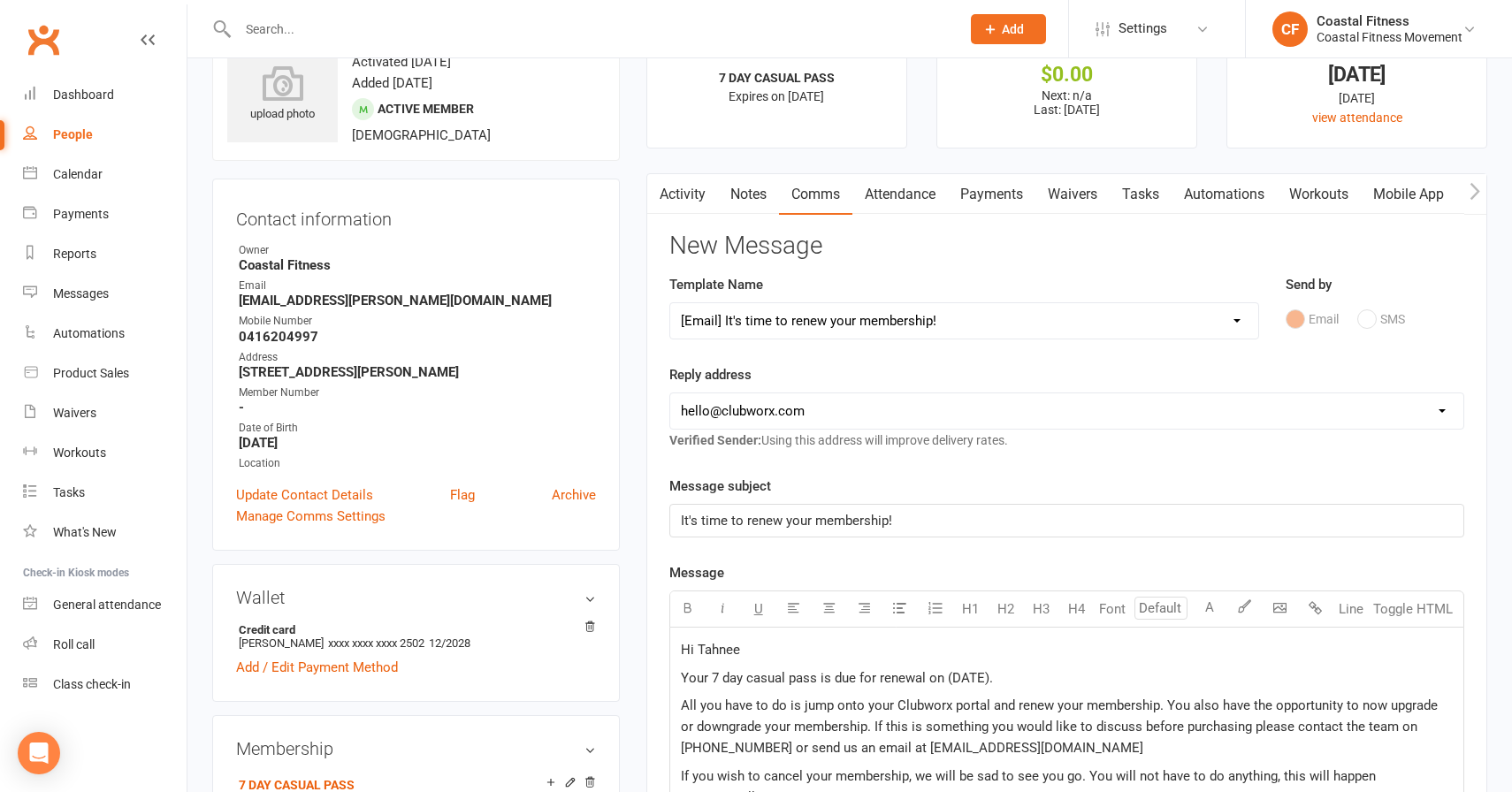
click at [1060, 677] on p "Your 7 day casual pass is due for renewal on (DATE)." at bounding box center [1067, 678] width 772 height 21
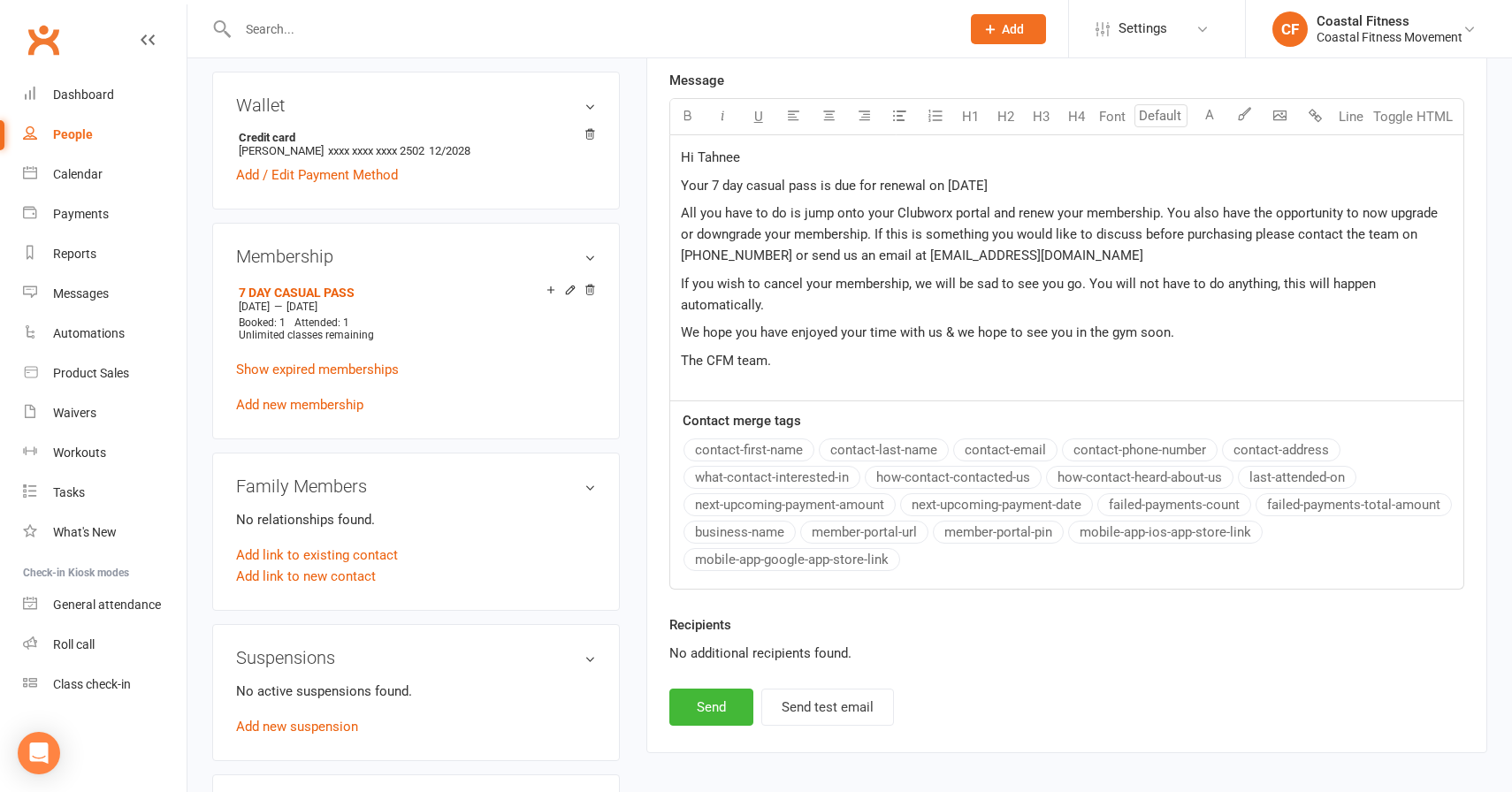
scroll to position [565, 0]
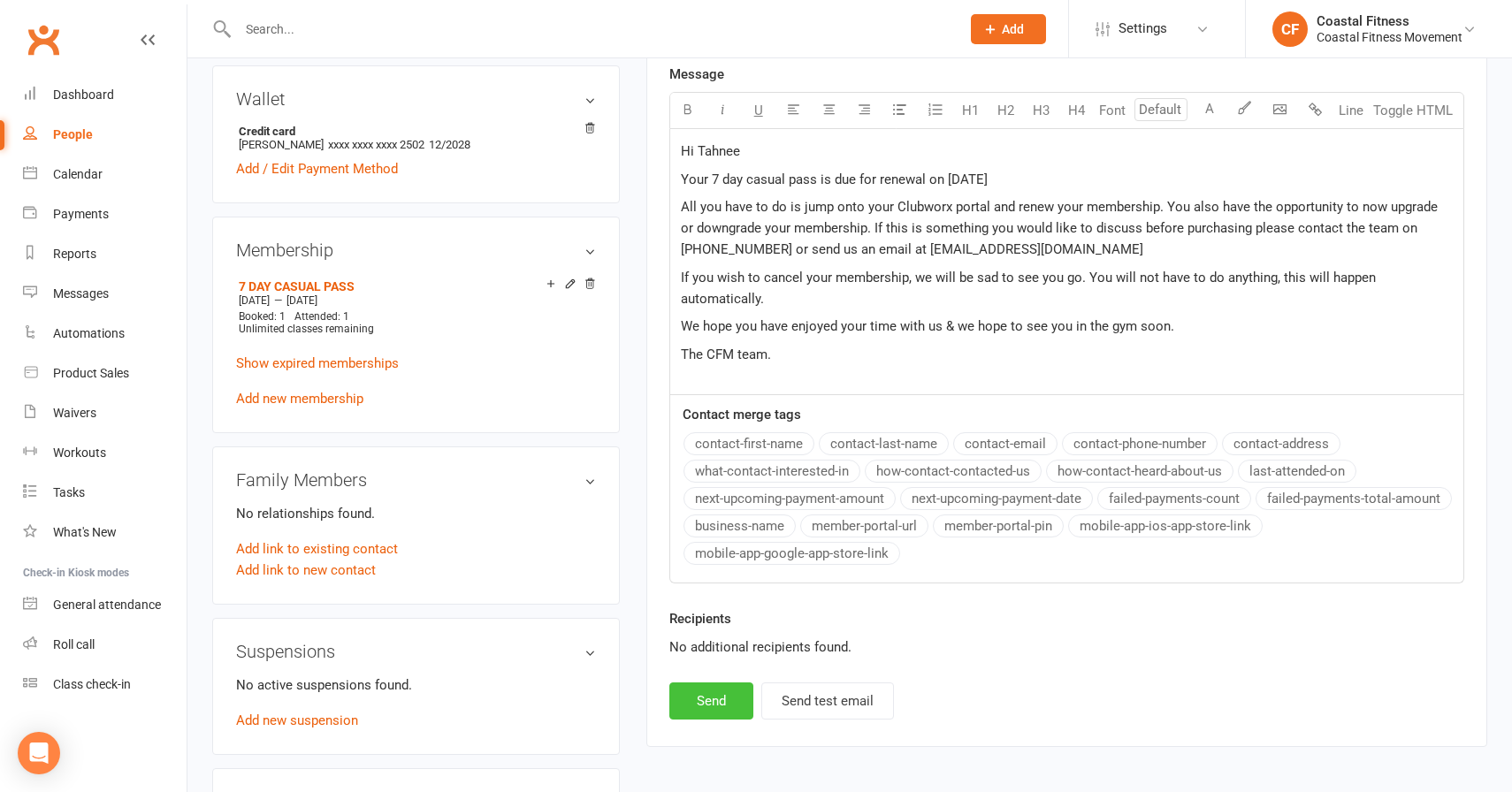
click at [722, 709] on button "Send" at bounding box center [711, 702] width 84 height 37
select select
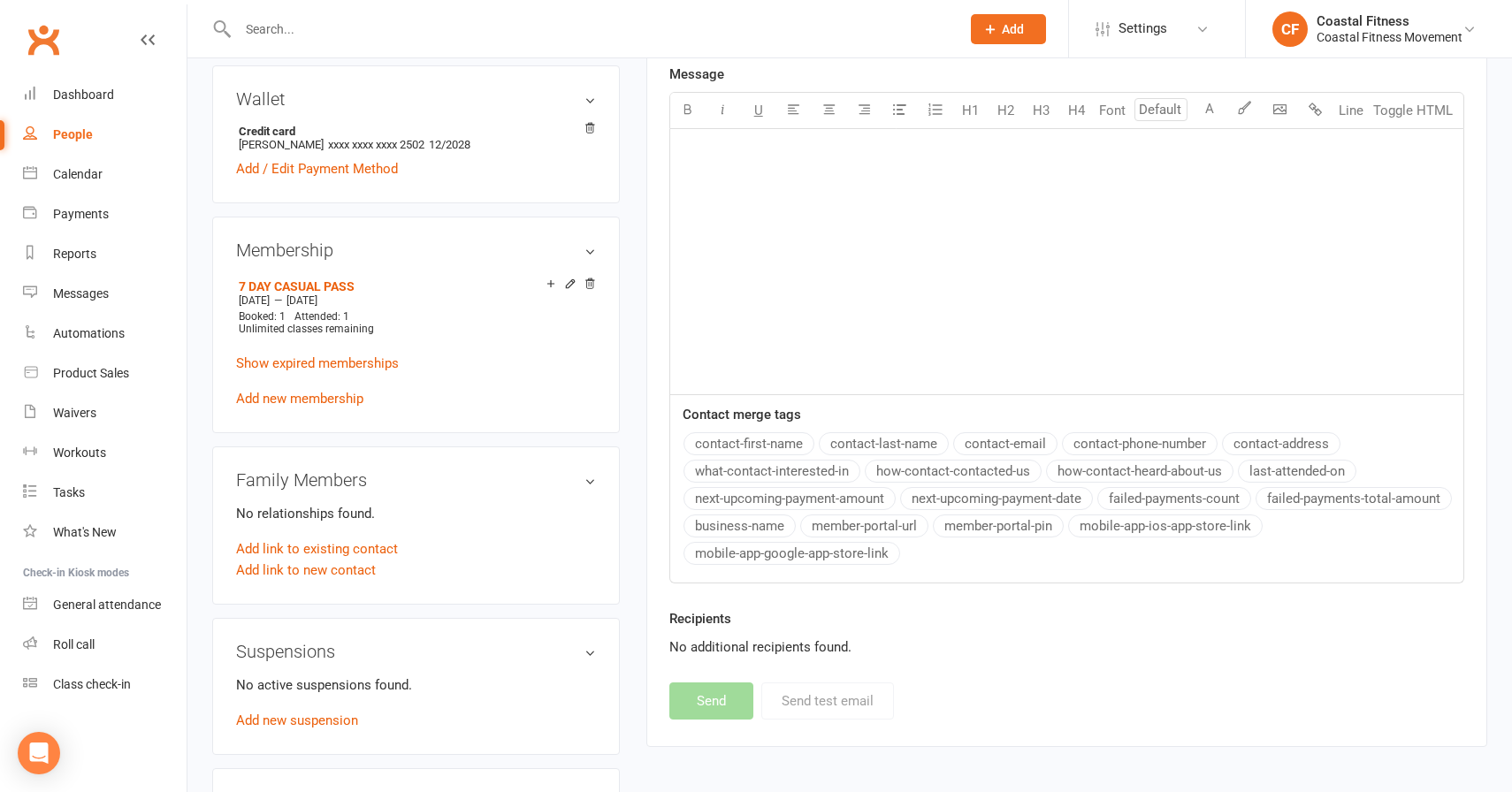
click at [449, 34] on input "text" at bounding box center [590, 29] width 715 height 25
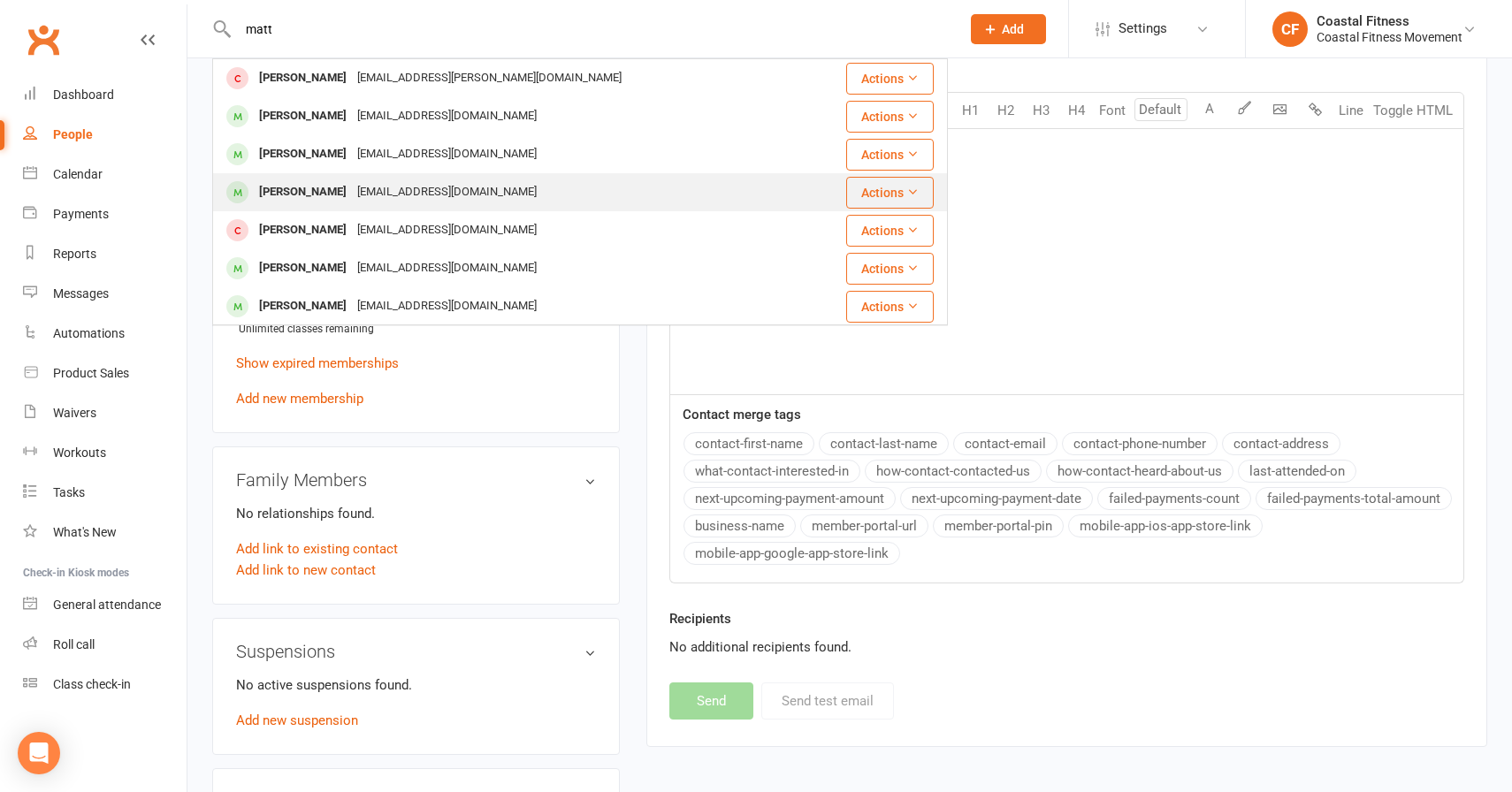
type input "matt"
click at [312, 180] on div "[PERSON_NAME]" at bounding box center [303, 192] width 98 height 26
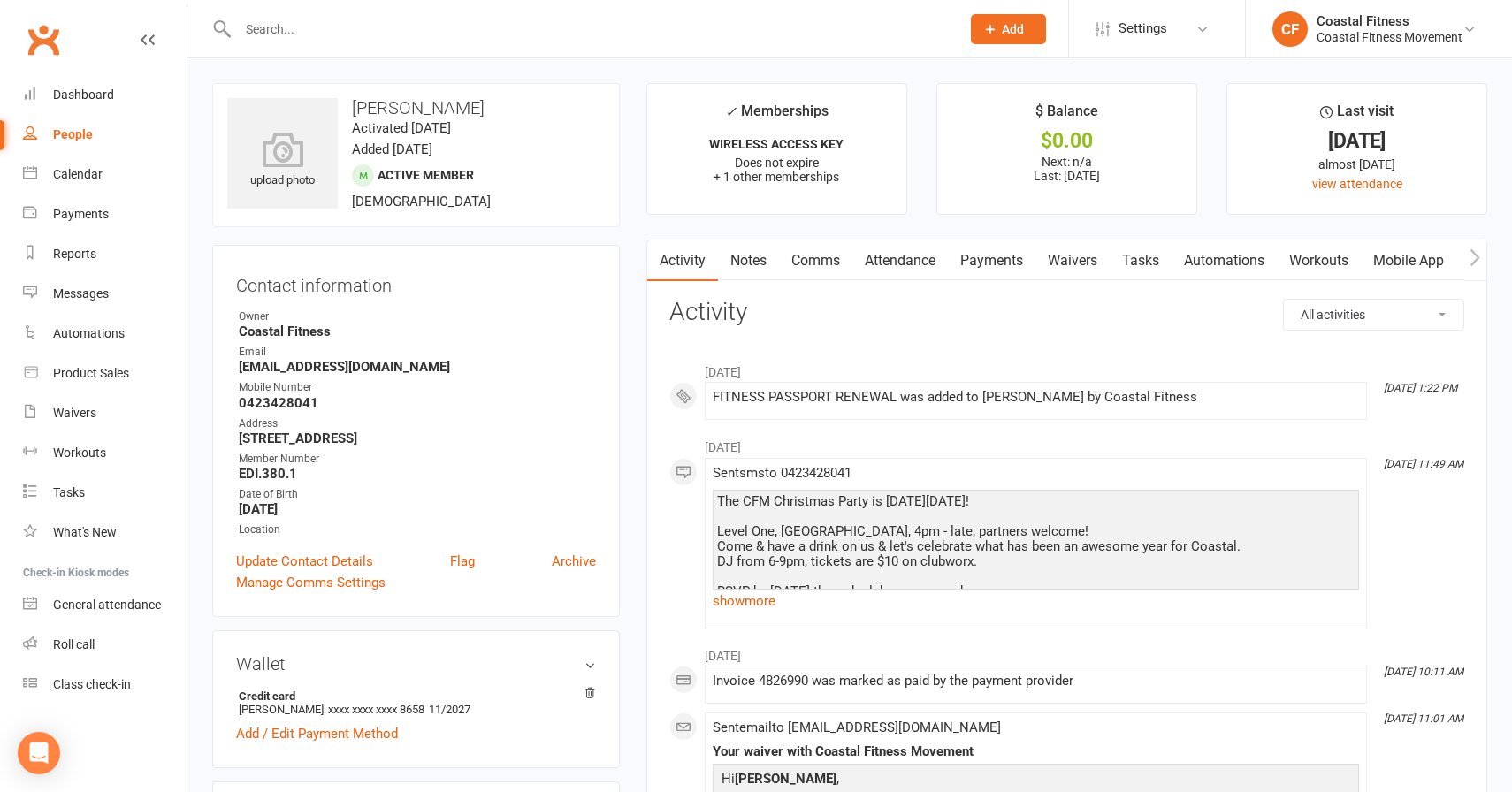
click at [824, 266] on link "Comms" at bounding box center [816, 261] width 74 height 41
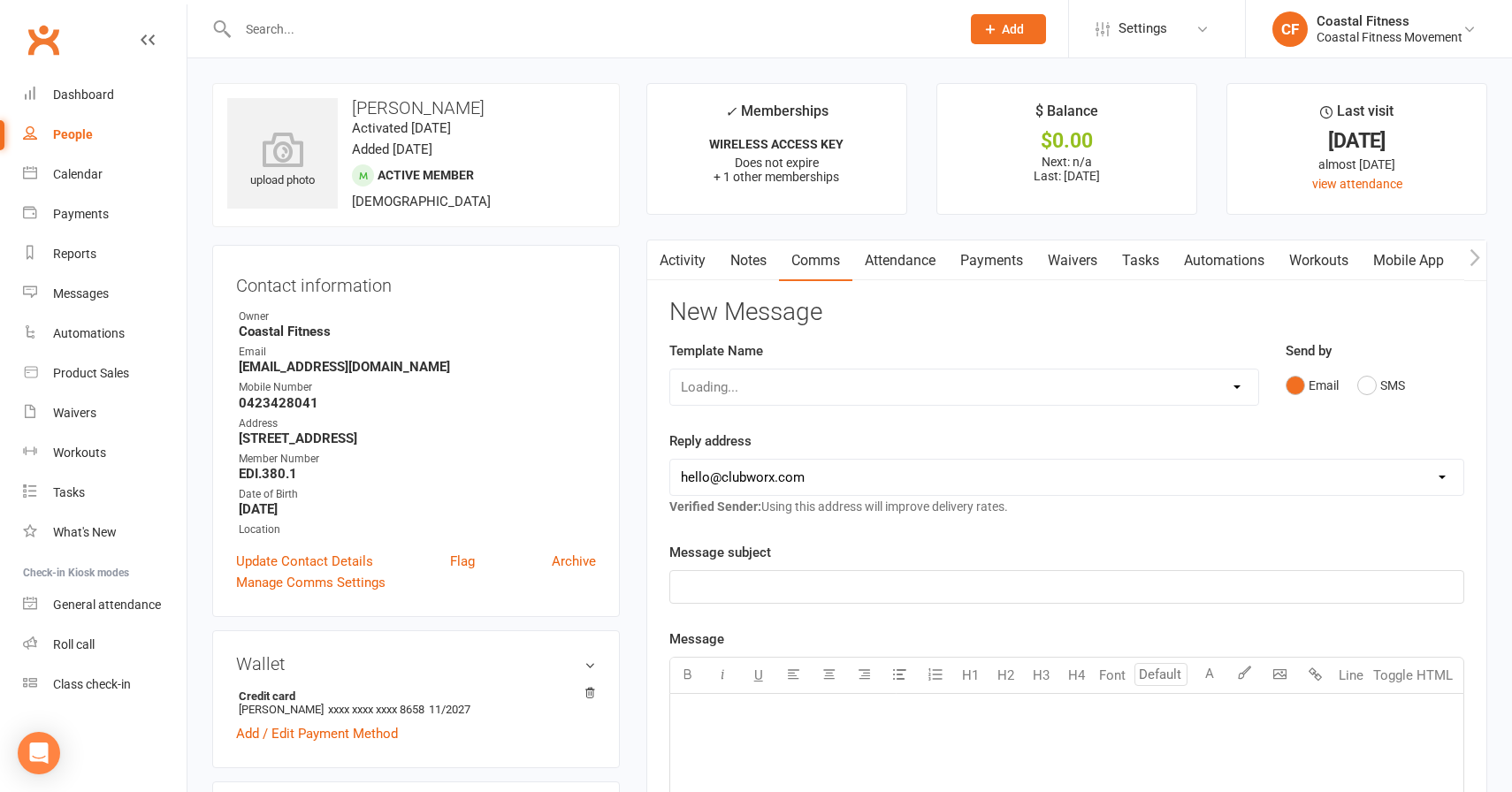
click at [807, 369] on select "Loading..." at bounding box center [964, 387] width 588 height 35
select select "2"
click at [670, 369] on select "Select Template [Email] CFM 7 day trial [SMS] Failure to scan FP [Email] It's t…" at bounding box center [964, 387] width 588 height 35
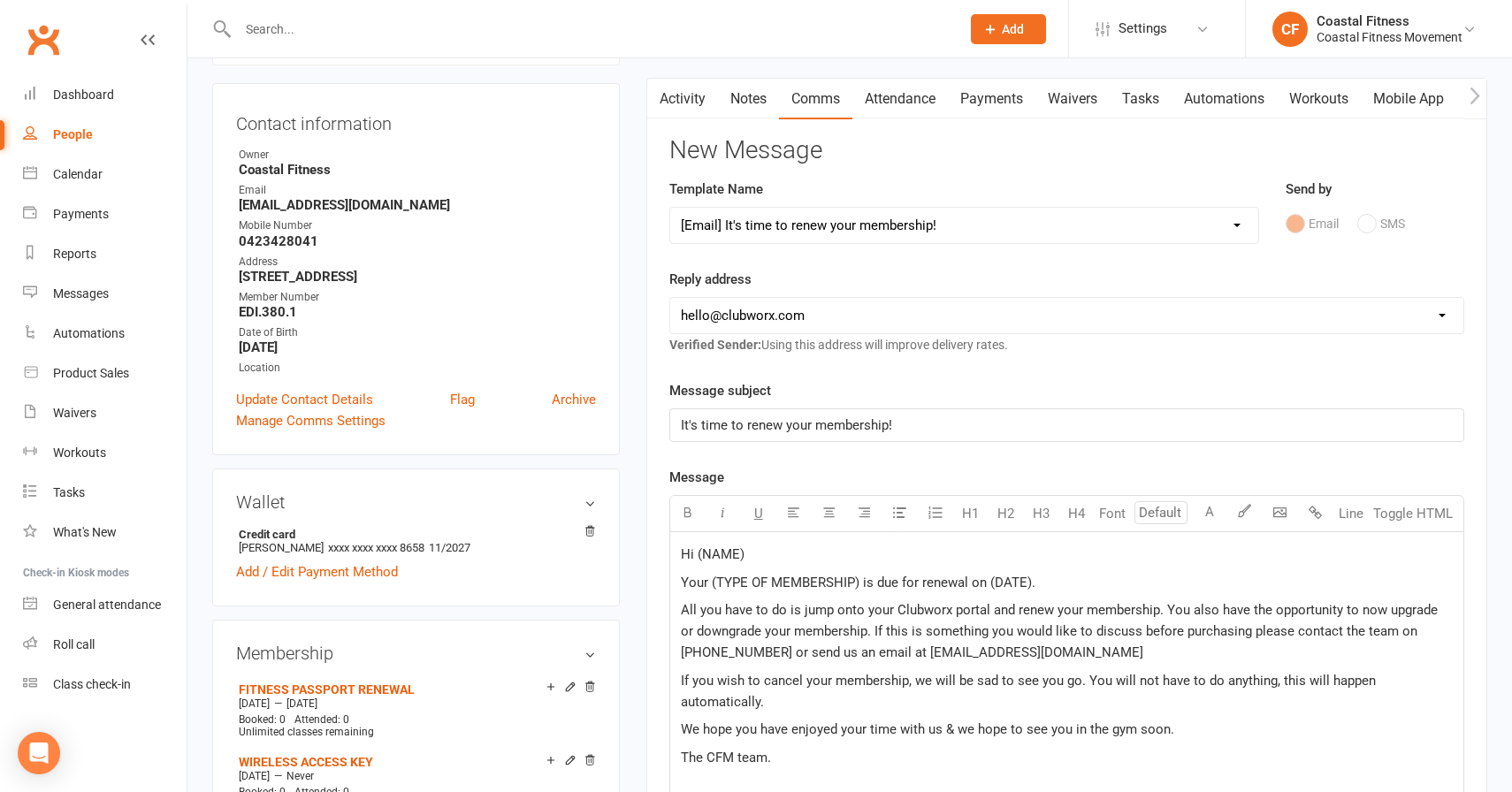
scroll to position [162, 0]
drag, startPoint x: 697, startPoint y: 551, endPoint x: 904, endPoint y: 539, distance: 207.3
click at [904, 539] on div "Hi (NAME) Your (TYPE OF MEMBERSHIP) is due for renewal on (DATE). All you have …" at bounding box center [1066, 664] width 793 height 265
click at [747, 557] on p "Hi (NAME)" at bounding box center [1067, 553] width 772 height 21
drag, startPoint x: 698, startPoint y: 552, endPoint x: 937, endPoint y: 552, distance: 239.0
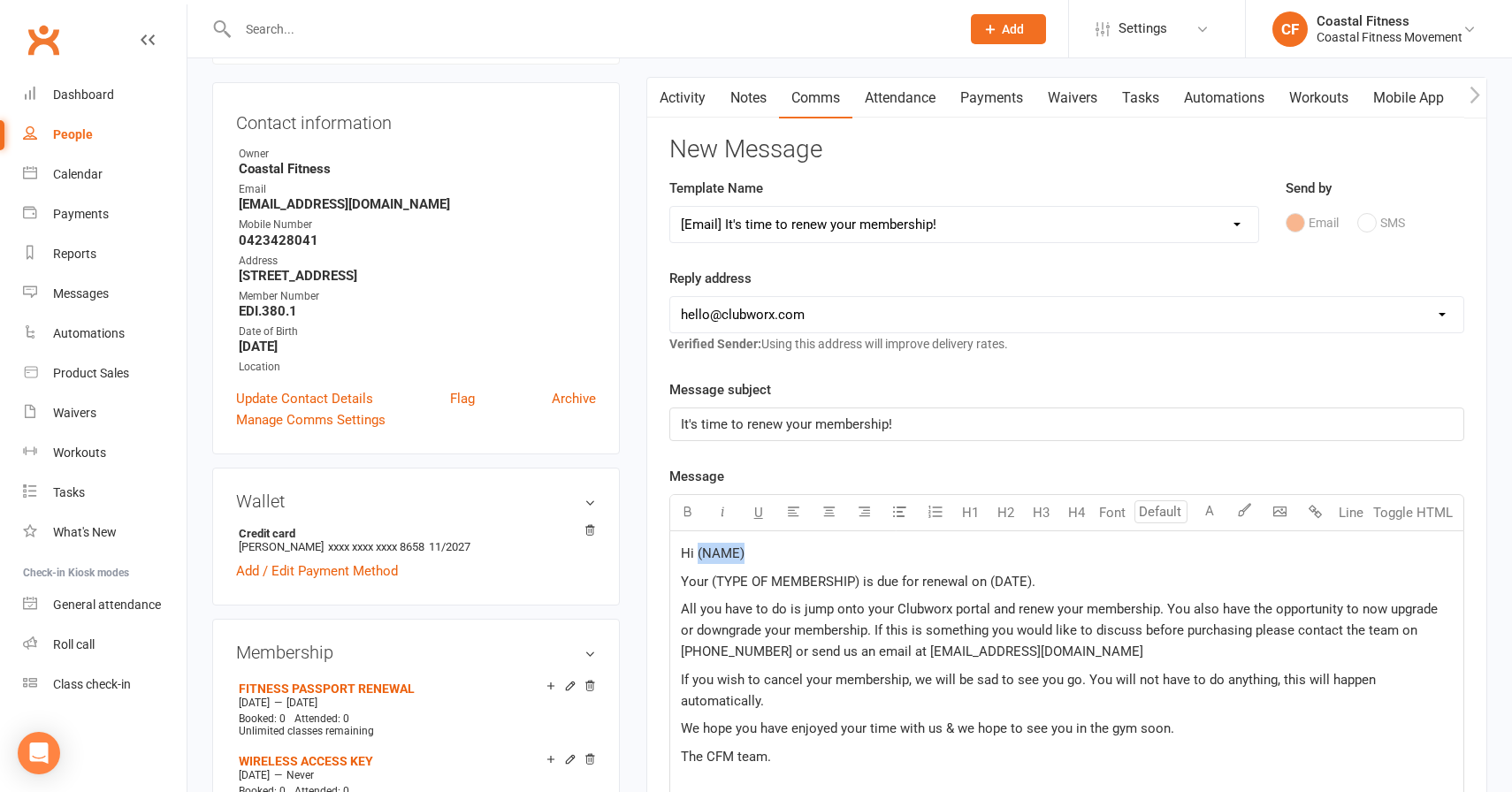
click at [937, 552] on p "Hi (NAME)" at bounding box center [1067, 553] width 772 height 21
drag, startPoint x: 711, startPoint y: 582, endPoint x: 858, endPoint y: 581, distance: 147.0
click at [858, 581] on span "Your (TYPE OF MEMBERSHIP) is due for renewal on (DATE)." at bounding box center [858, 582] width 354 height 16
drag, startPoint x: 1014, startPoint y: 581, endPoint x: 1150, endPoint y: 577, distance: 136.1
click at [1150, 577] on p "Your fitness passport membership is due for renewal on (DATE)." at bounding box center [1067, 582] width 772 height 21
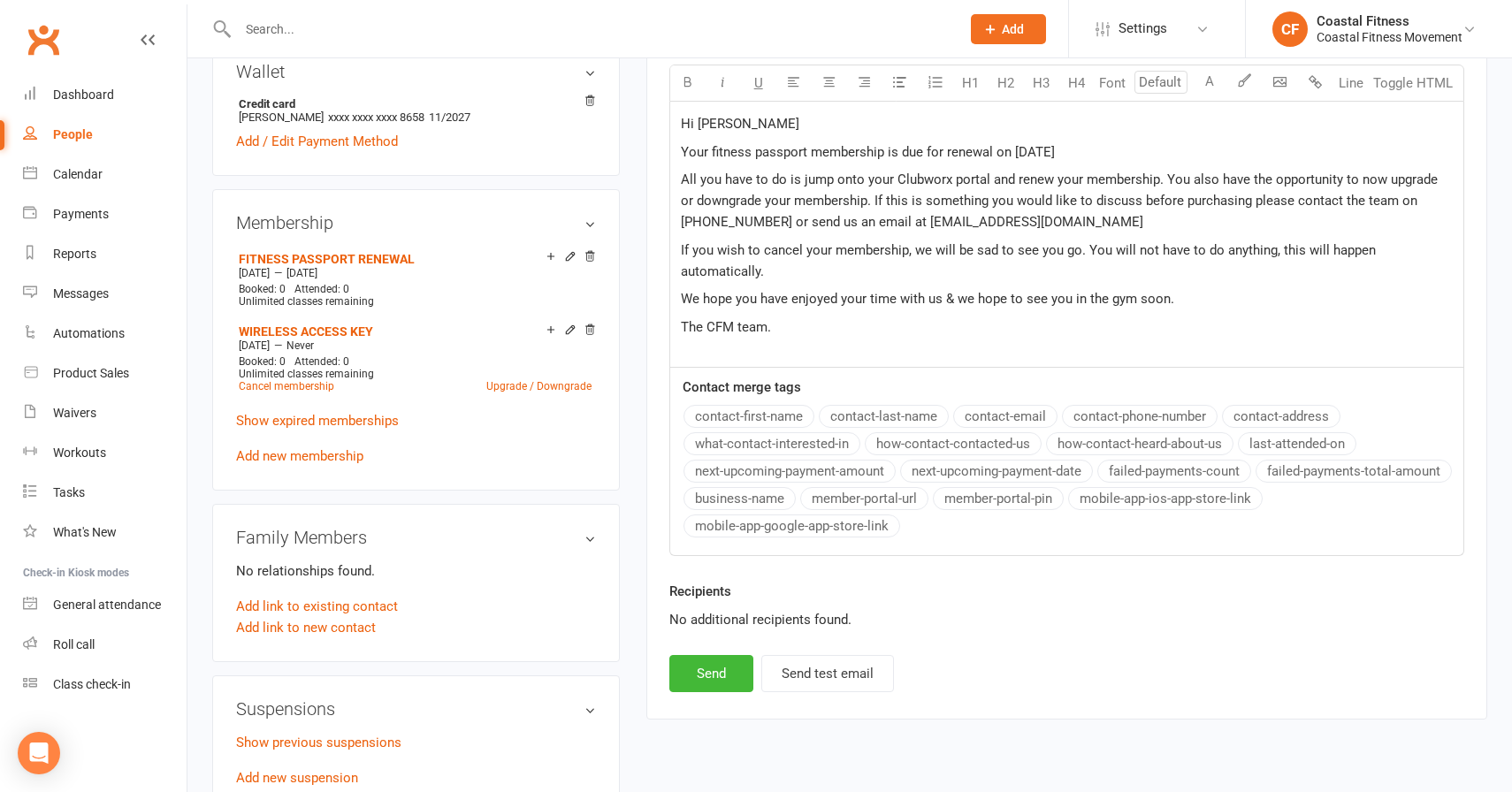
scroll to position [637, 0]
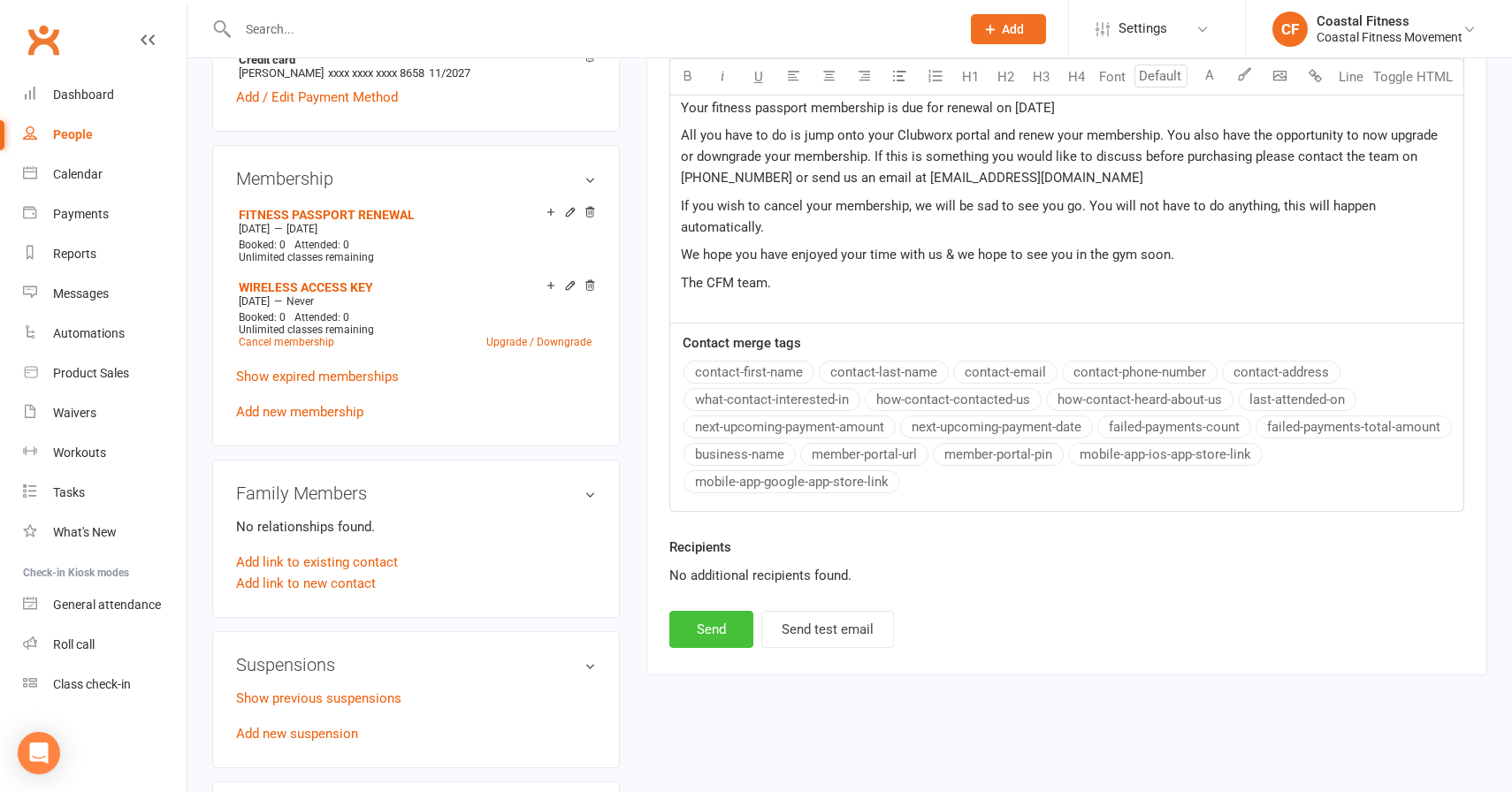
click at [695, 626] on button "Send" at bounding box center [711, 630] width 84 height 37
select select
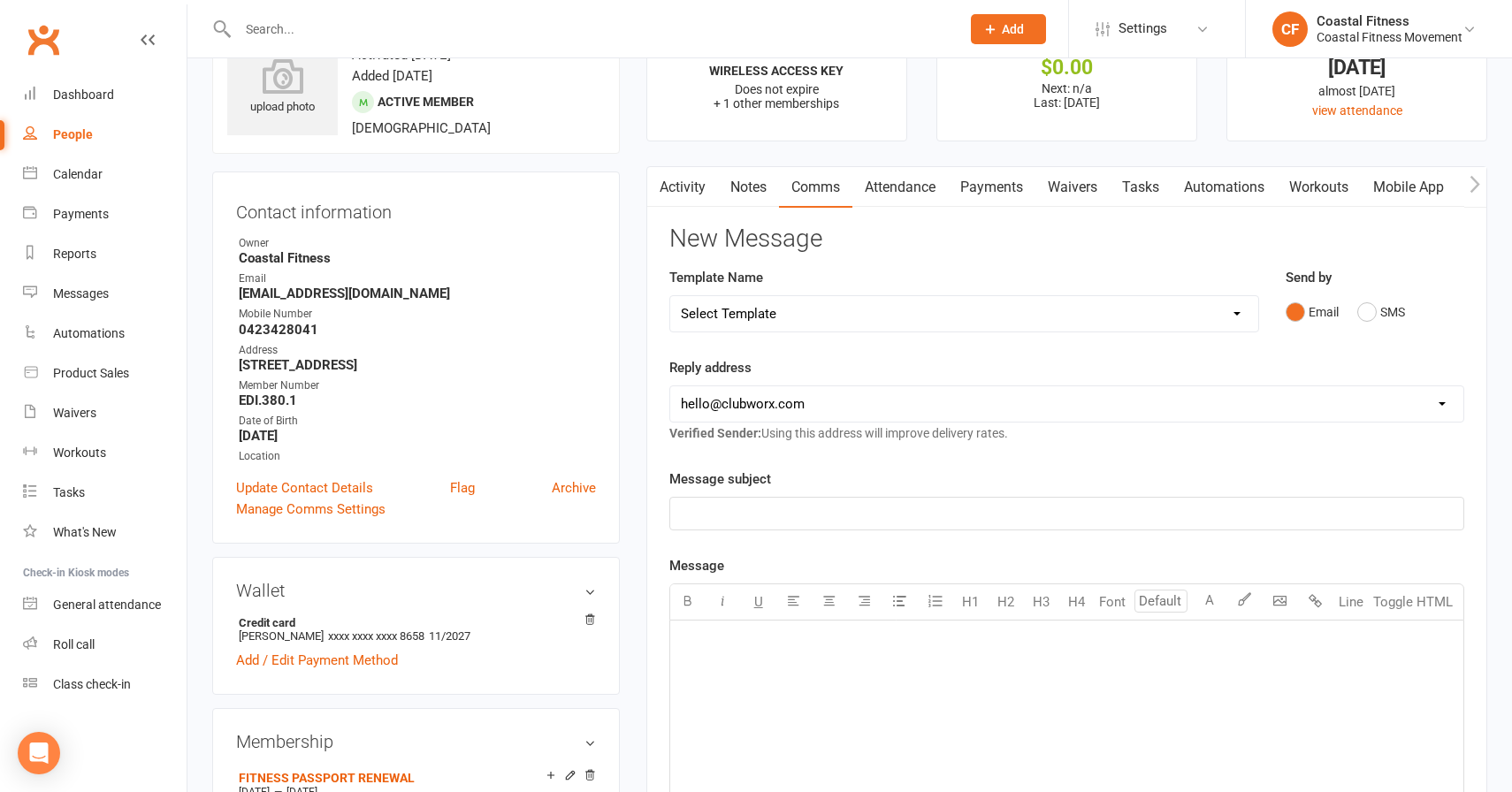
scroll to position [0, 0]
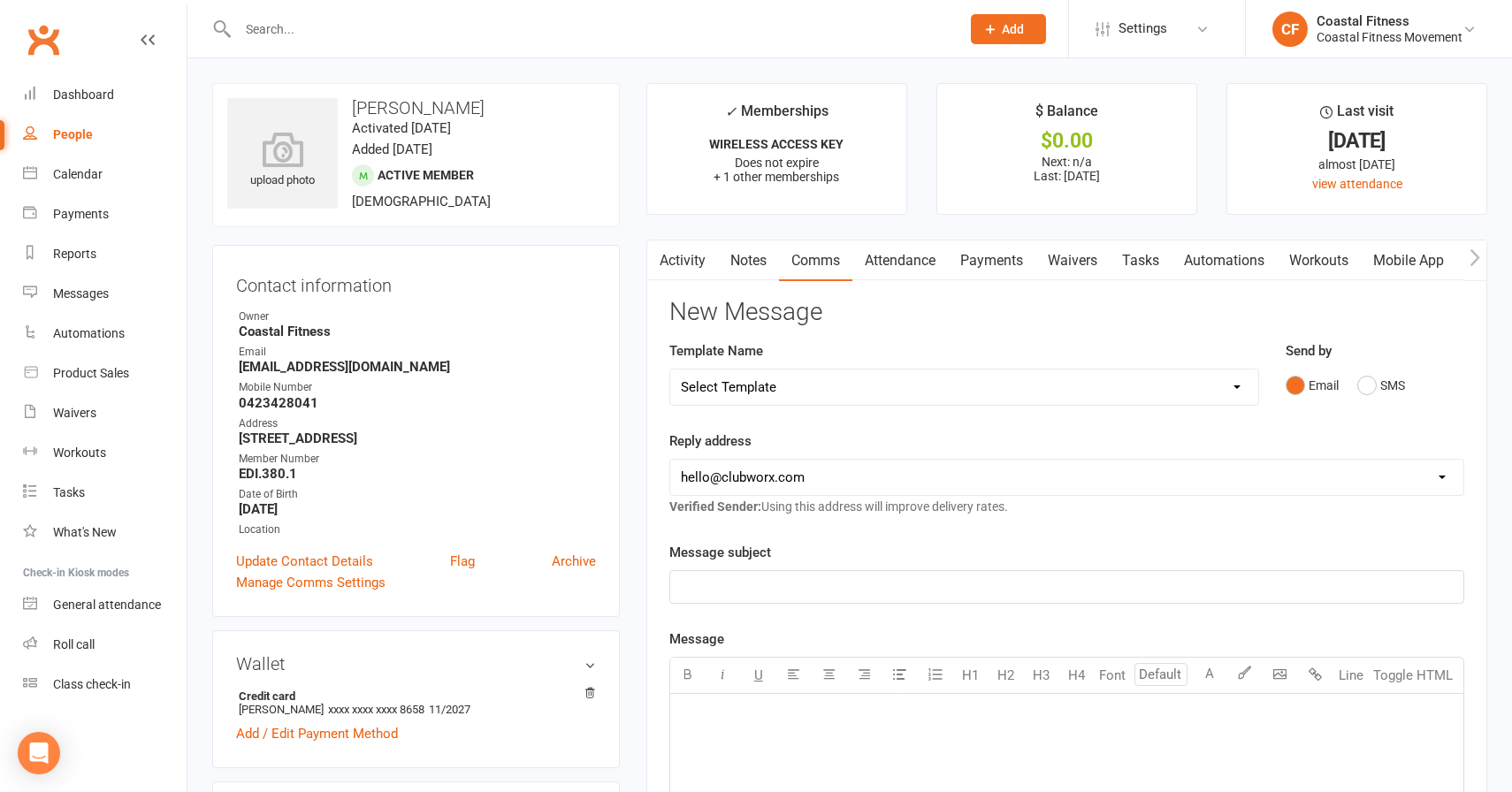
click at [433, 20] on input "text" at bounding box center [590, 29] width 715 height 25
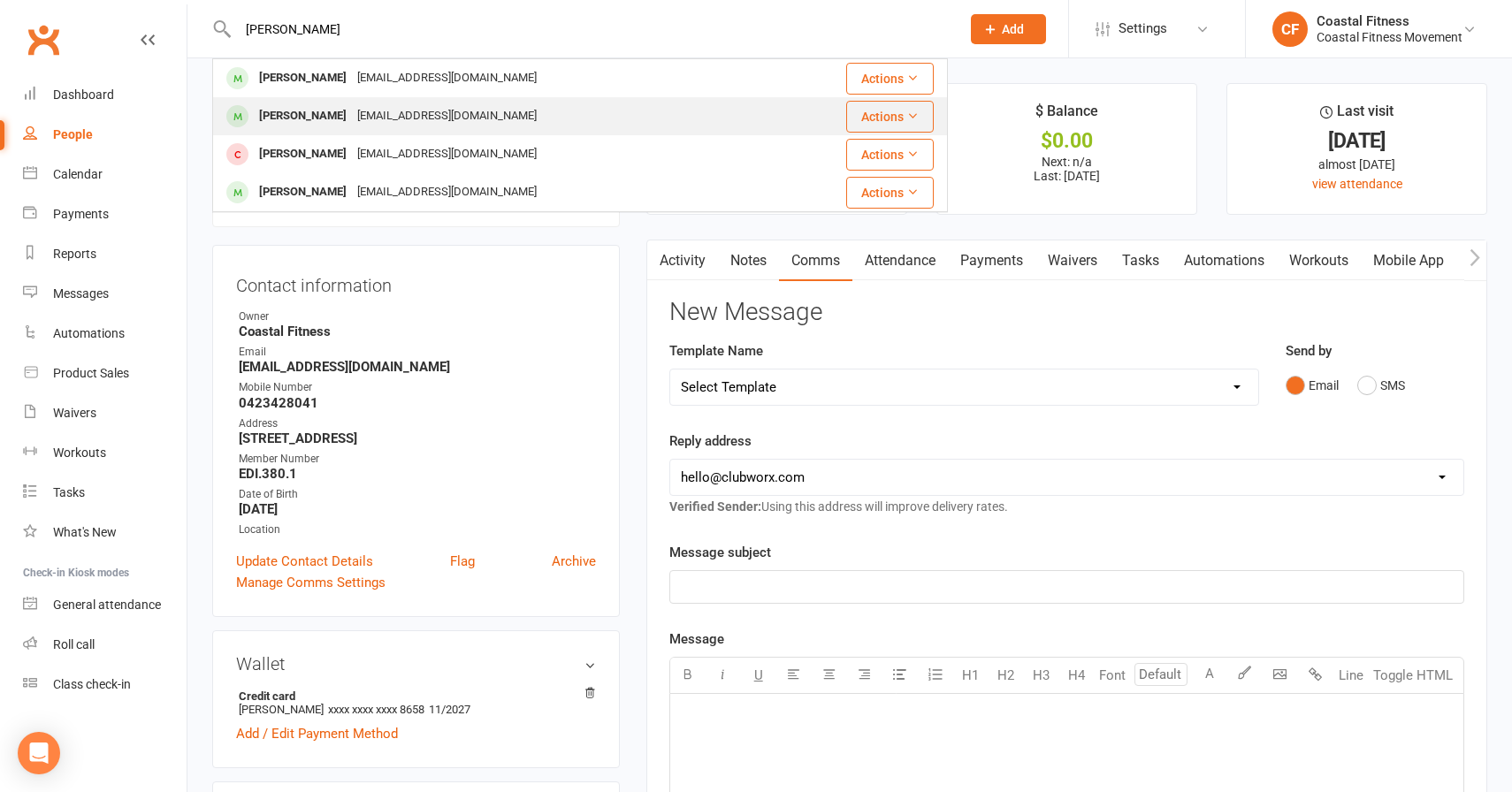
type input "[PERSON_NAME]"
click at [358, 124] on div "[EMAIL_ADDRESS][DOMAIN_NAME]" at bounding box center [447, 116] width 190 height 26
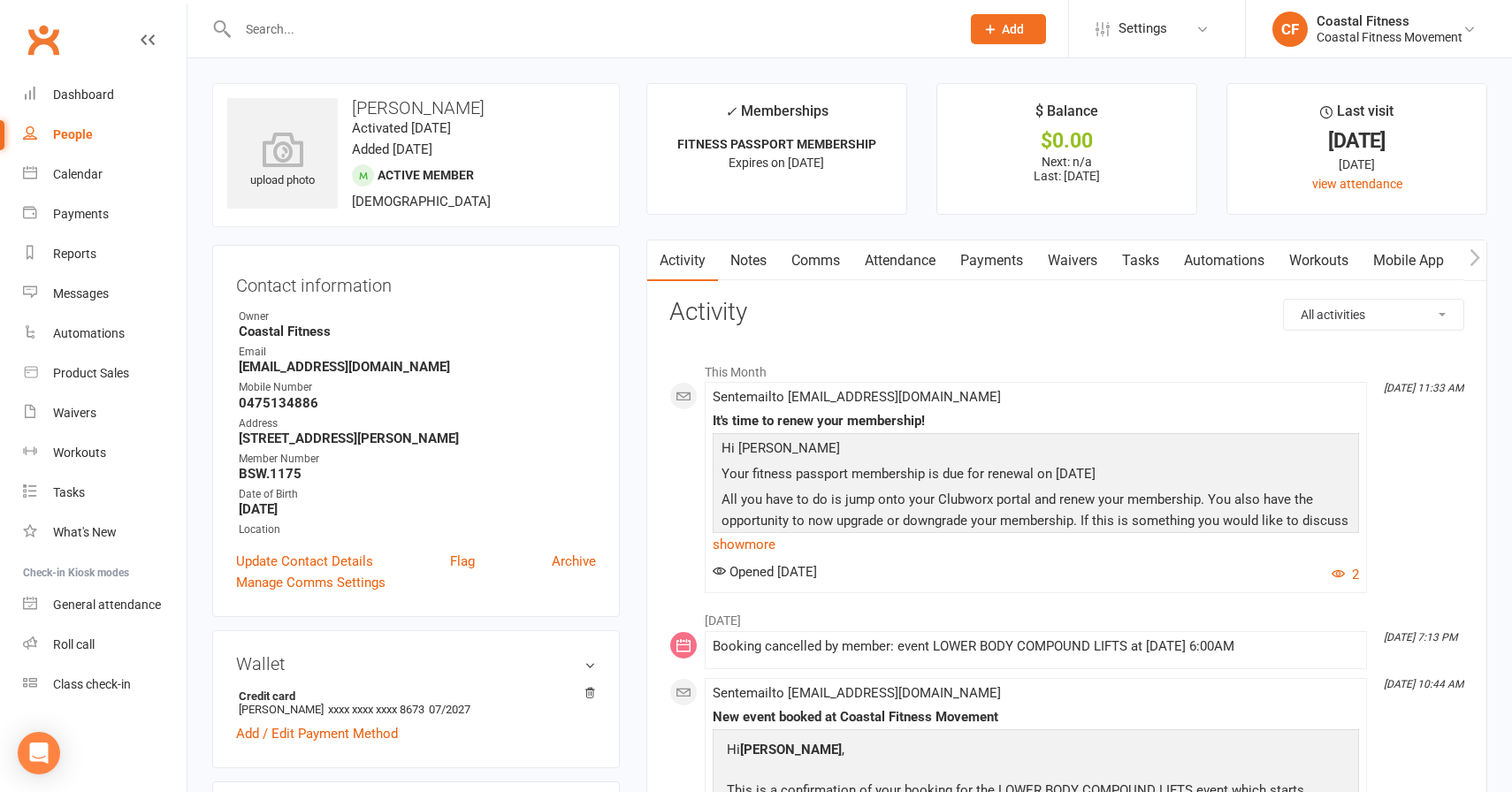
click at [477, 22] on input "text" at bounding box center [590, 29] width 715 height 25
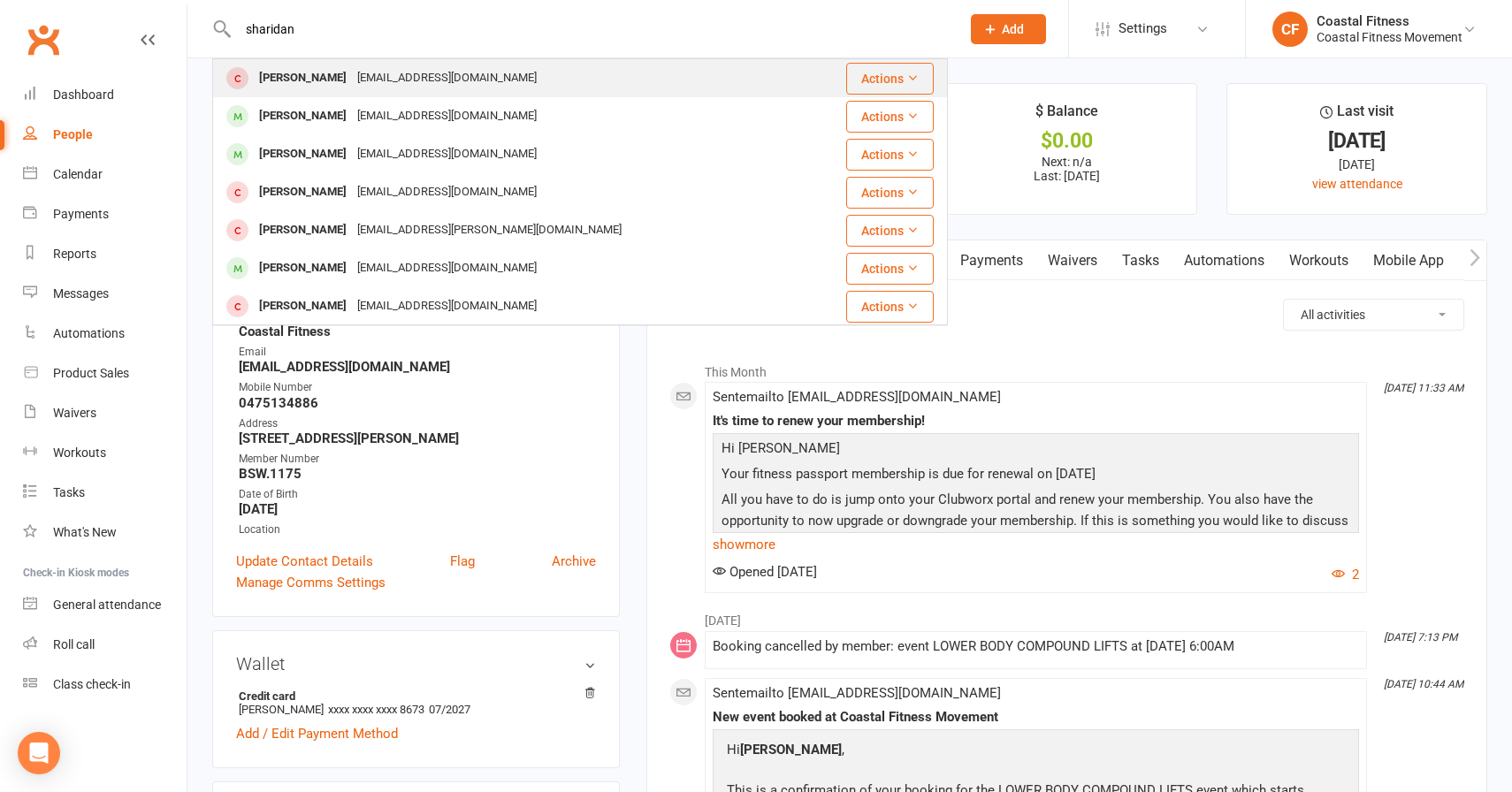
type input "sharidan"
click at [335, 88] on div "[PERSON_NAME]" at bounding box center [303, 78] width 98 height 26
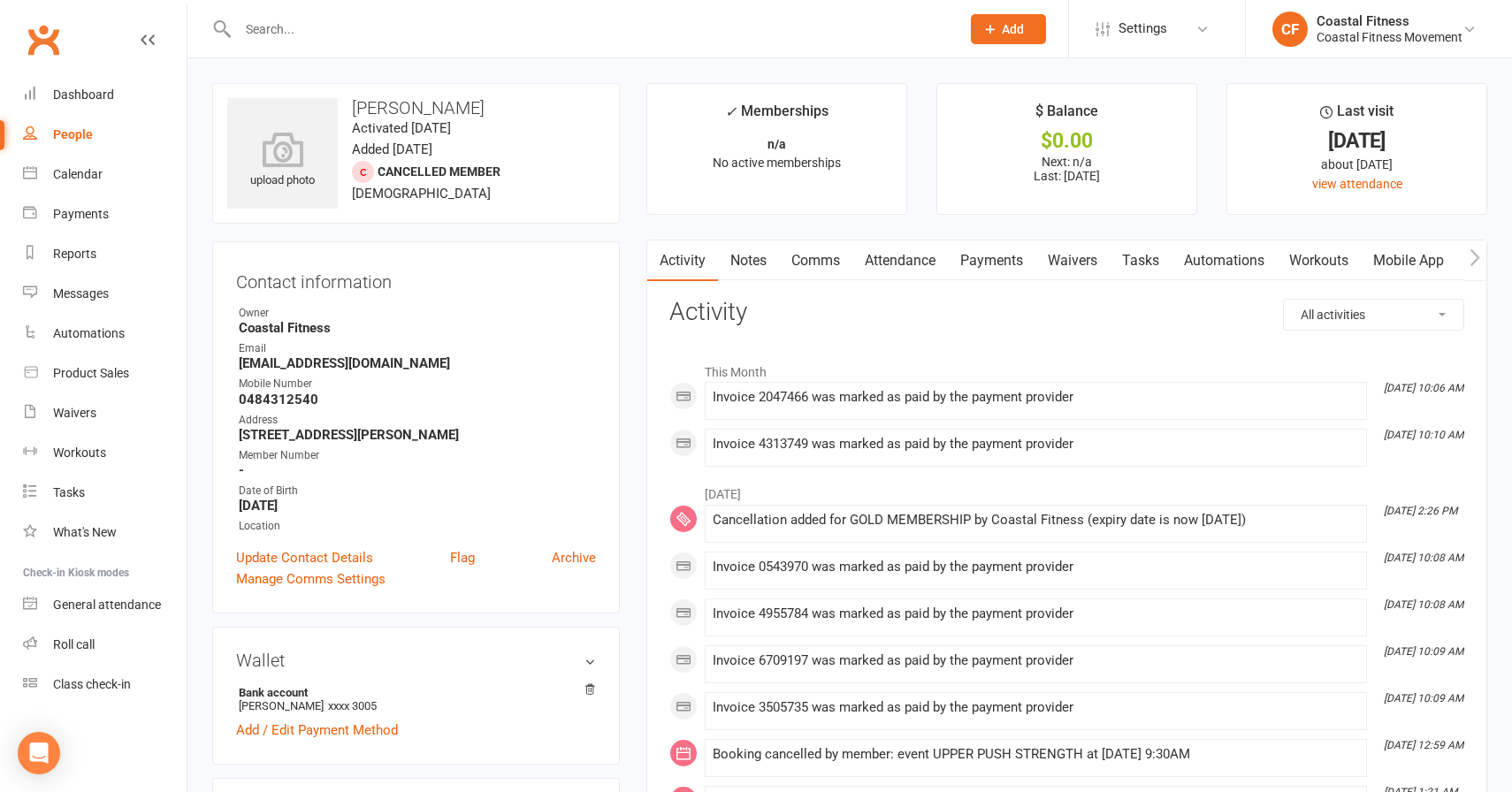
click at [969, 262] on link "Payments" at bounding box center [991, 261] width 88 height 41
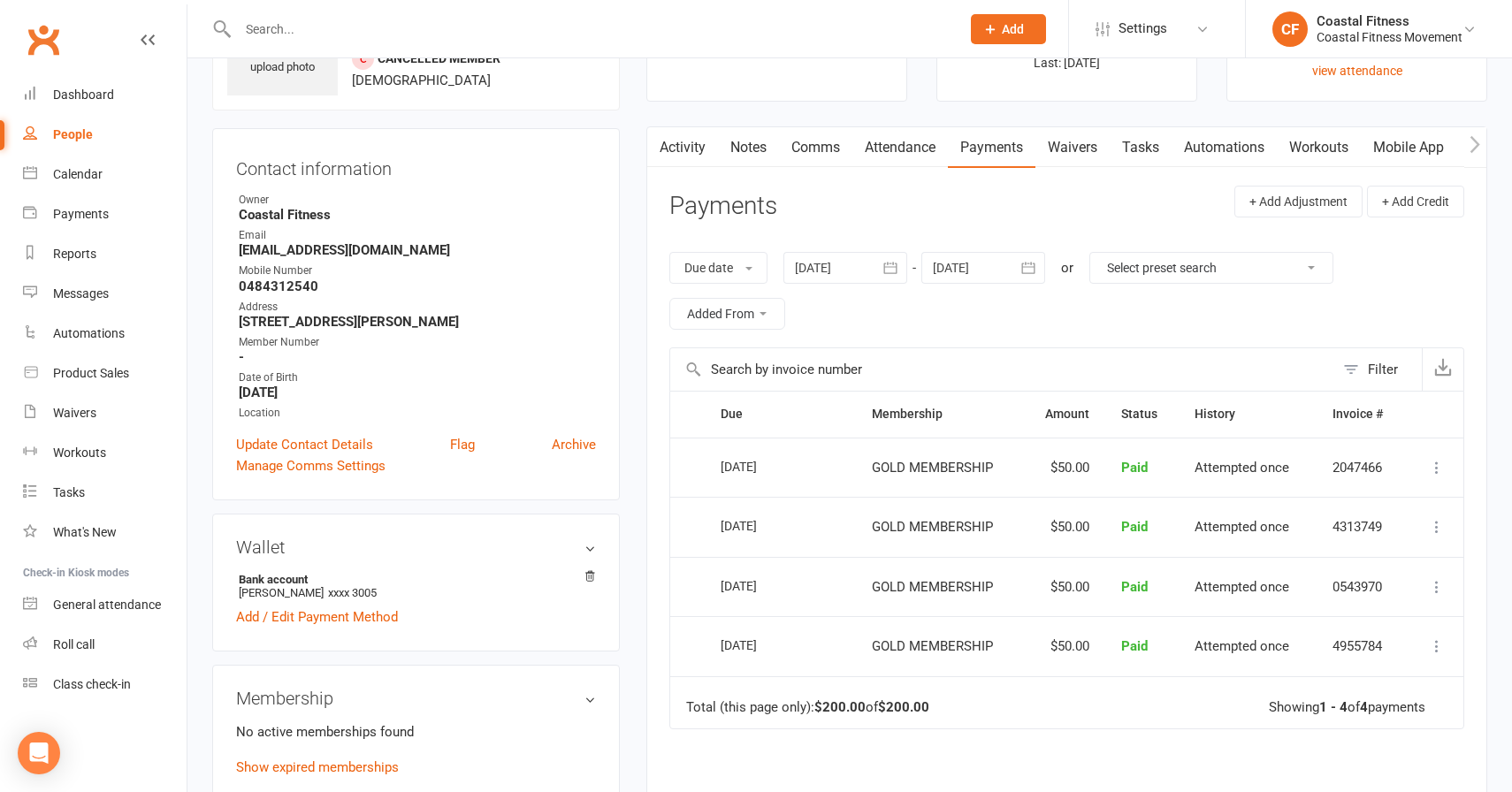
scroll to position [127, 0]
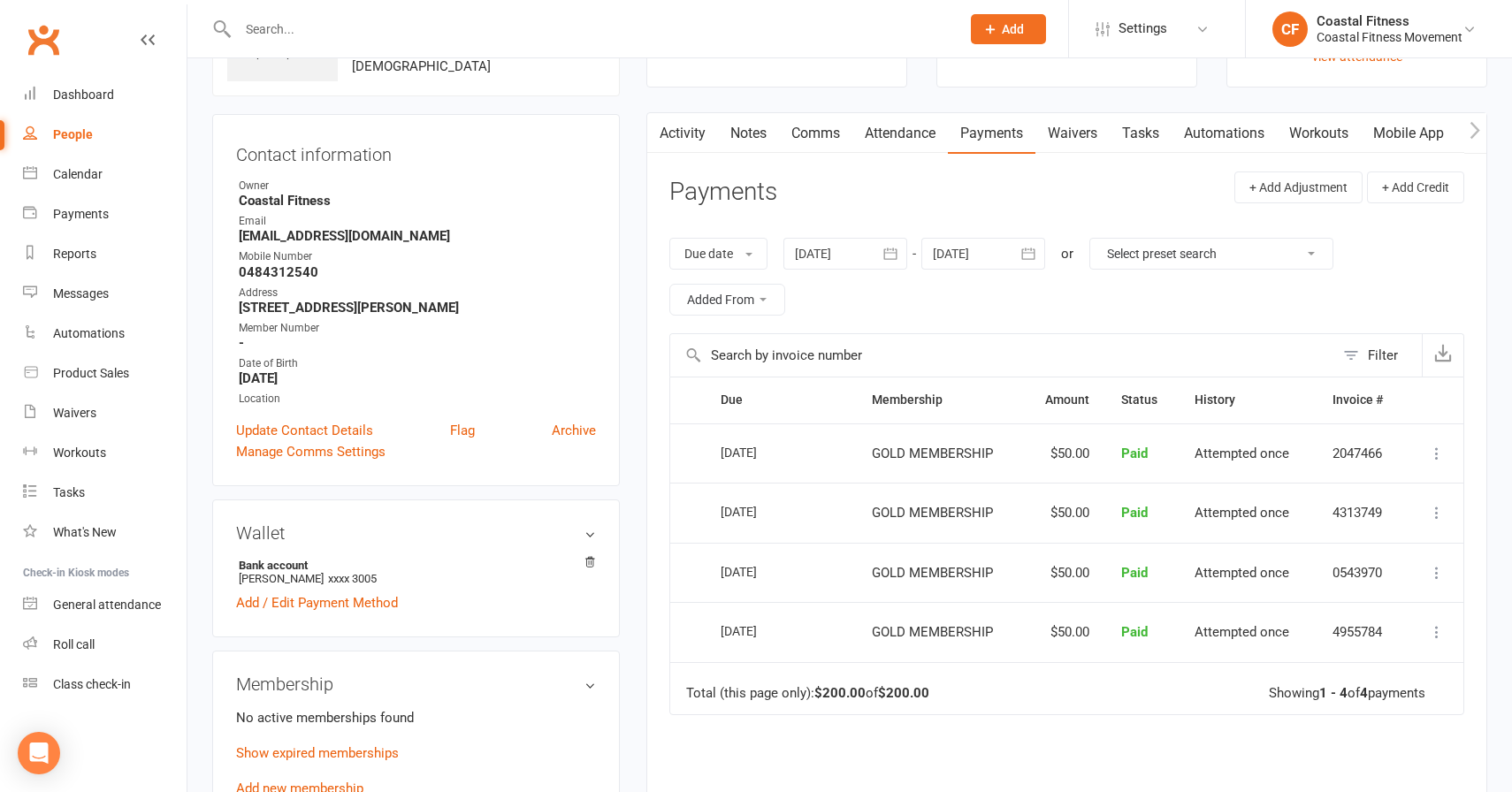
click at [561, 46] on div at bounding box center [580, 29] width 736 height 57
click at [523, 31] on input "text" at bounding box center [590, 29] width 715 height 25
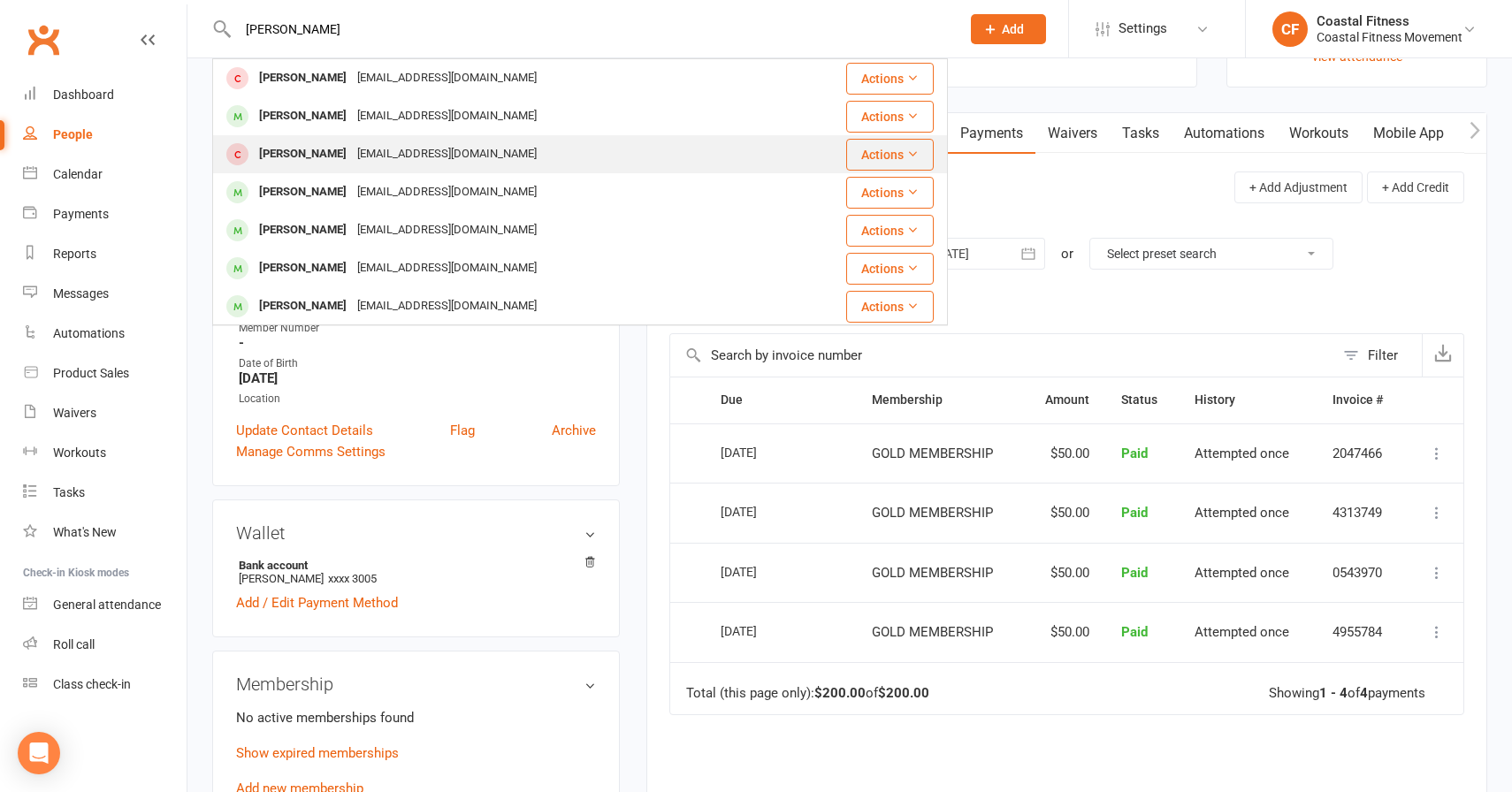
type input "[PERSON_NAME]"
click at [352, 161] on div "[EMAIL_ADDRESS][DOMAIN_NAME]" at bounding box center [447, 154] width 190 height 26
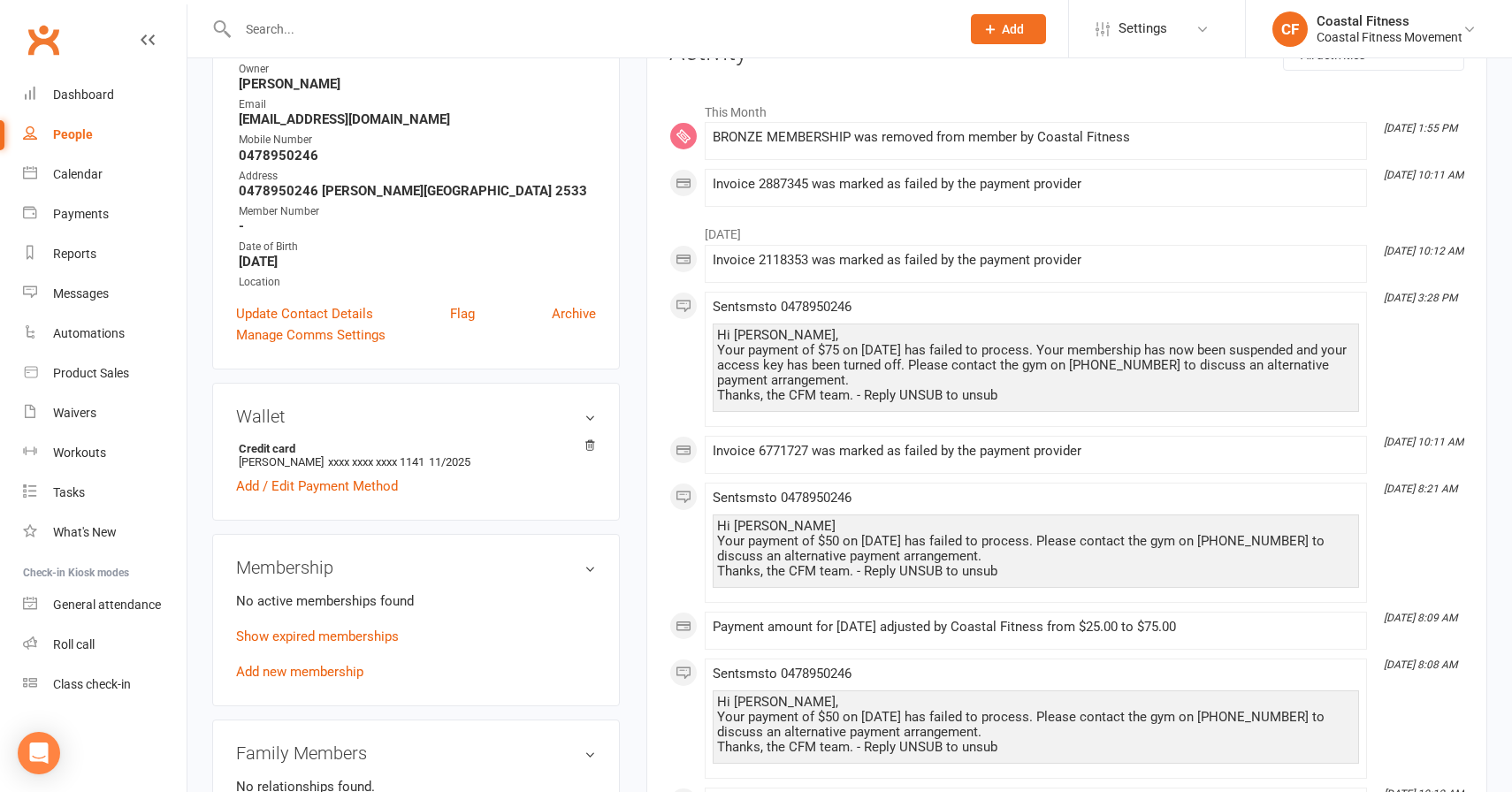
scroll to position [275, 0]
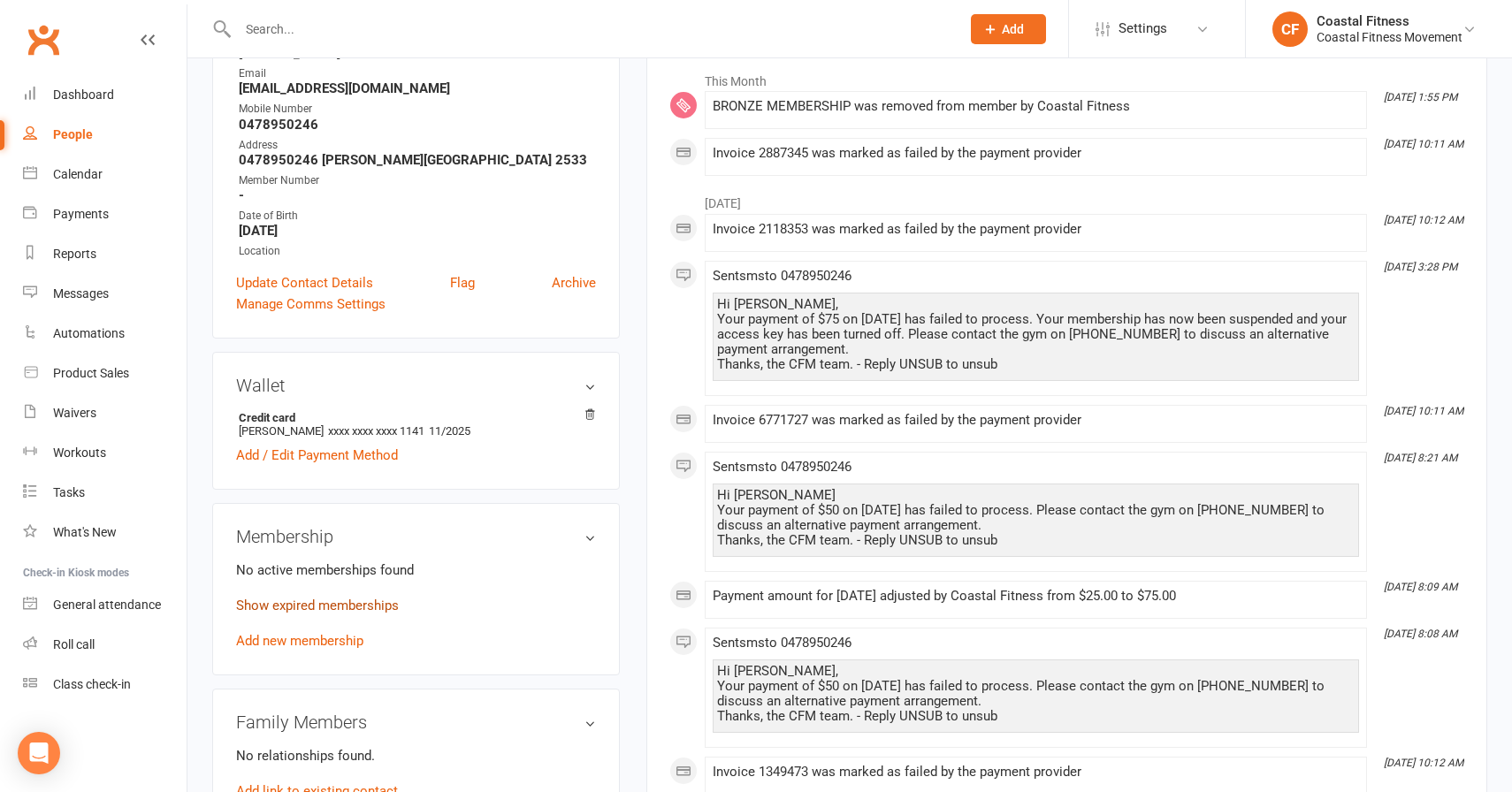
click at [315, 606] on link "Show expired memberships" at bounding box center [318, 606] width 162 height 16
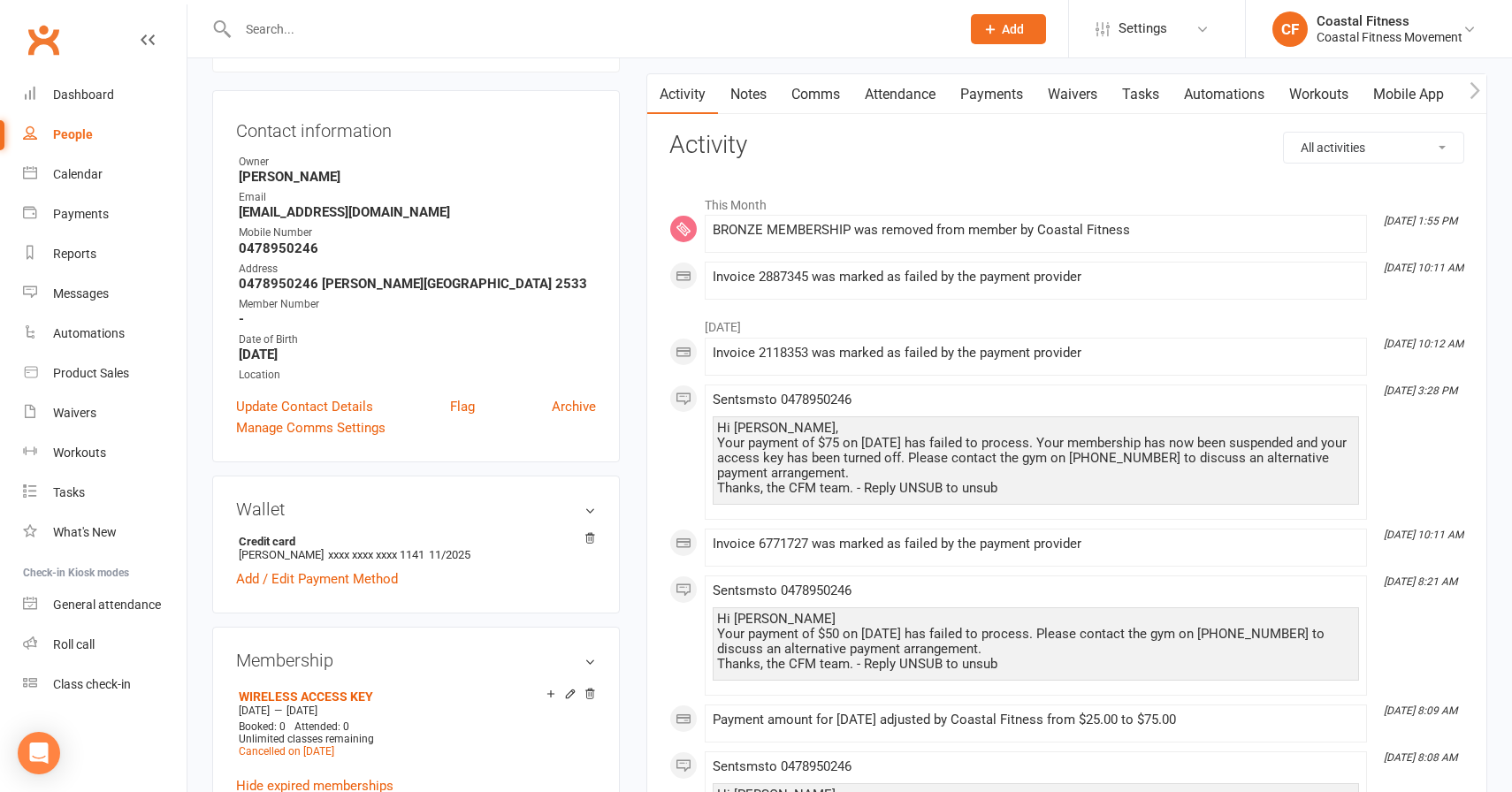
scroll to position [0, 0]
